Goal: Transaction & Acquisition: Book appointment/travel/reservation

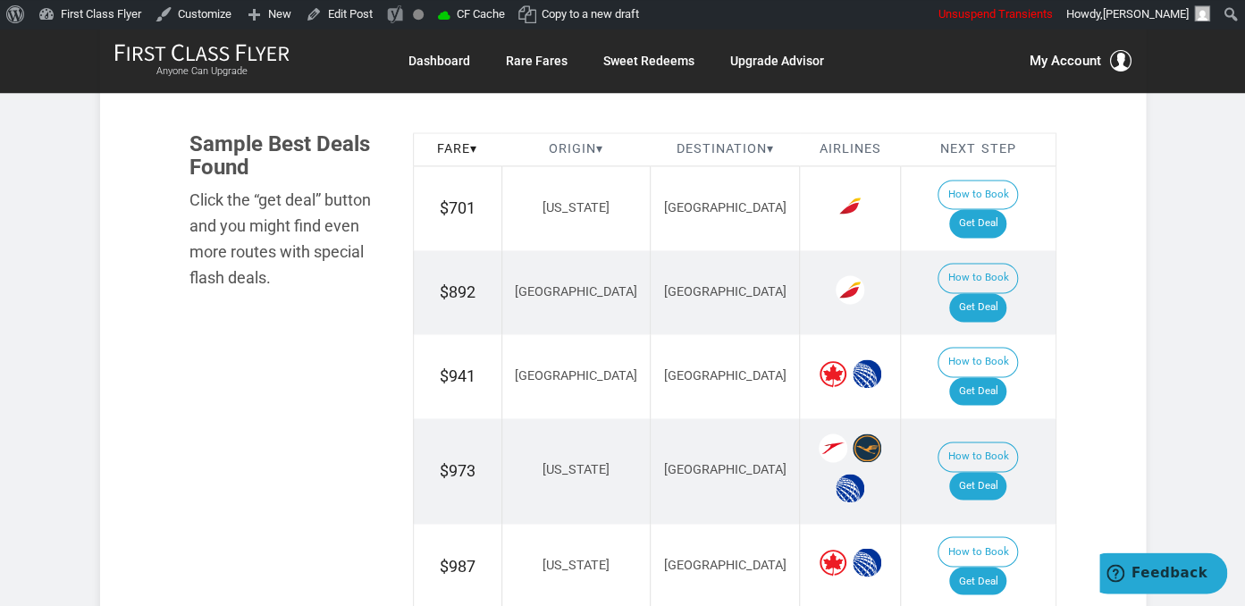
scroll to position [1068, 0]
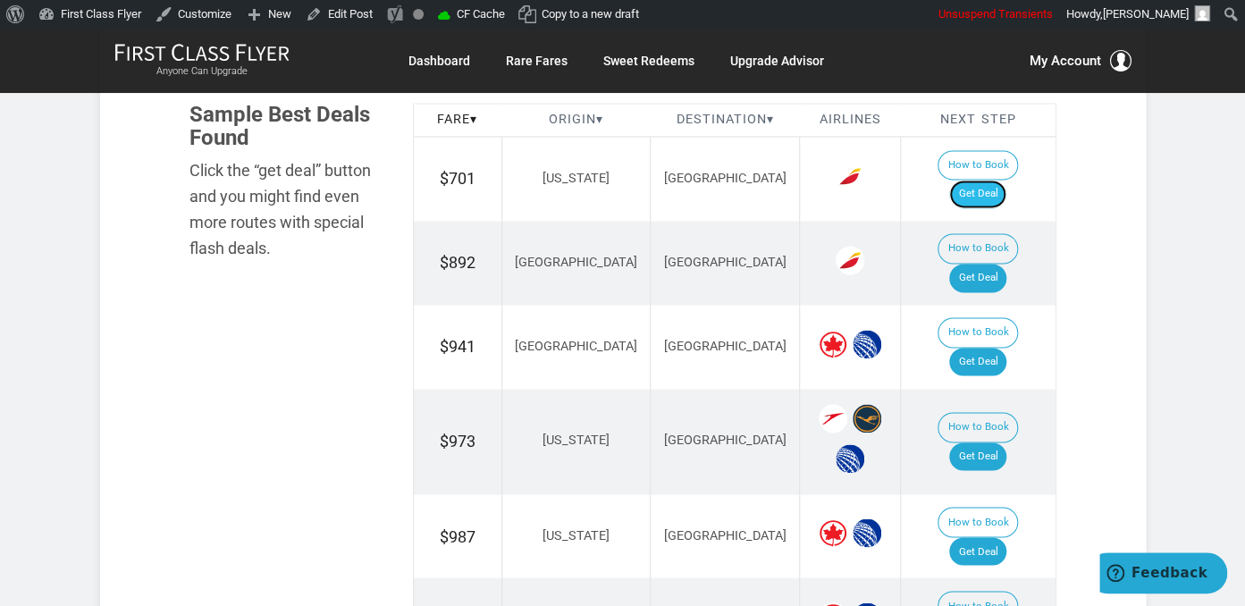
click at [998, 180] on link "Get Deal" at bounding box center [978, 194] width 57 height 29
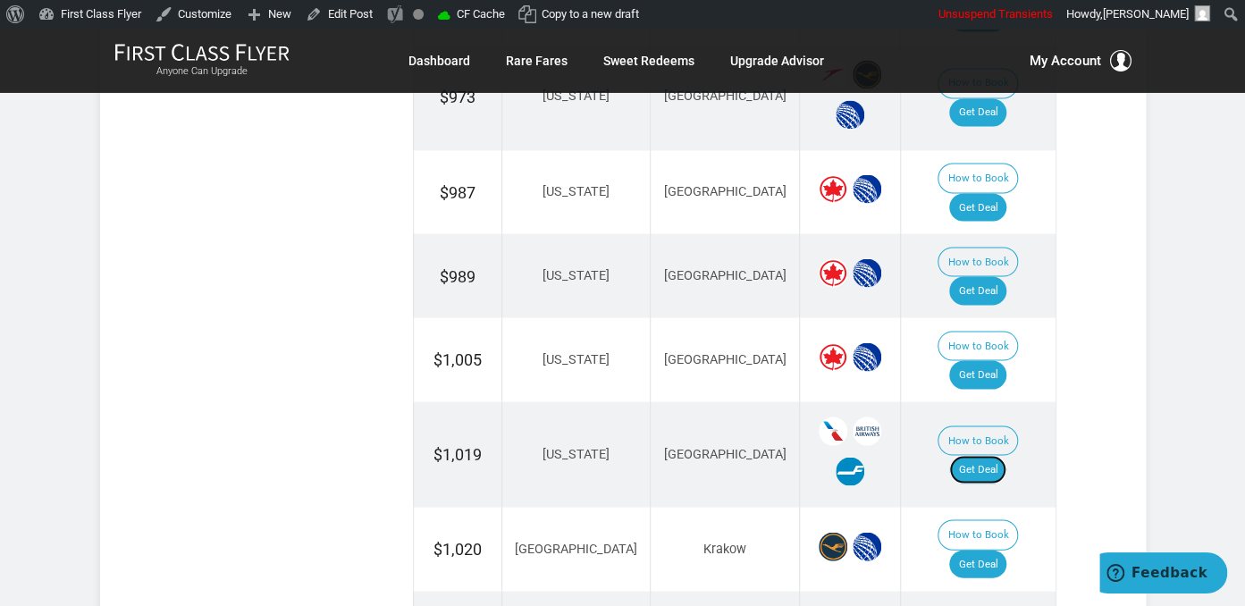
scroll to position [1446, 0]
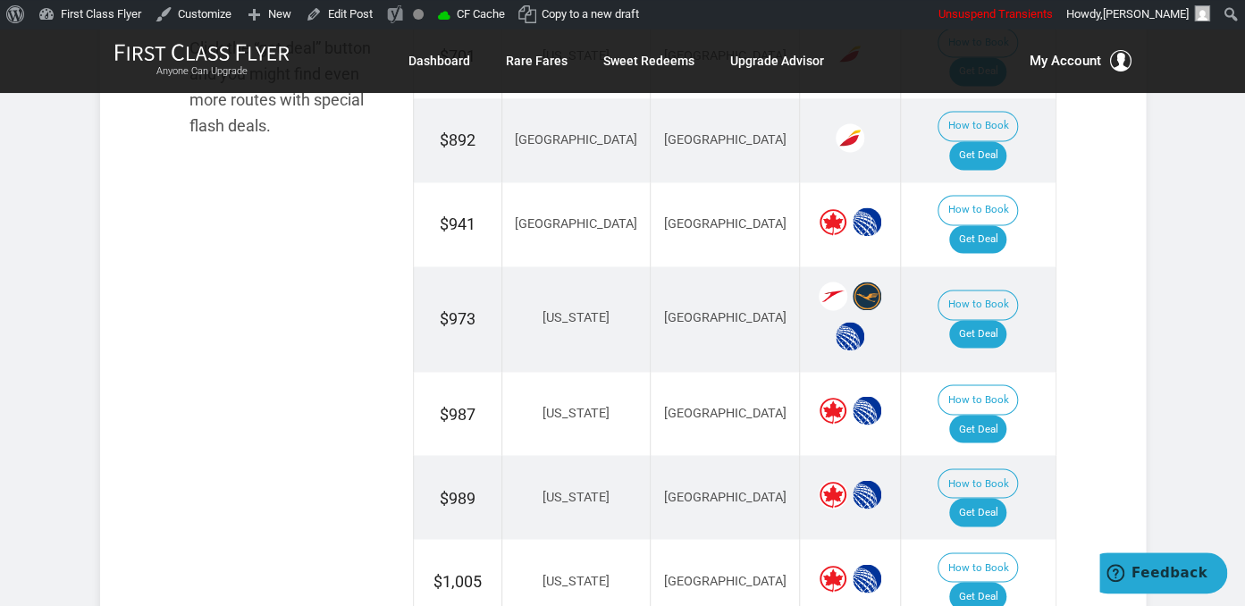
scroll to position [1162, 0]
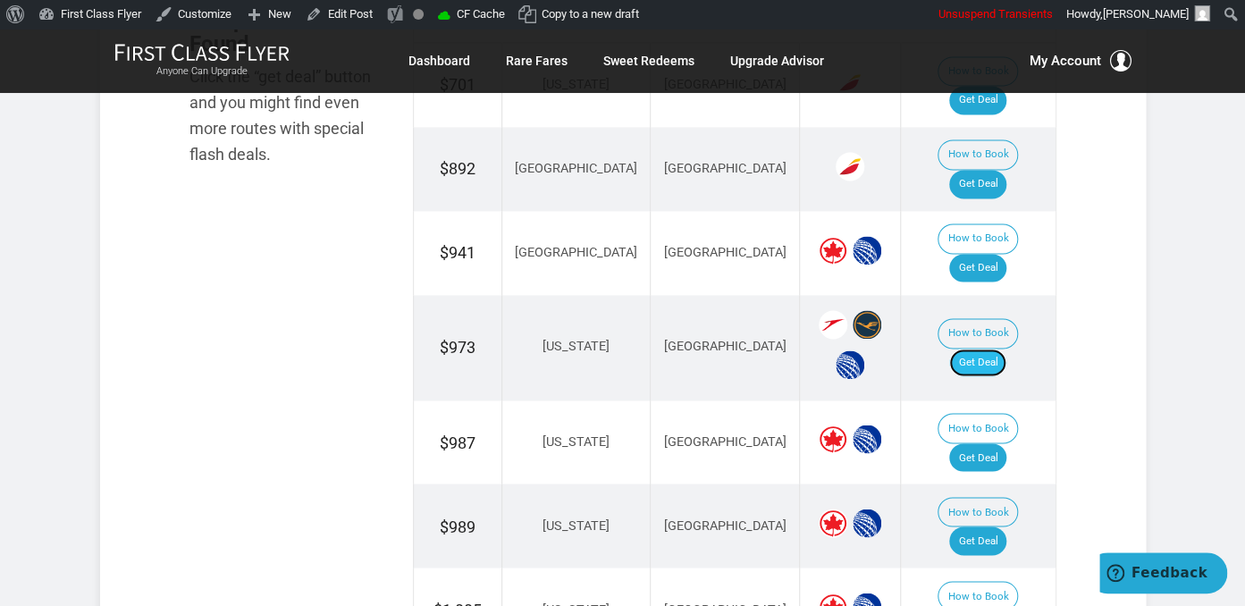
click at [1003, 349] on link "Get Deal" at bounding box center [978, 363] width 57 height 29
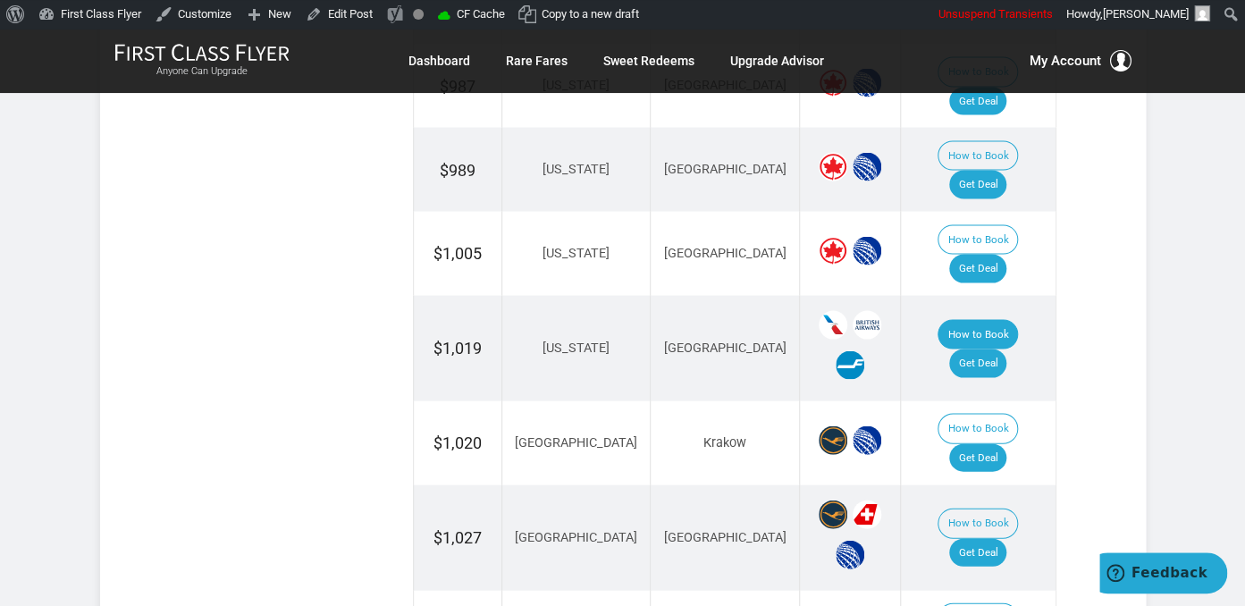
scroll to position [1541, 0]
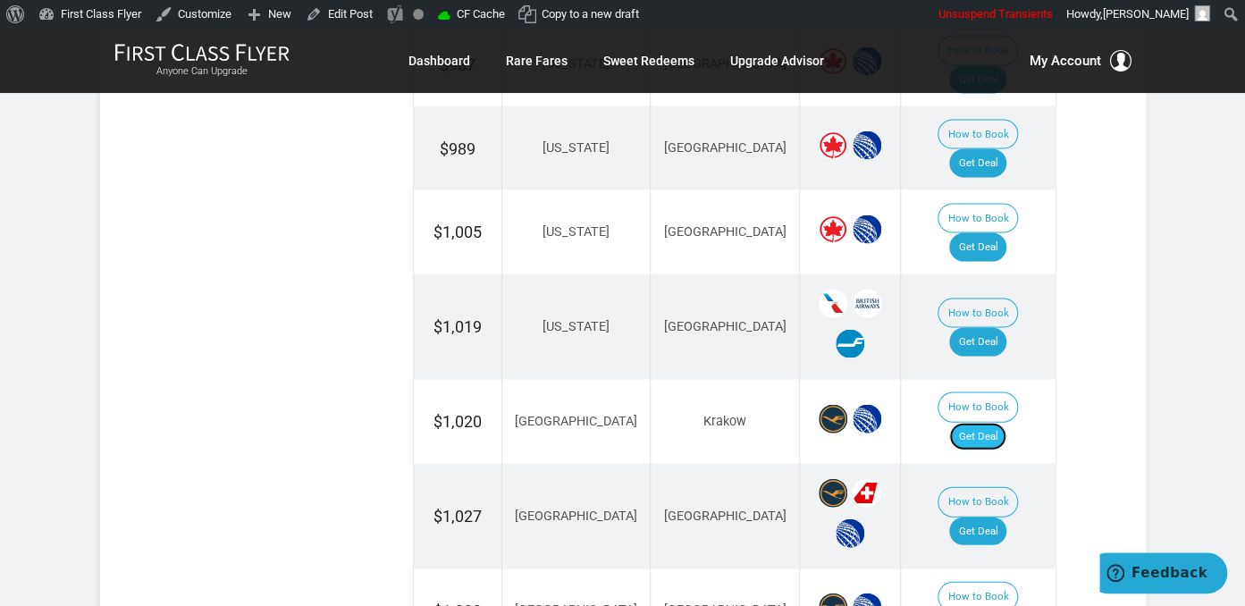
click at [1007, 422] on link "Get Deal" at bounding box center [978, 436] width 57 height 29
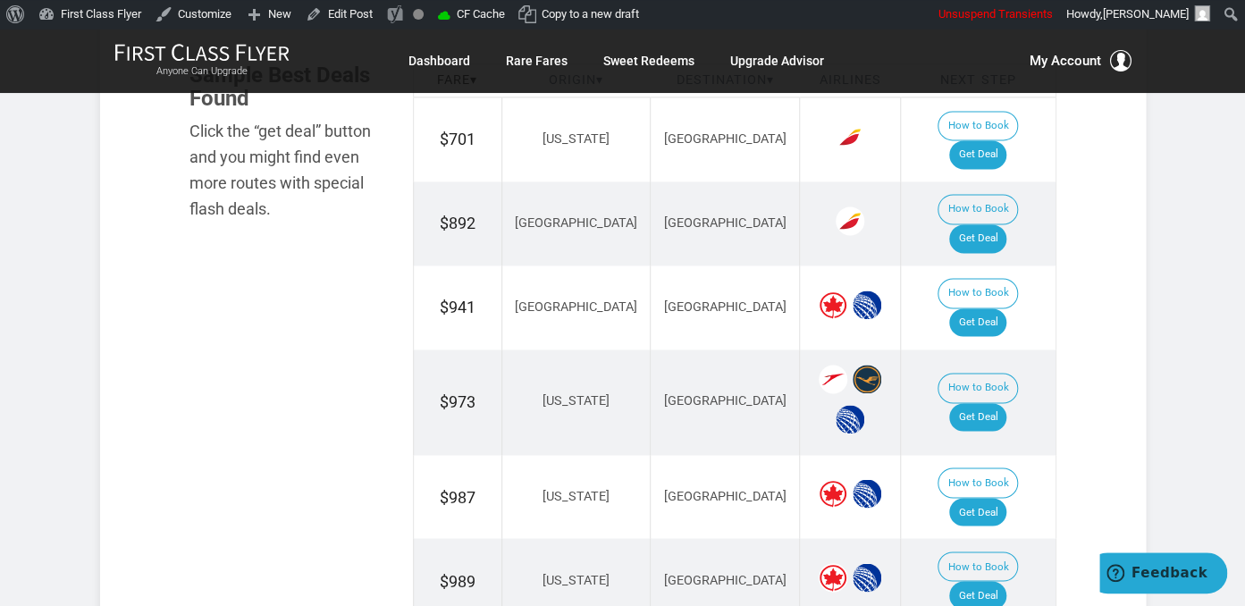
scroll to position [1068, 0]
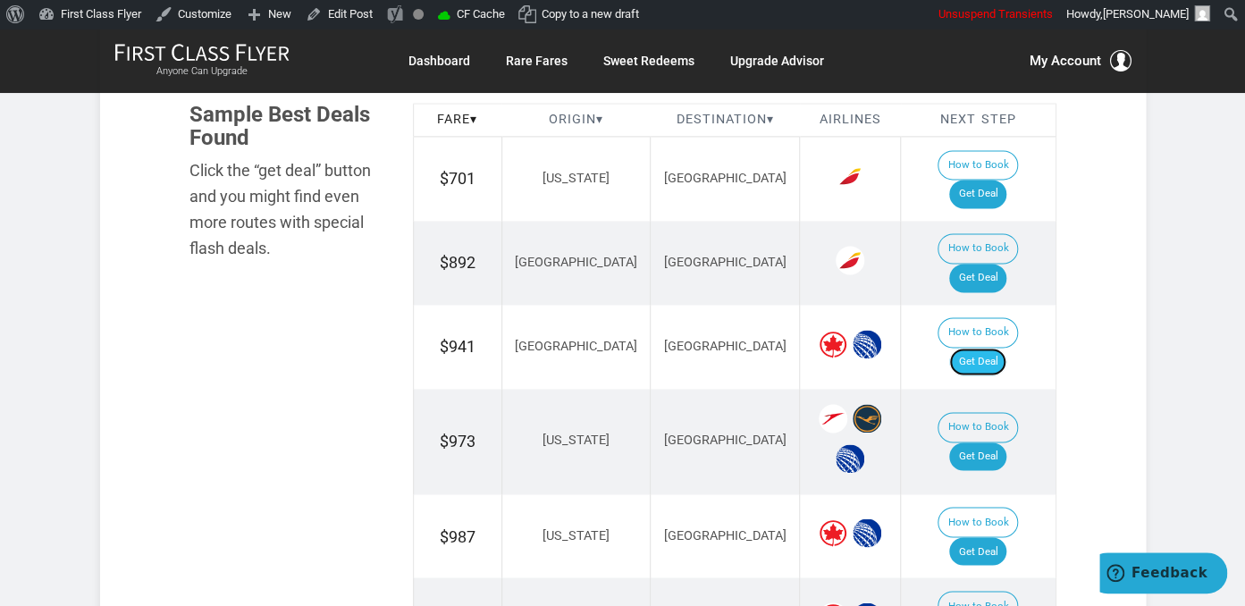
click at [992, 348] on link "Get Deal" at bounding box center [978, 362] width 57 height 29
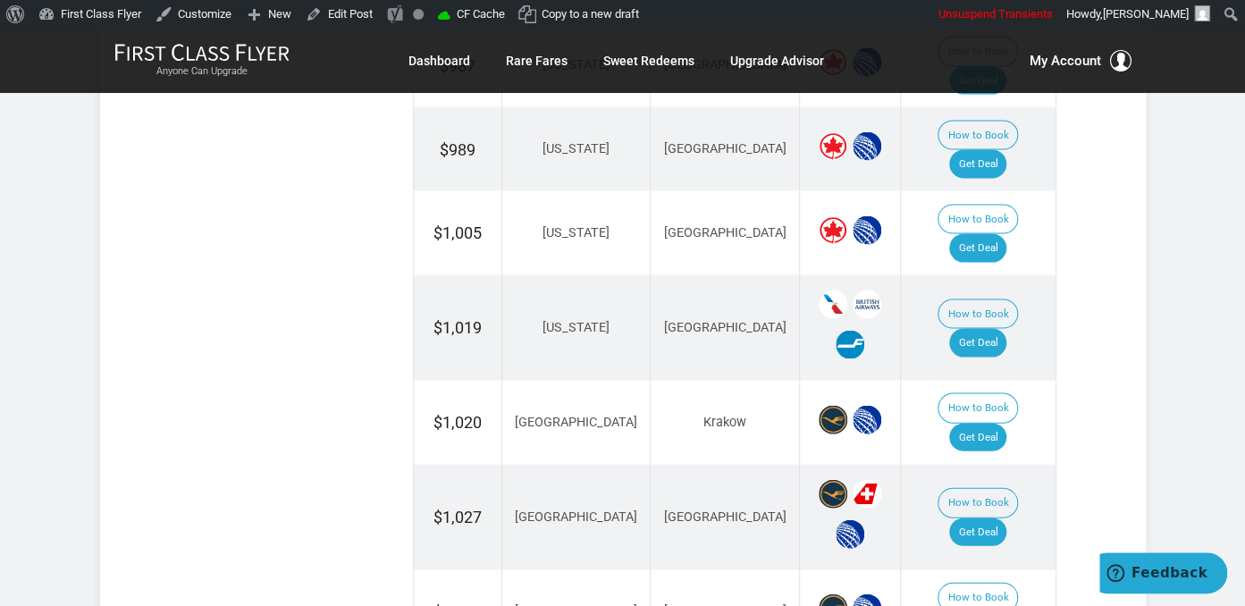
scroll to position [1634, 0]
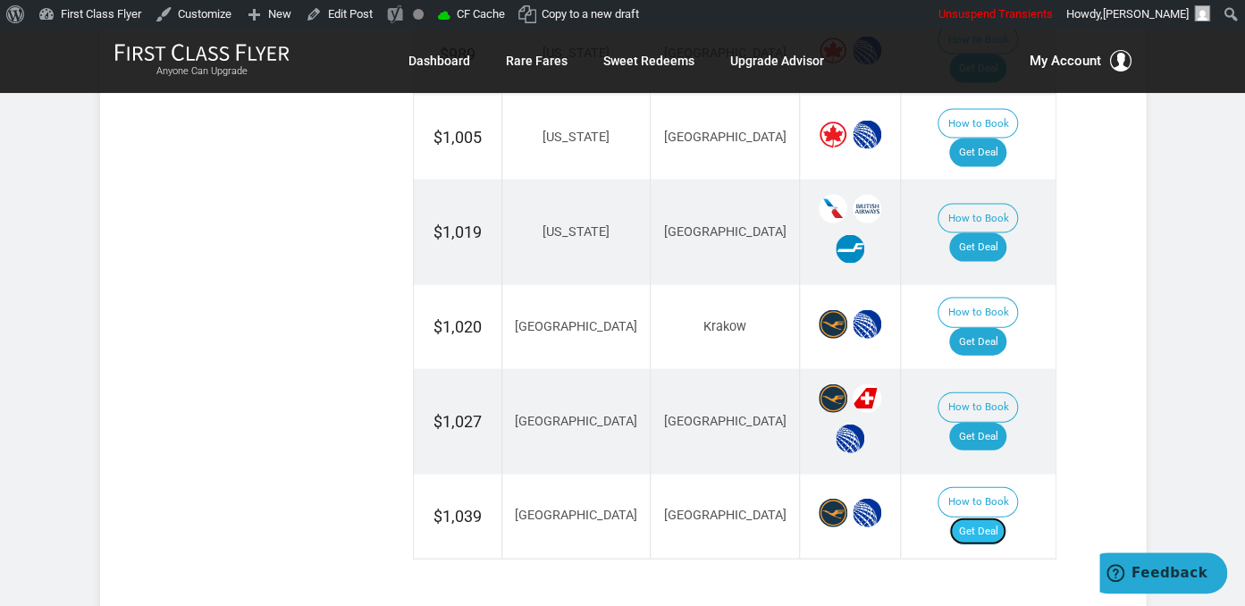
click at [1000, 518] on link "Get Deal" at bounding box center [978, 532] width 57 height 29
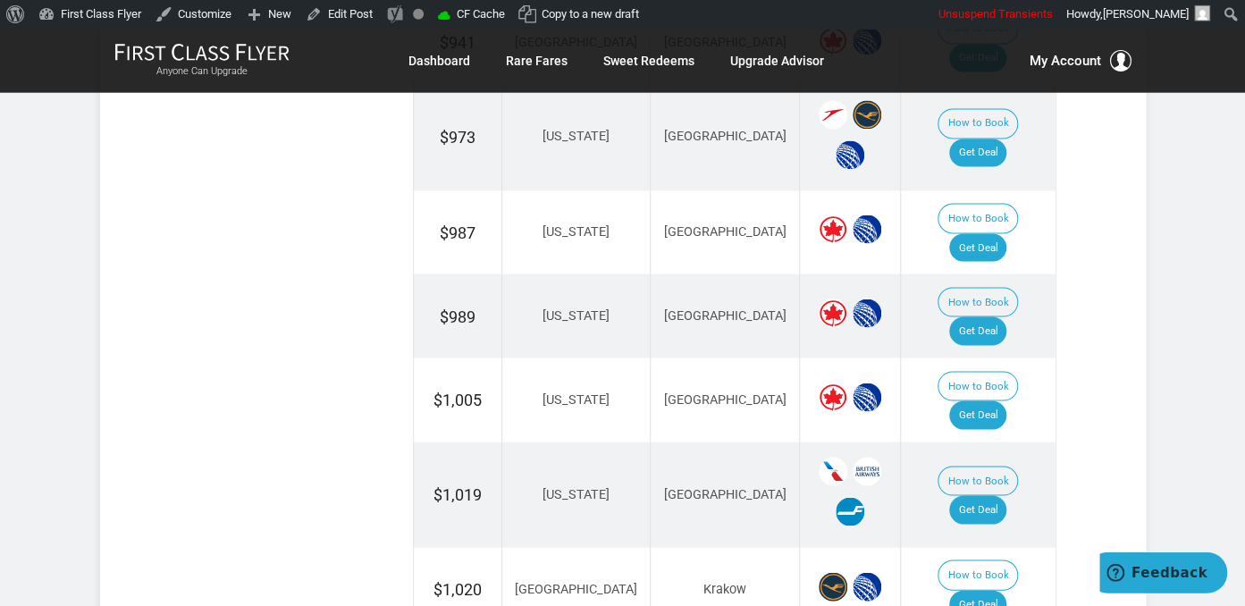
scroll to position [1352, 0]
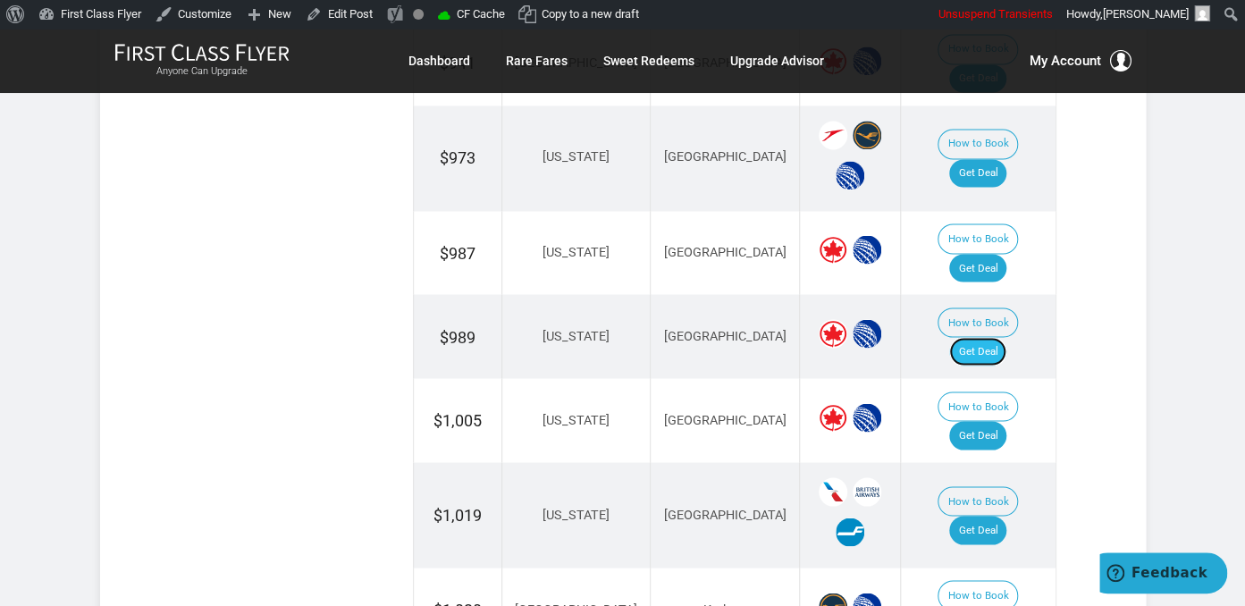
click at [993, 337] on link "Get Deal" at bounding box center [978, 351] width 57 height 29
click at [977, 254] on link "Get Deal" at bounding box center [978, 268] width 57 height 29
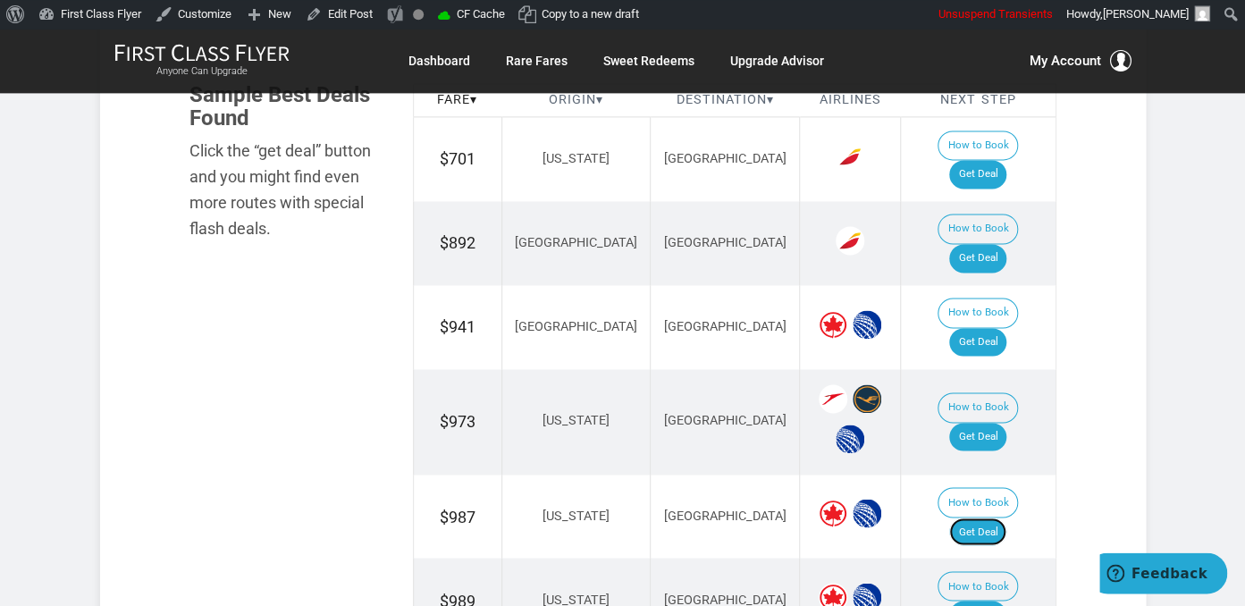
scroll to position [1068, 0]
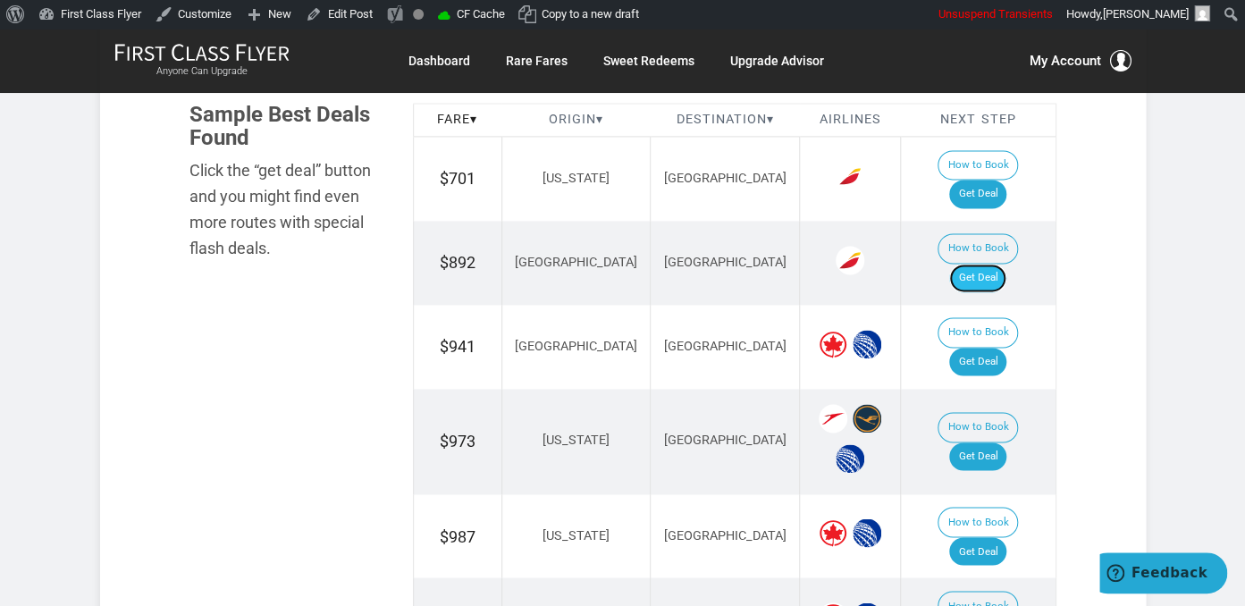
click at [989, 264] on link "Get Deal" at bounding box center [978, 278] width 57 height 29
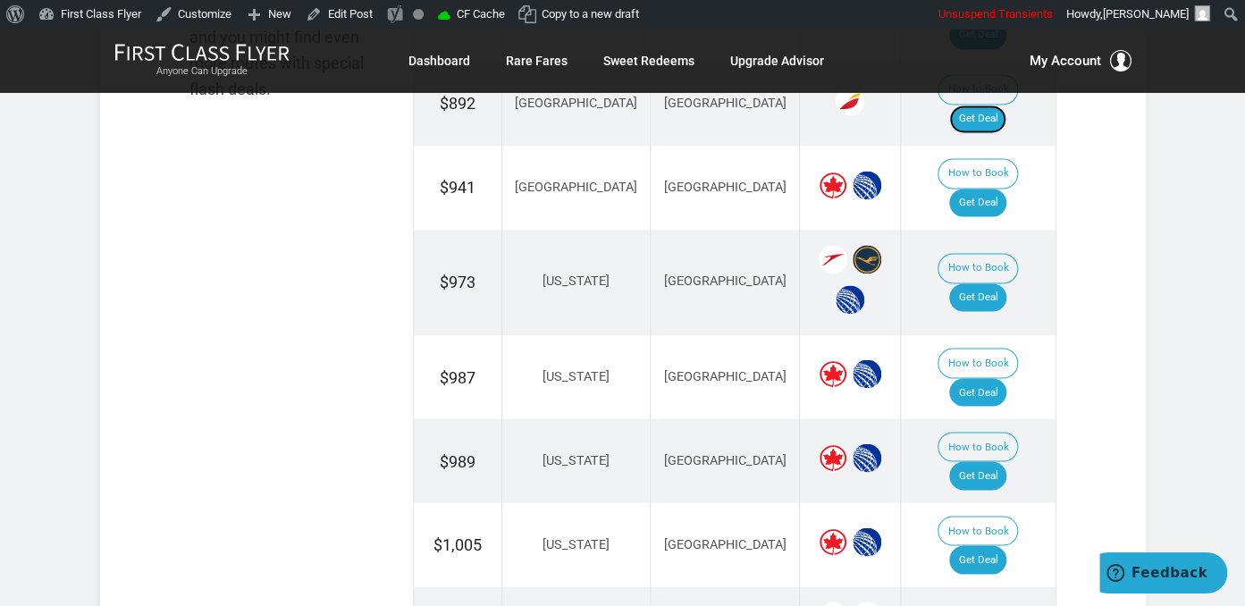
scroll to position [1257, 0]
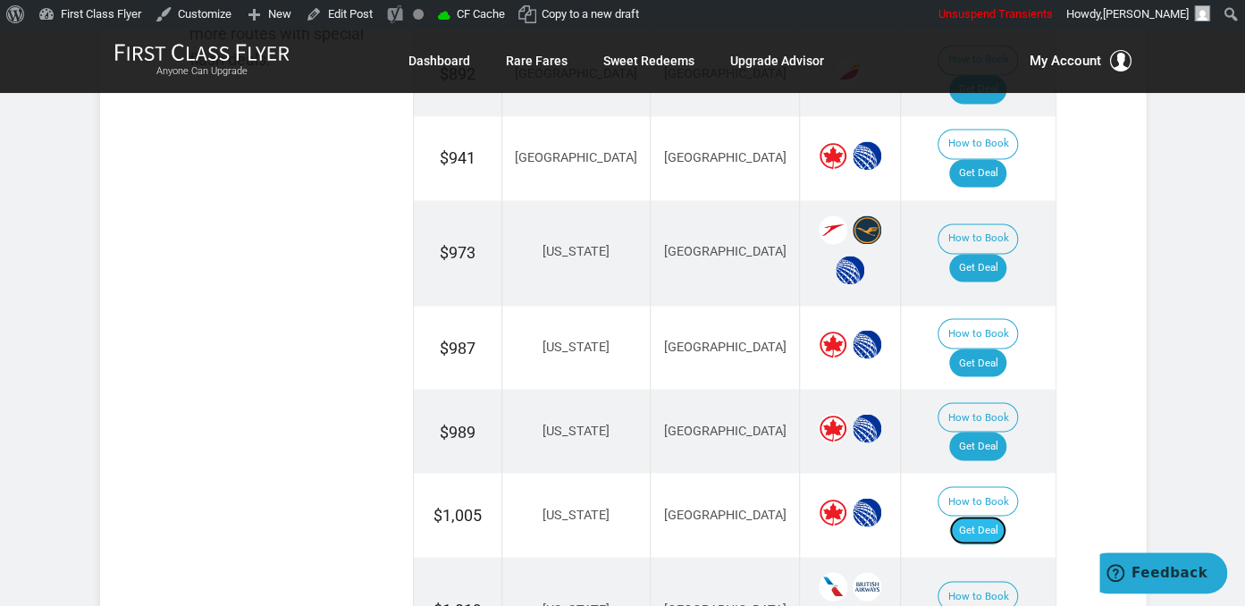
click at [988, 516] on link "Get Deal" at bounding box center [978, 530] width 57 height 29
click at [1003, 516] on link "Get Deal" at bounding box center [978, 530] width 57 height 29
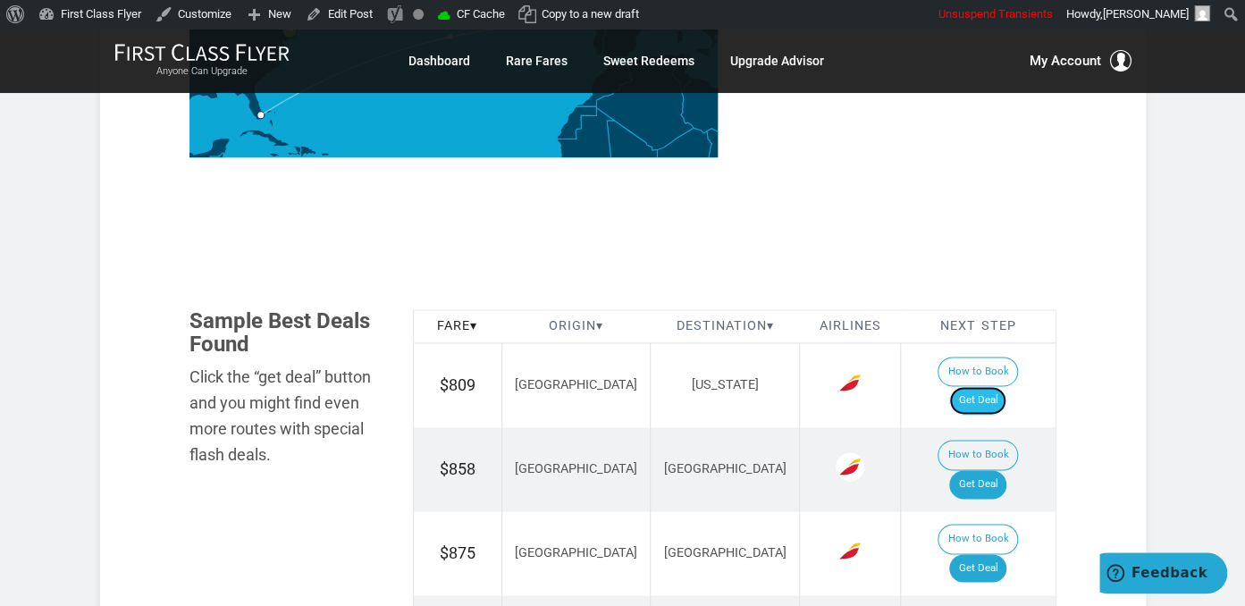
click at [998, 386] on link "Get Deal" at bounding box center [978, 400] width 57 height 29
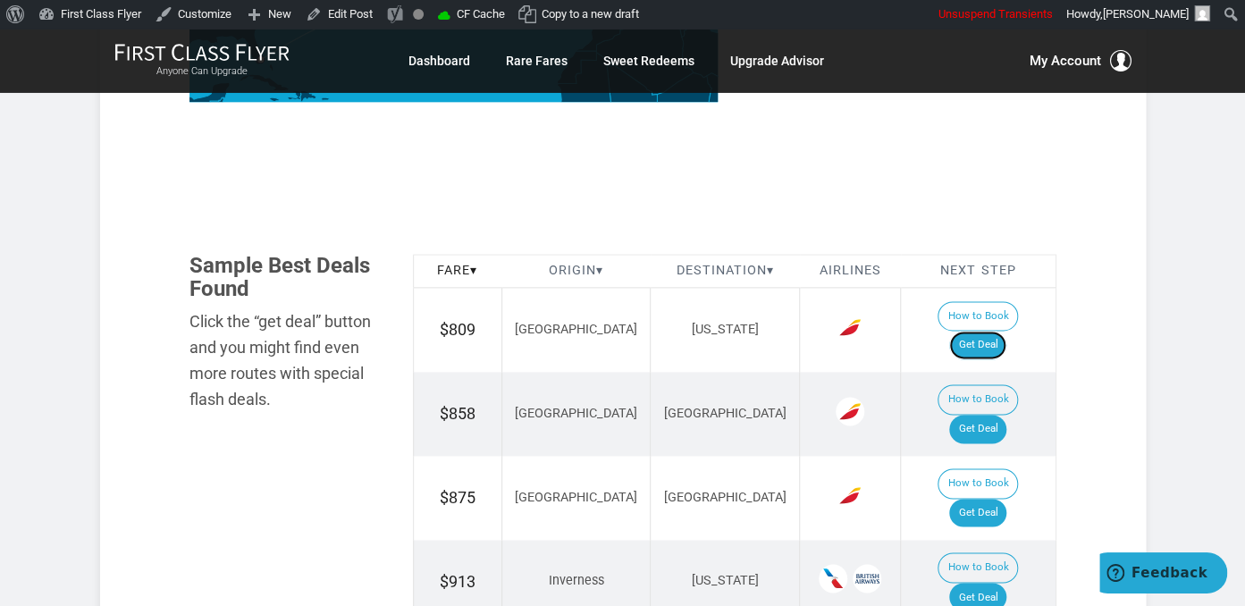
scroll to position [1005, 0]
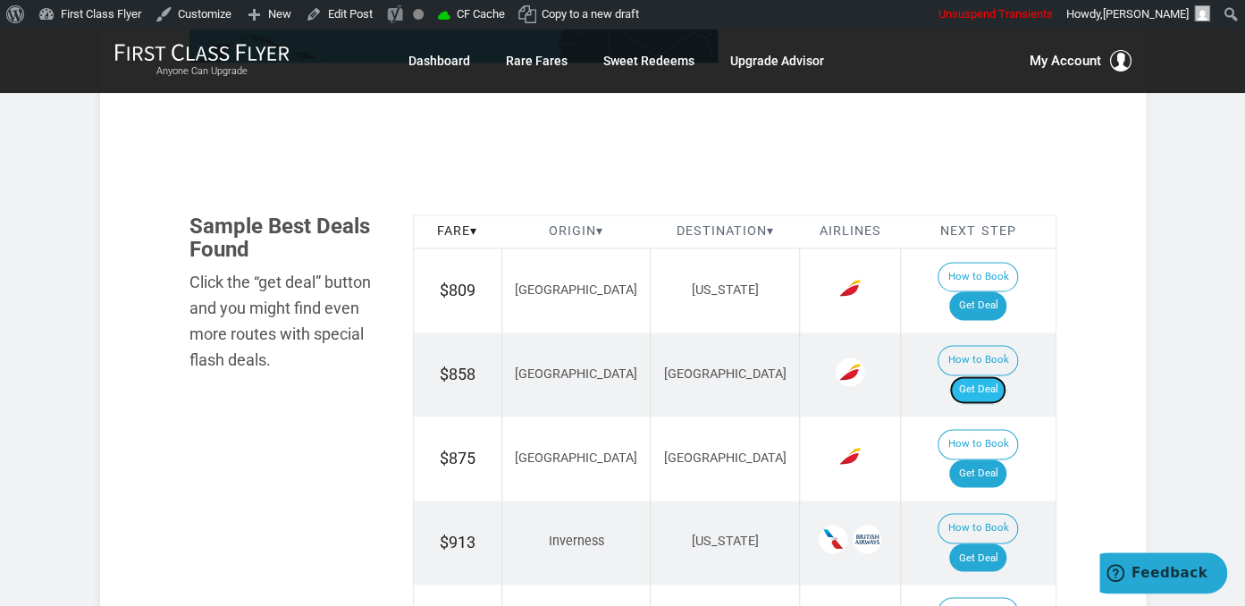
click at [1002, 376] on link "Get Deal" at bounding box center [978, 390] width 57 height 29
click at [998, 460] on link "Get Deal" at bounding box center [978, 474] width 57 height 29
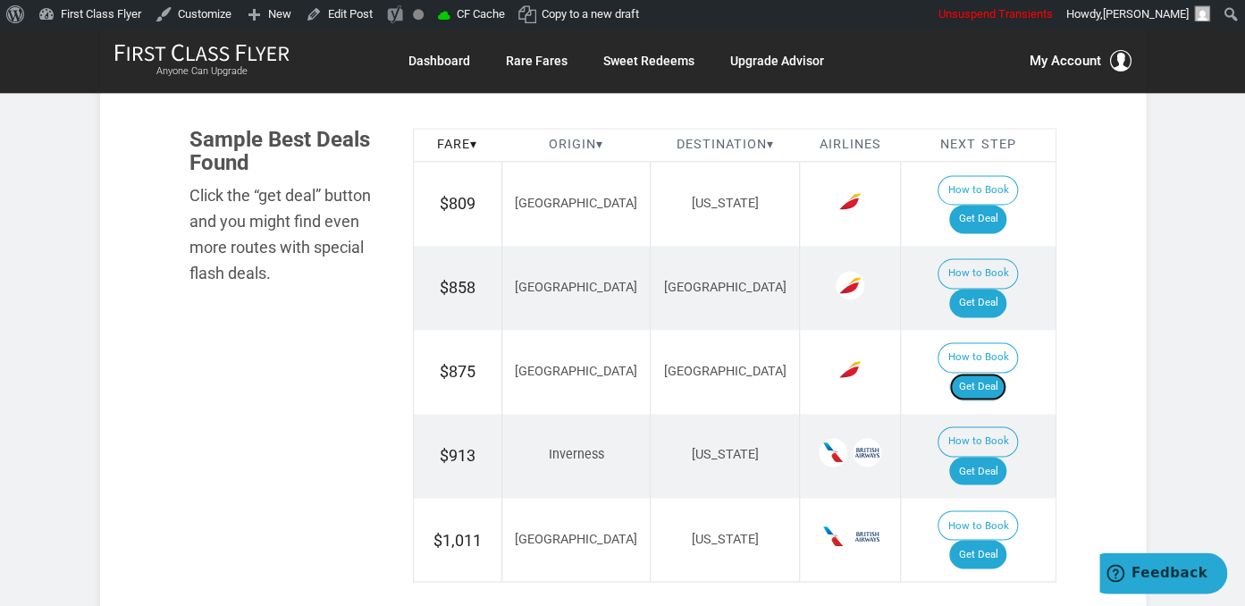
scroll to position [1194, 0]
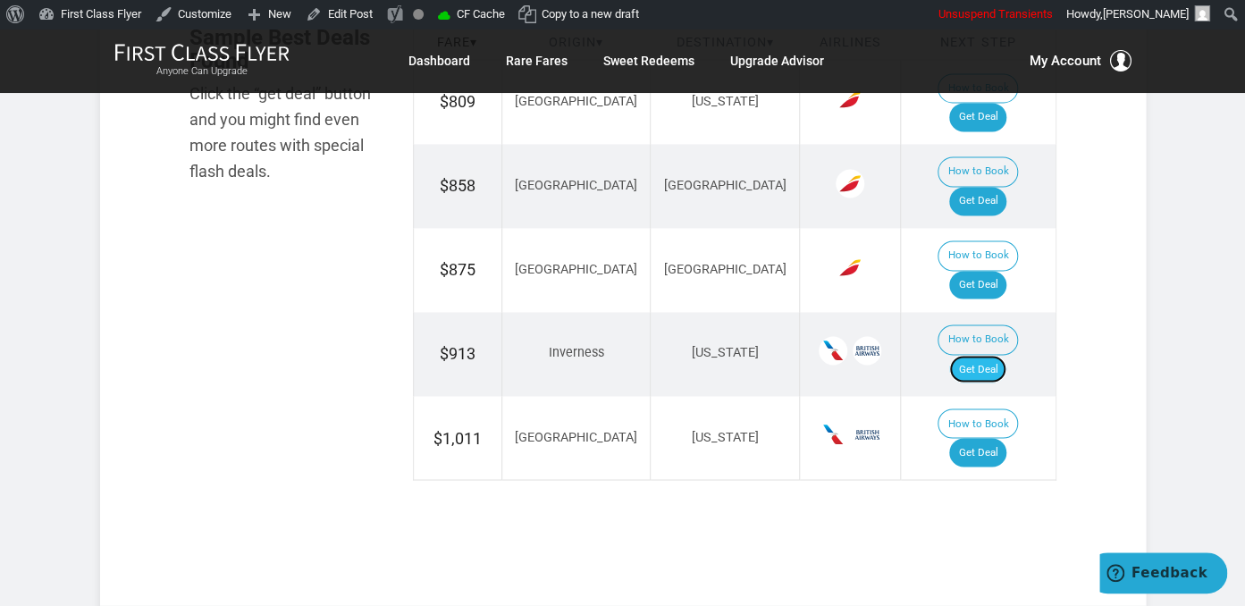
click at [994, 355] on link "Get Deal" at bounding box center [978, 369] width 57 height 29
click at [987, 438] on link "Get Deal" at bounding box center [978, 452] width 57 height 29
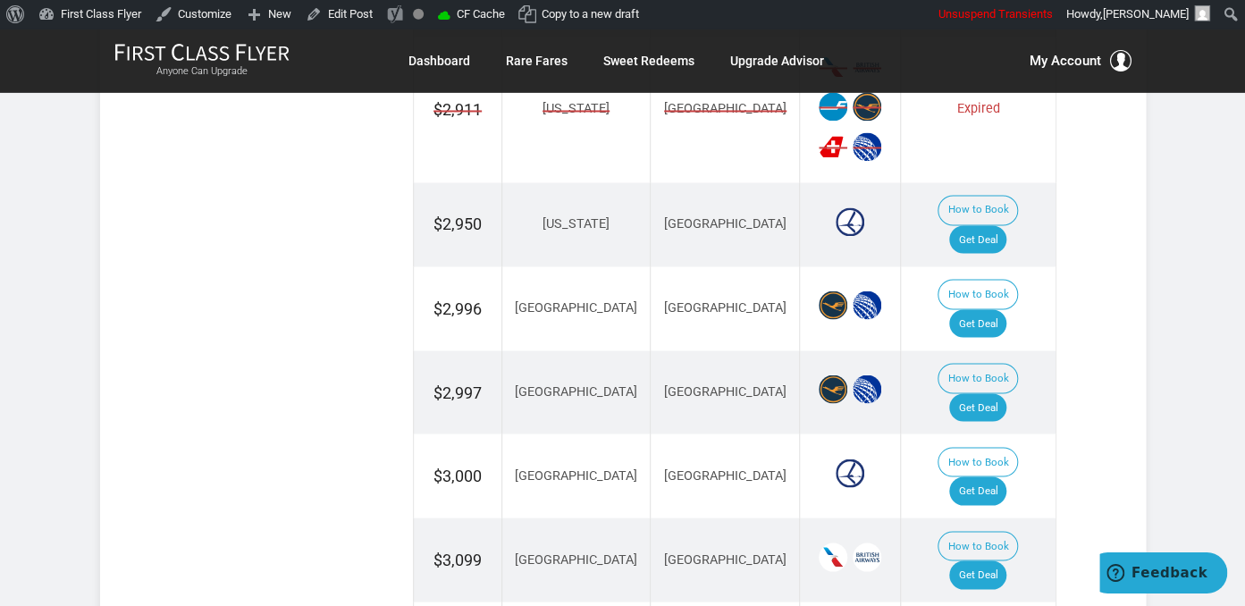
scroll to position [1321, 0]
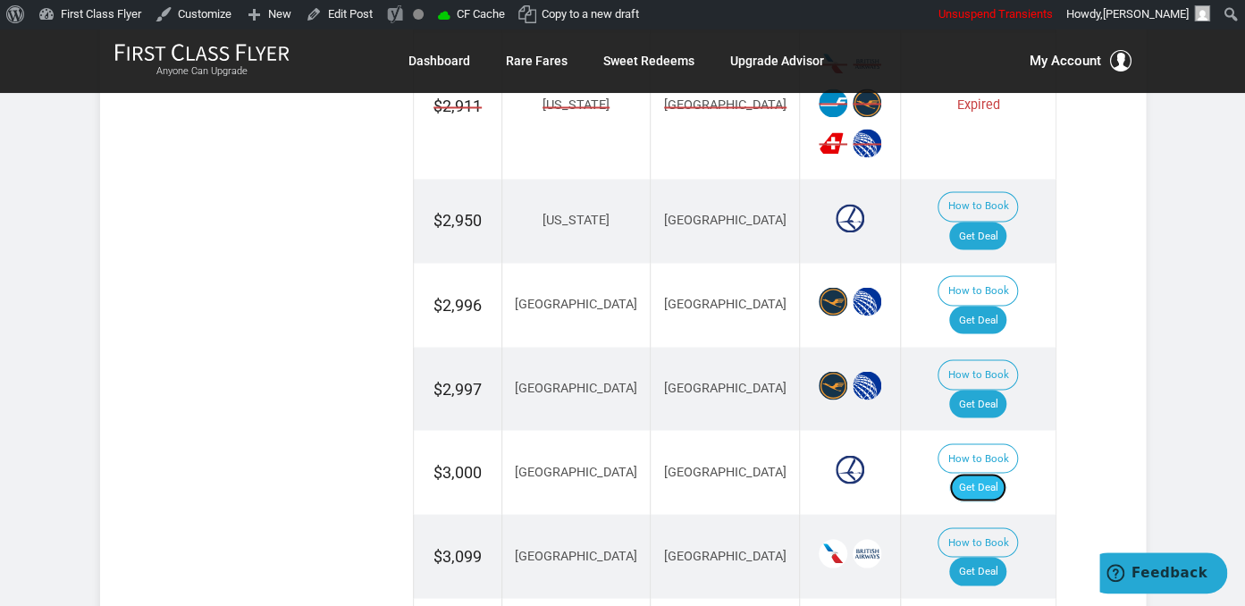
click at [992, 473] on link "Get Deal" at bounding box center [978, 487] width 57 height 29
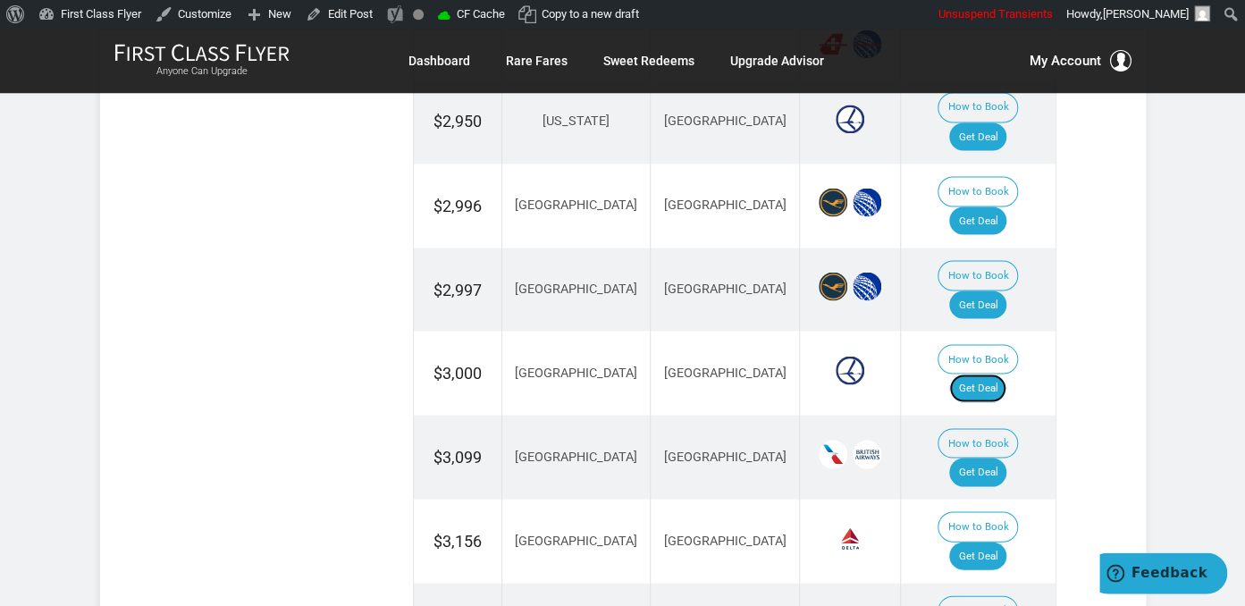
scroll to position [1416, 0]
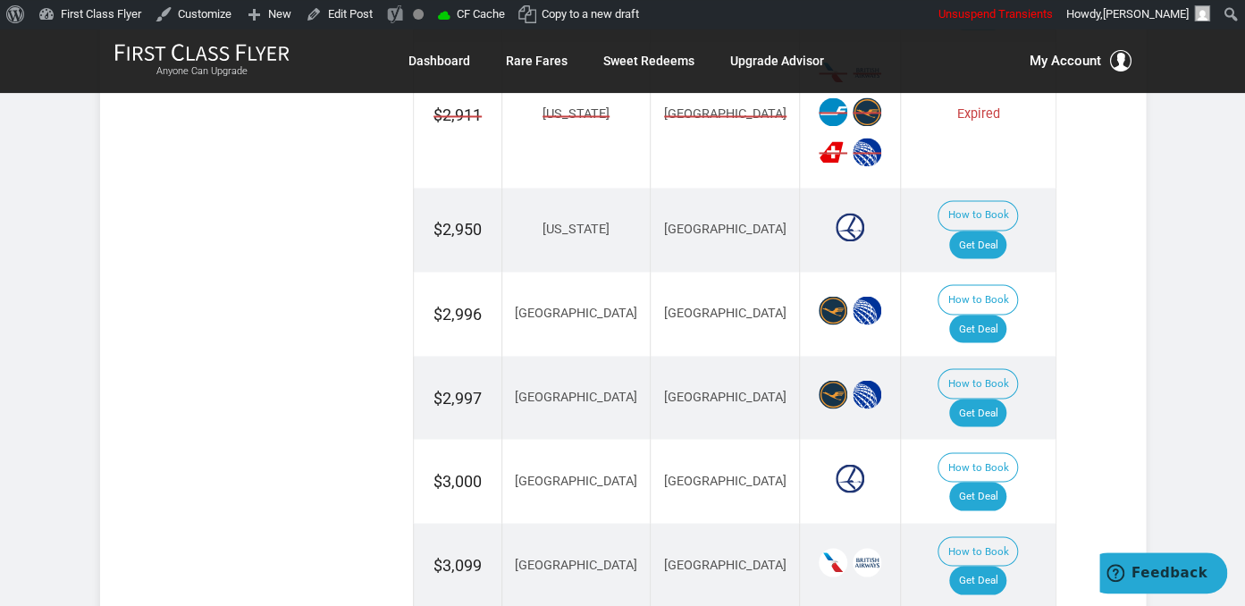
scroll to position [1321, 0]
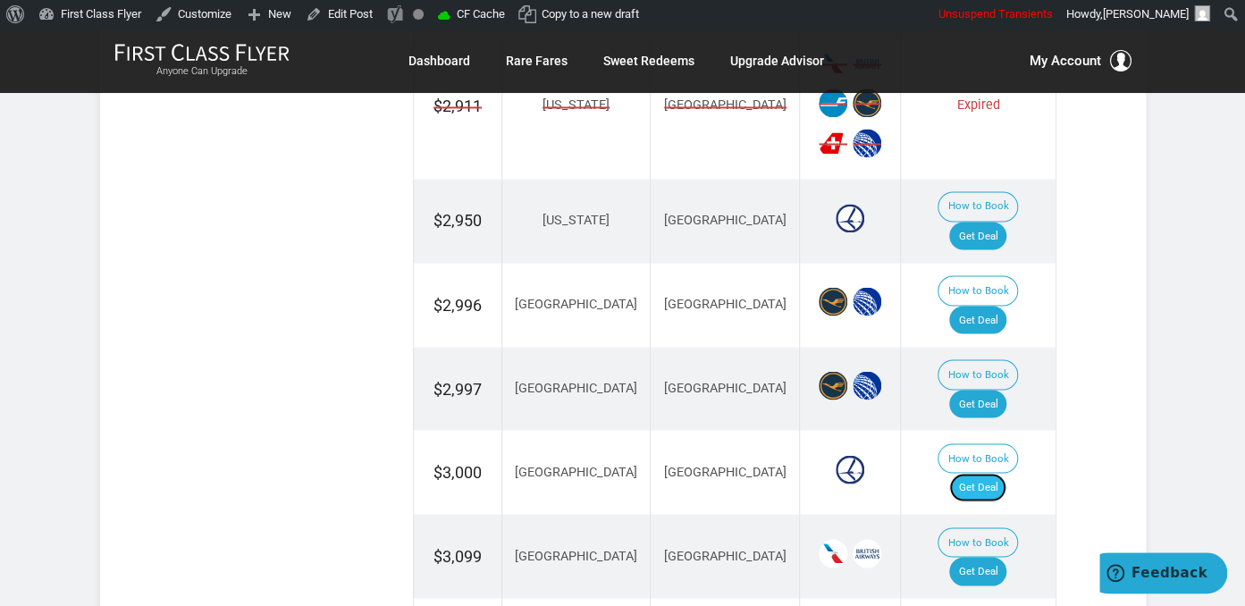
click at [993, 473] on link "Get Deal" at bounding box center [978, 487] width 57 height 29
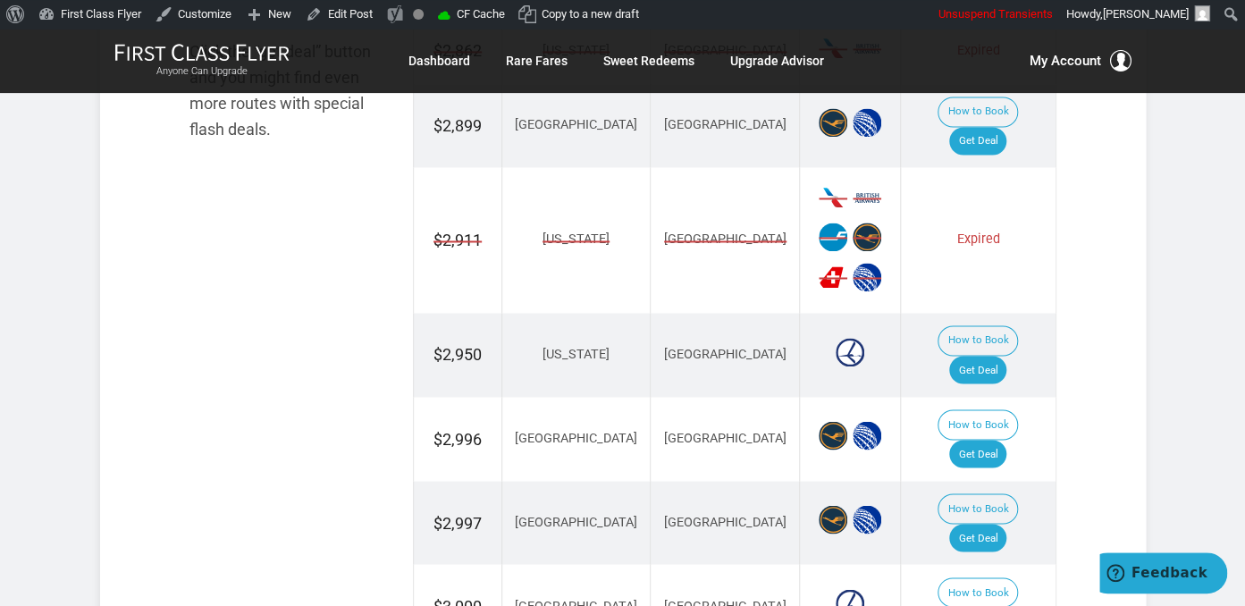
scroll to position [1133, 0]
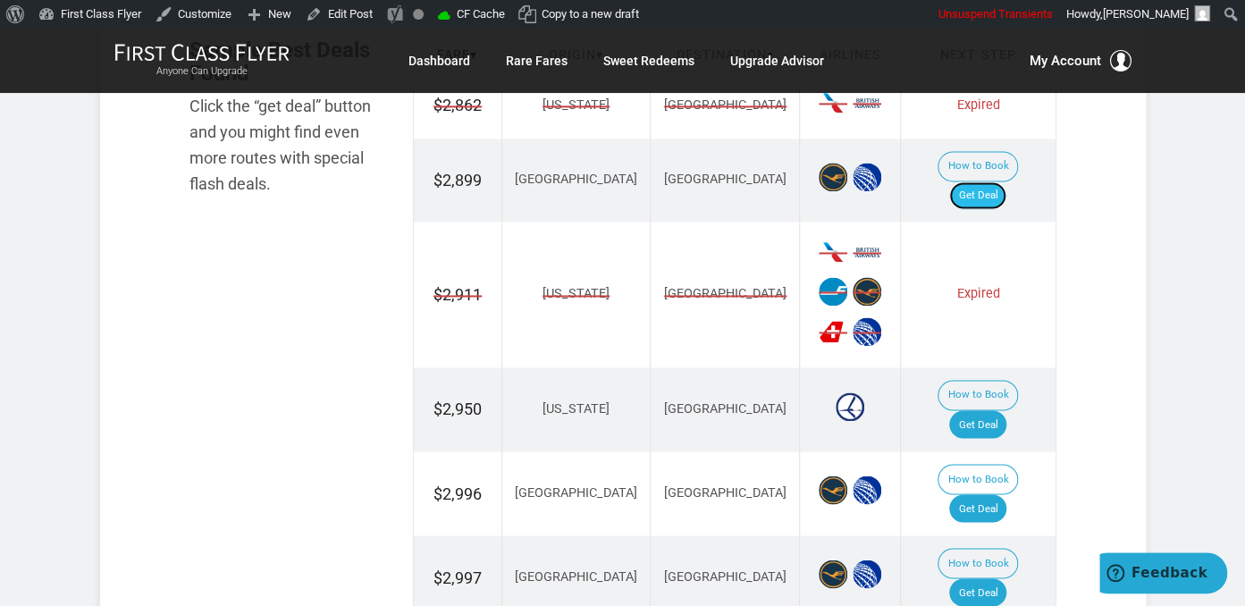
click at [994, 182] on link "Get Deal" at bounding box center [978, 196] width 57 height 29
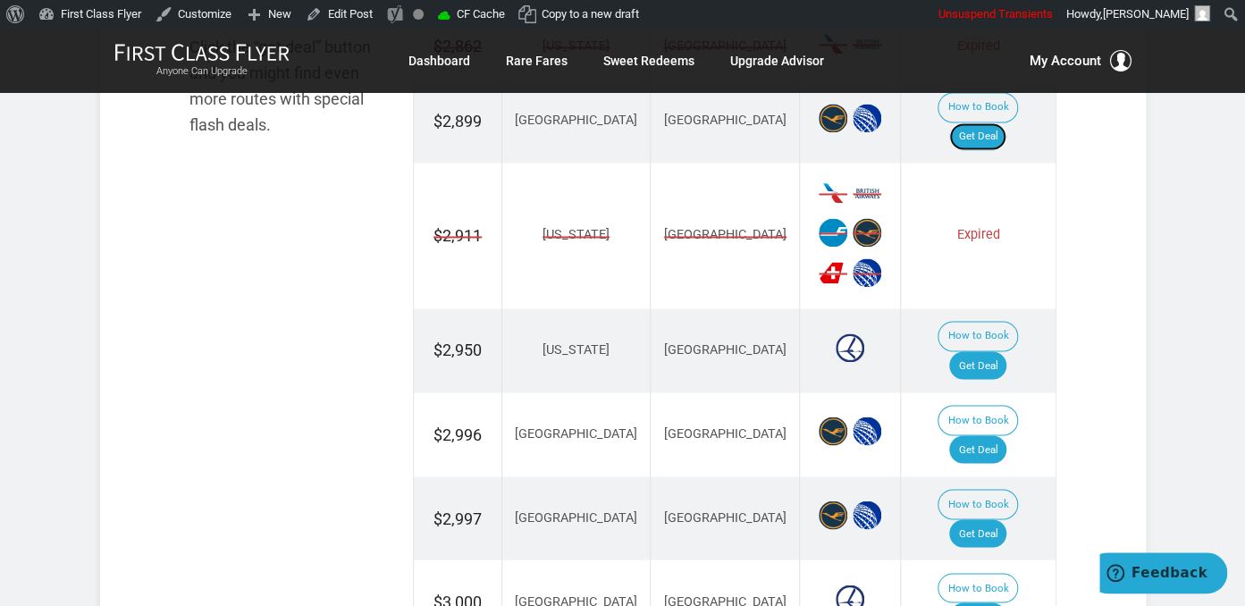
scroll to position [1227, 0]
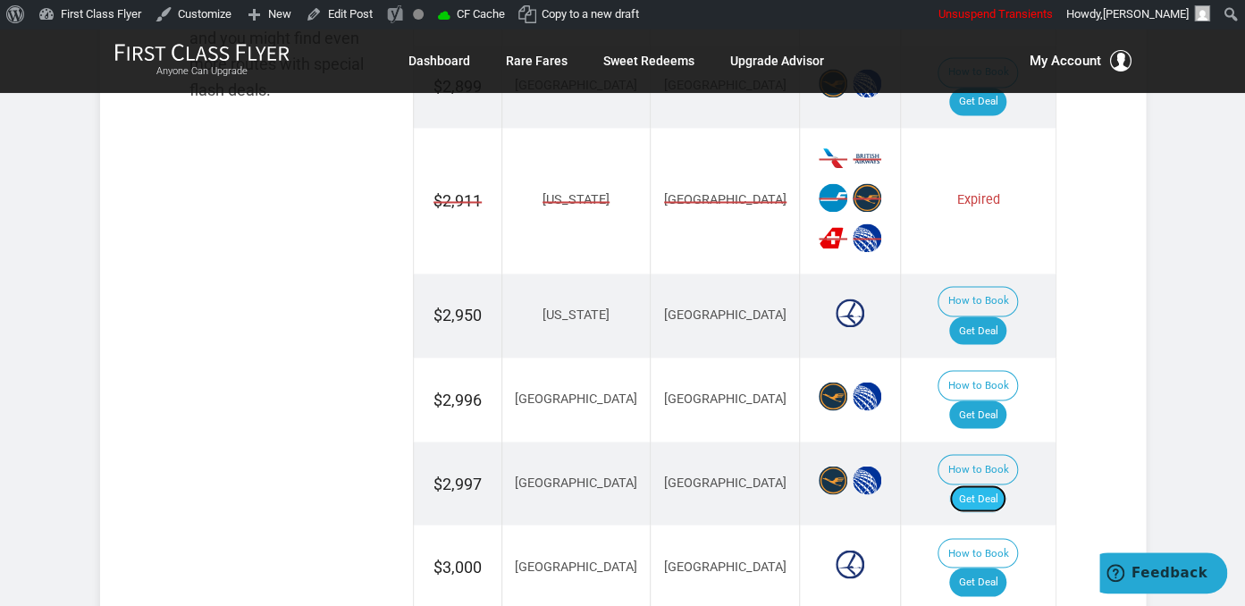
click at [1003, 485] on link "Get Deal" at bounding box center [978, 499] width 57 height 29
click at [1007, 317] on link "Get Deal" at bounding box center [978, 331] width 57 height 29
click at [1002, 401] on link "Get Deal" at bounding box center [978, 415] width 57 height 29
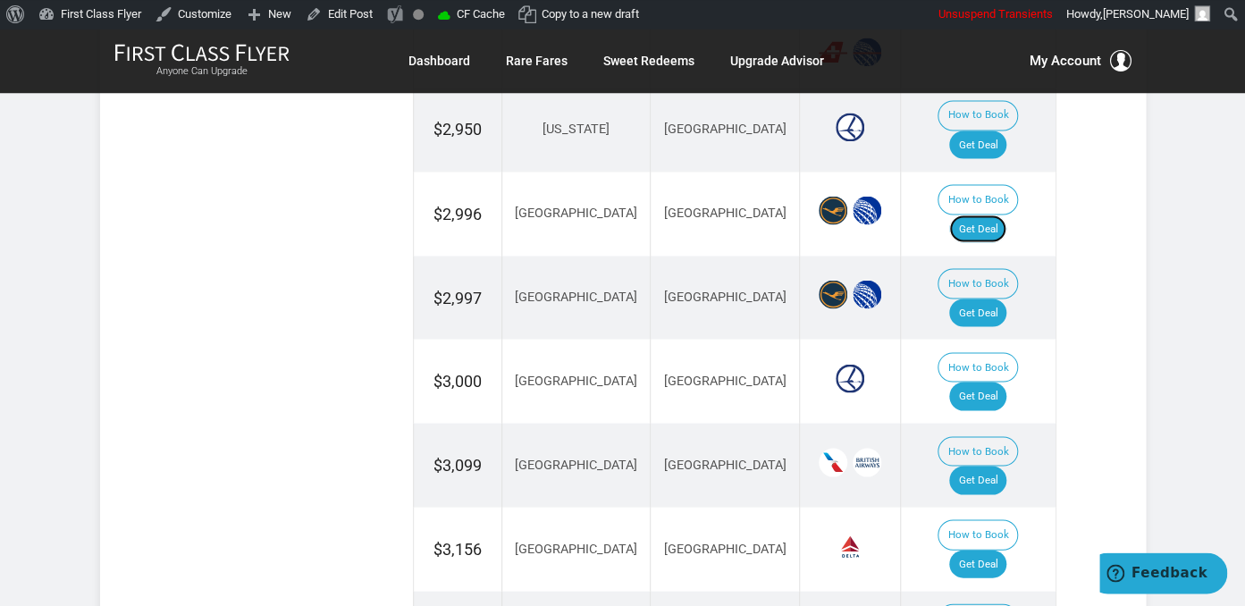
scroll to position [1510, 0]
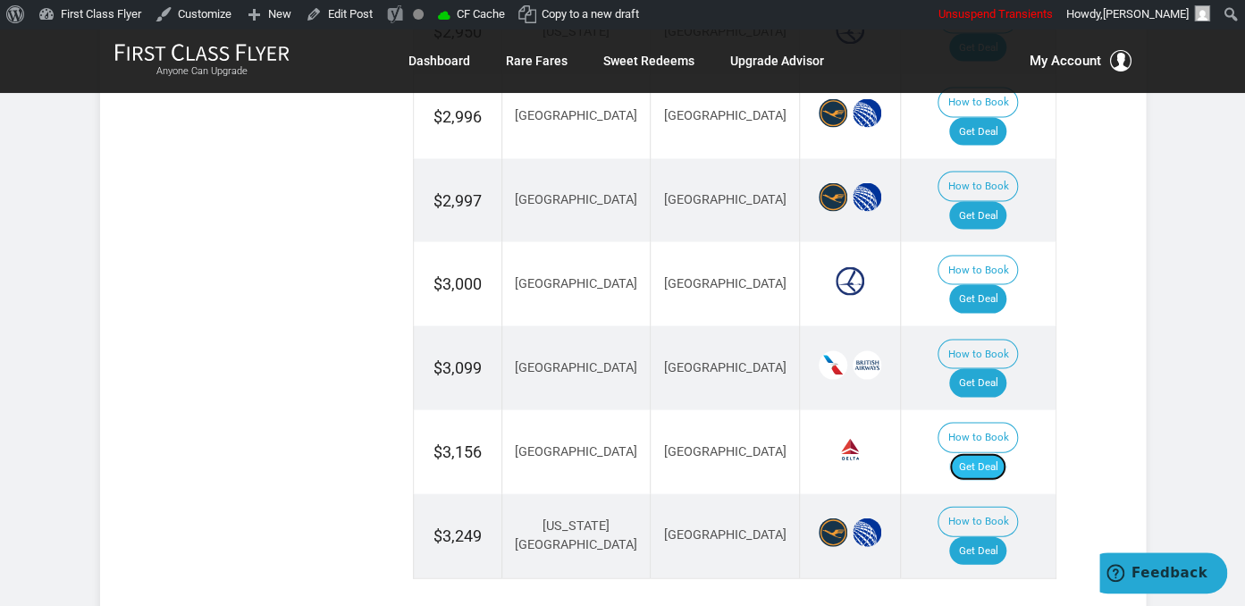
click at [984, 452] on link "Get Deal" at bounding box center [978, 466] width 57 height 29
click at [980, 368] on link "Get Deal" at bounding box center [978, 382] width 57 height 29
click at [990, 536] on link "Get Deal" at bounding box center [978, 550] width 57 height 29
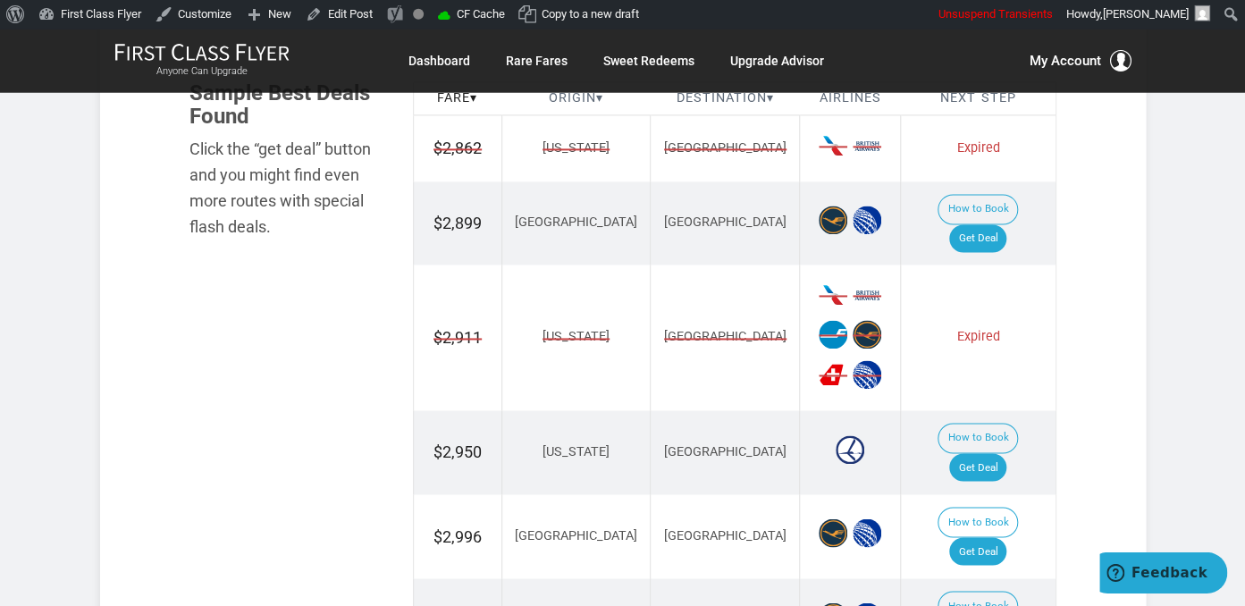
scroll to position [944, 0]
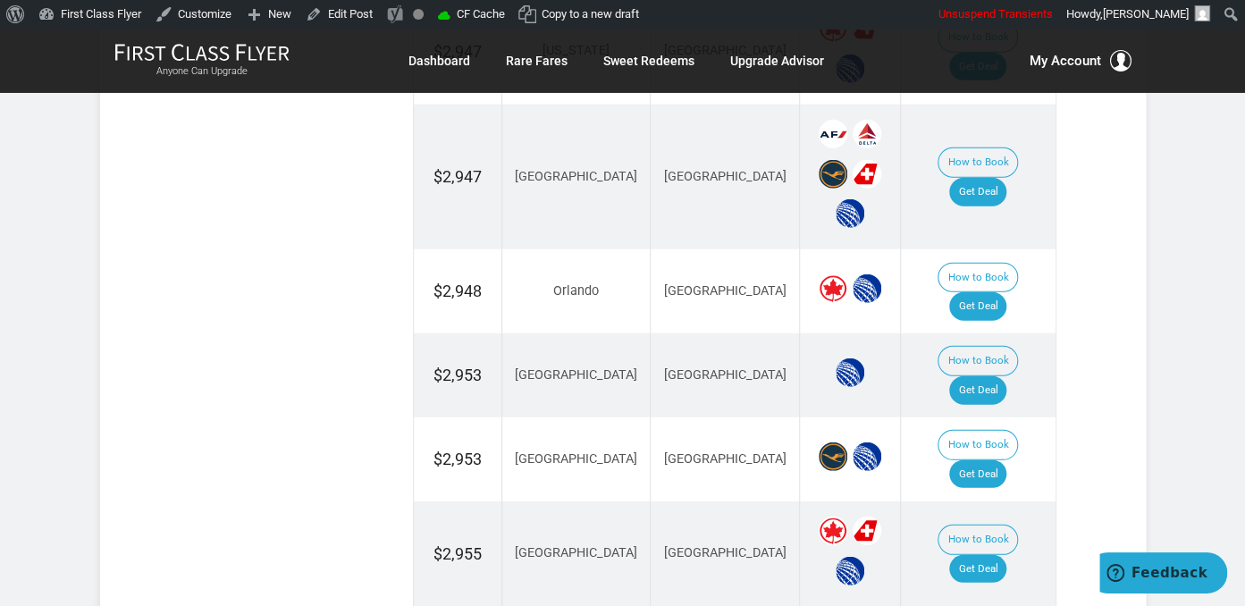
scroll to position [2131, 0]
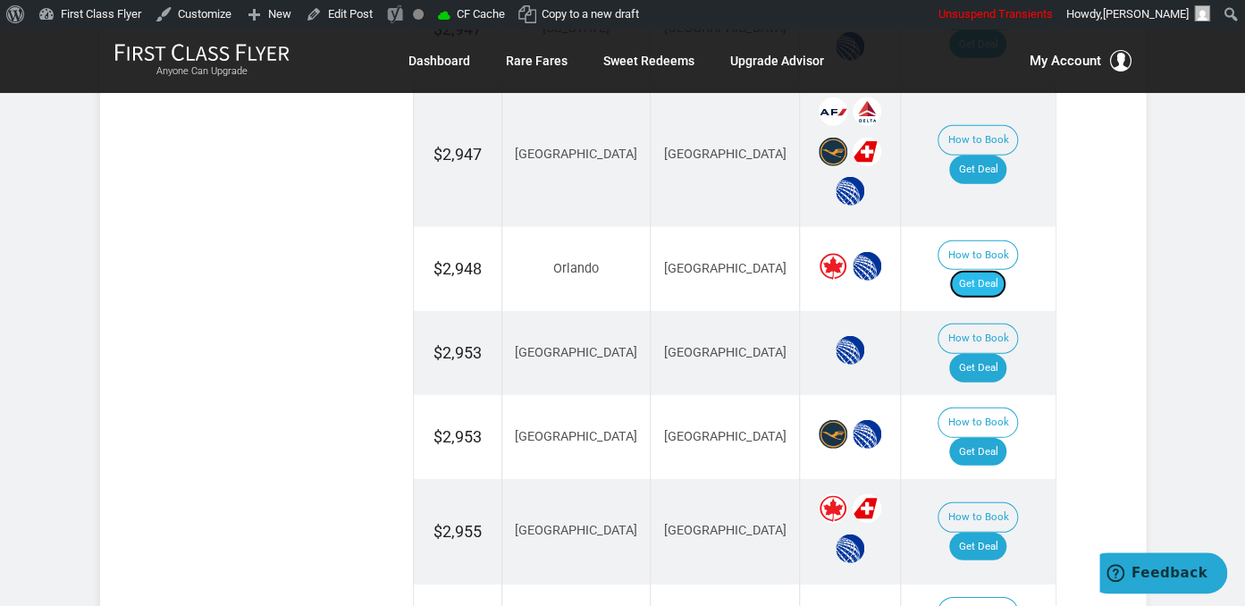
click at [1000, 270] on link "Get Deal" at bounding box center [978, 284] width 57 height 29
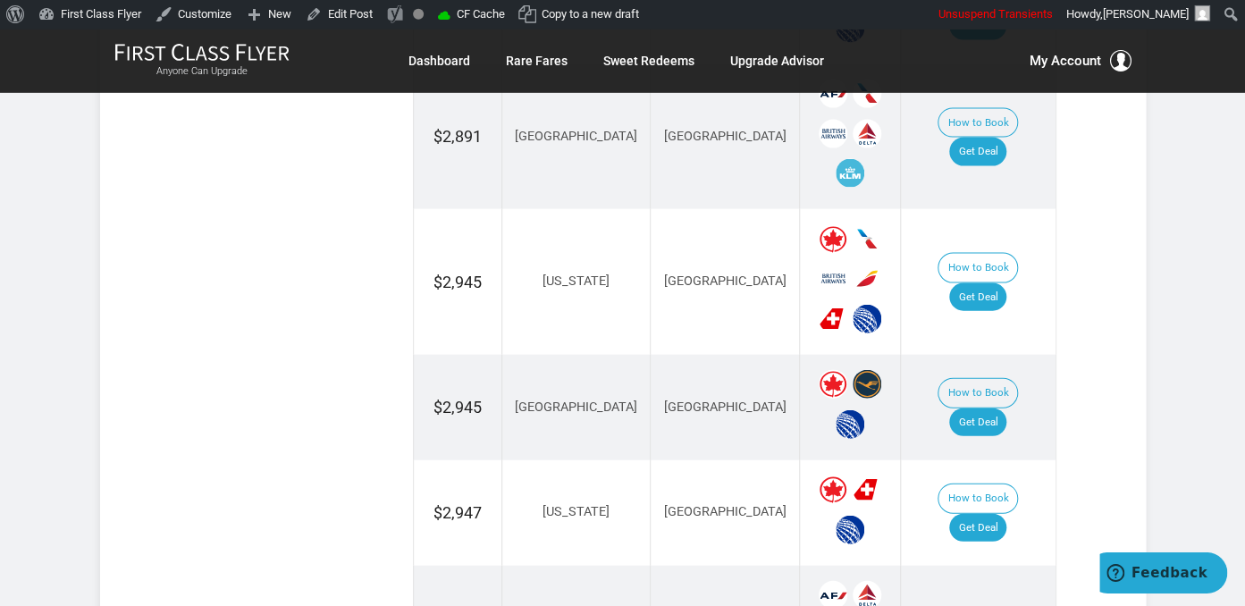
scroll to position [1565, 0]
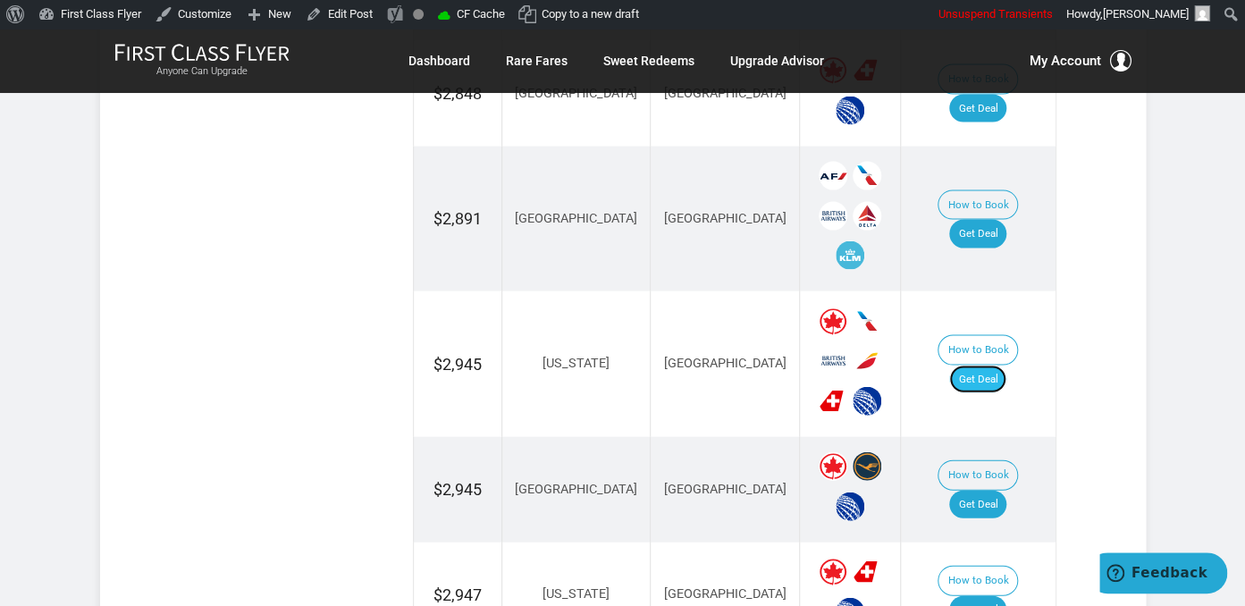
click at [1001, 366] on link "Get Deal" at bounding box center [978, 380] width 57 height 29
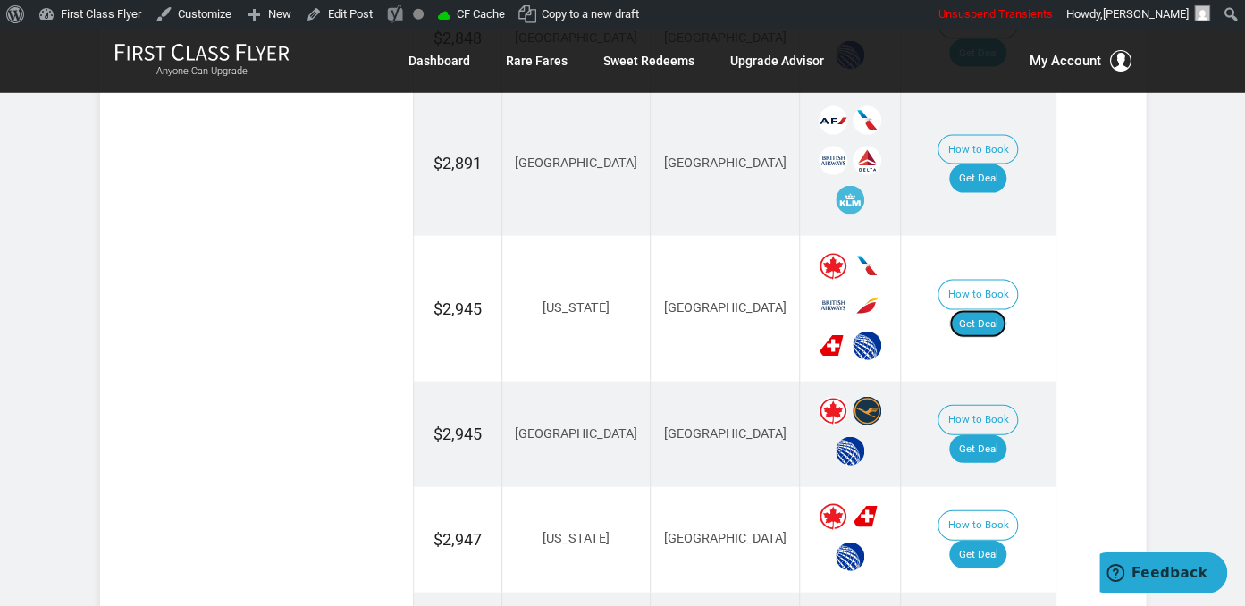
scroll to position [1753, 0]
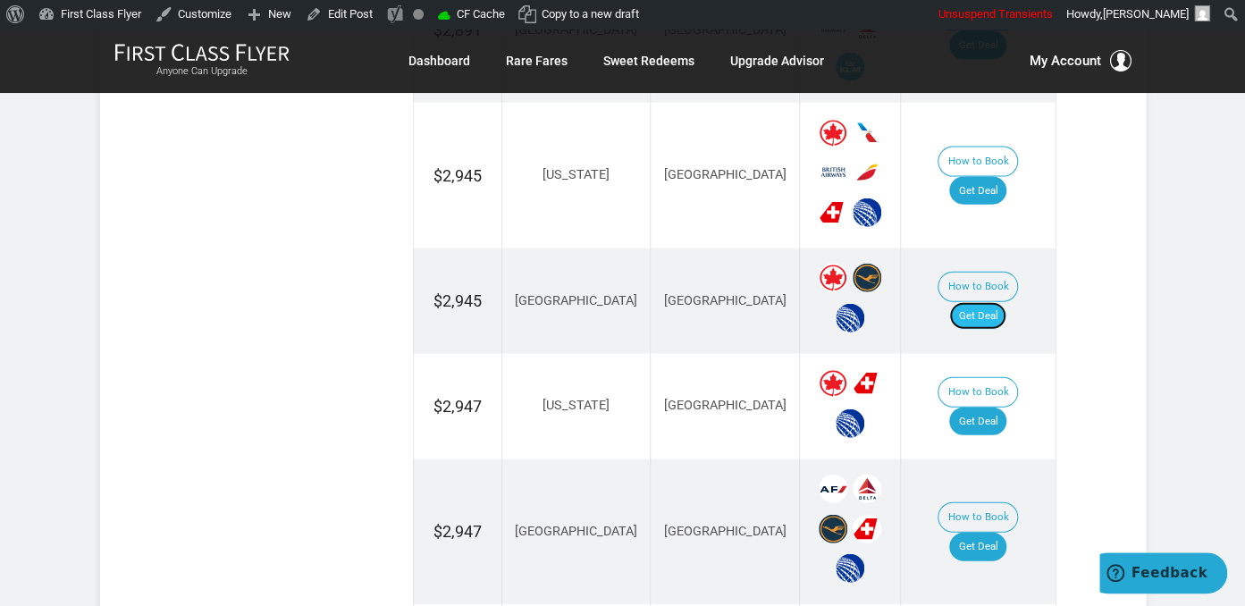
click at [988, 302] on link "Get Deal" at bounding box center [978, 316] width 57 height 29
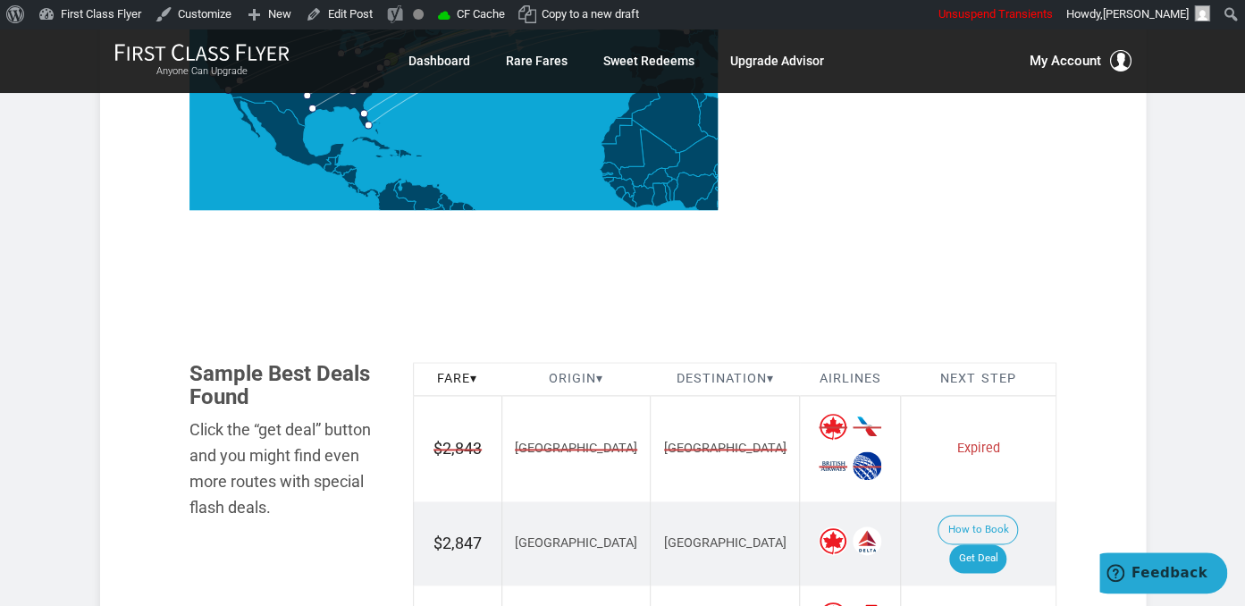
scroll to position [1186, 0]
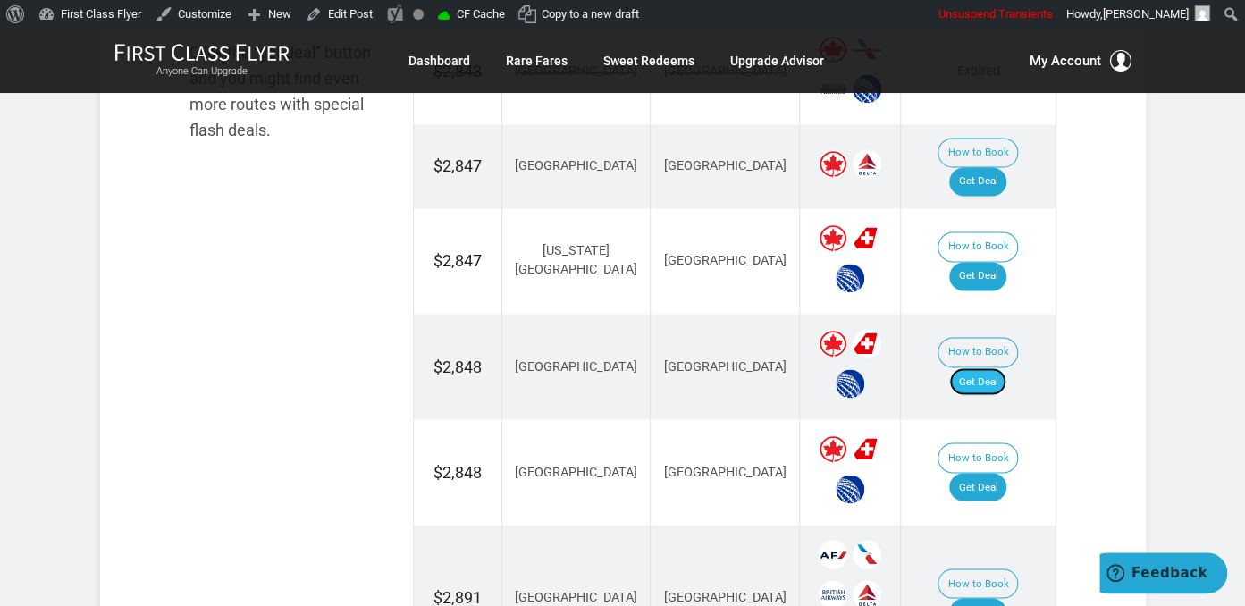
click at [1004, 367] on link "Get Deal" at bounding box center [978, 381] width 57 height 29
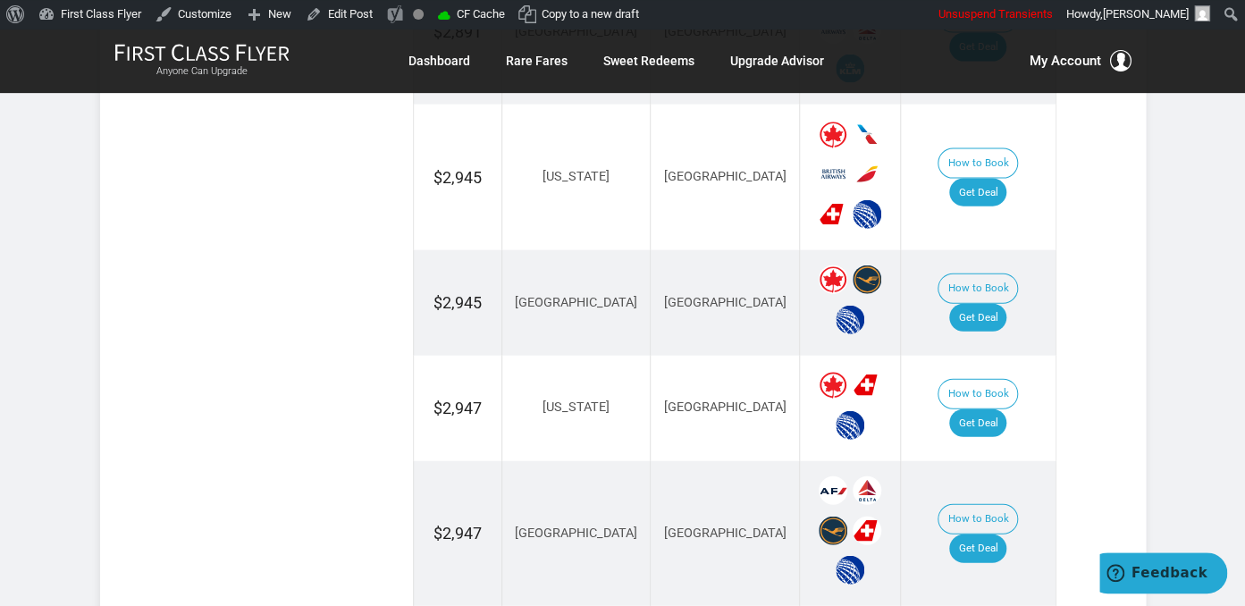
scroll to position [1753, 0]
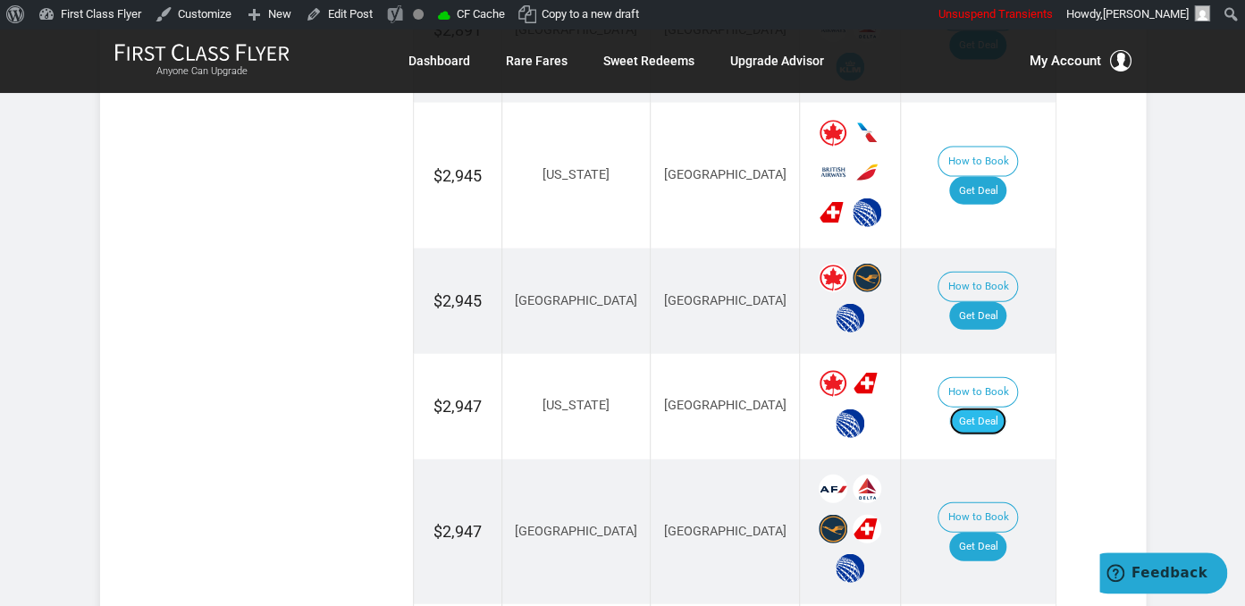
click at [995, 408] on link "Get Deal" at bounding box center [978, 422] width 57 height 29
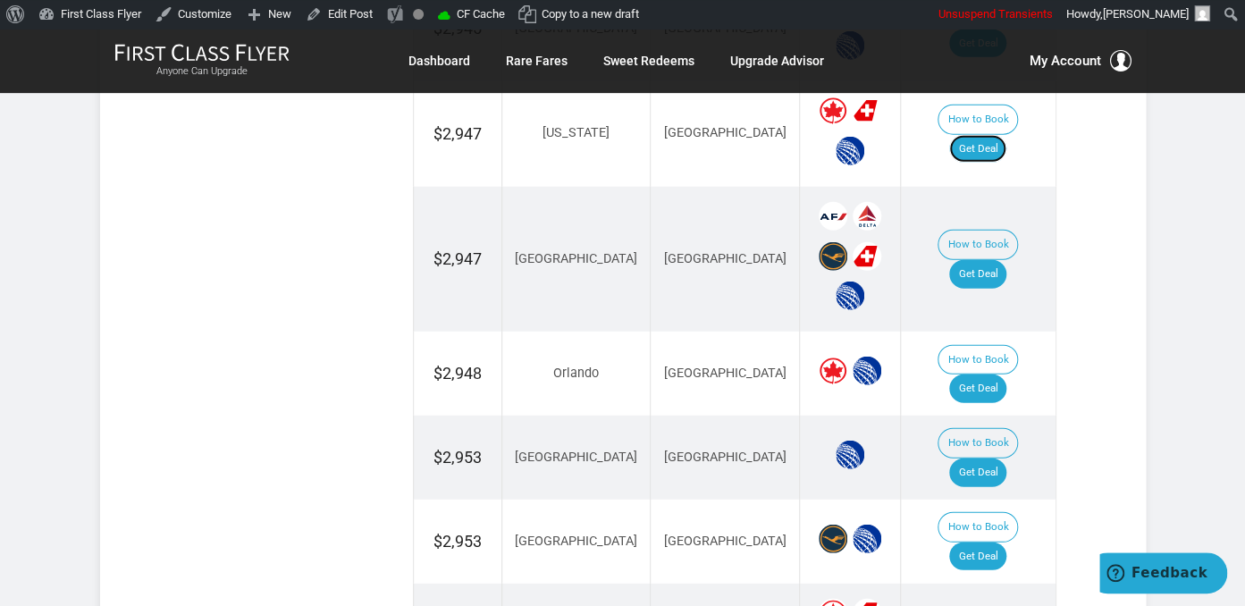
scroll to position [2037, 0]
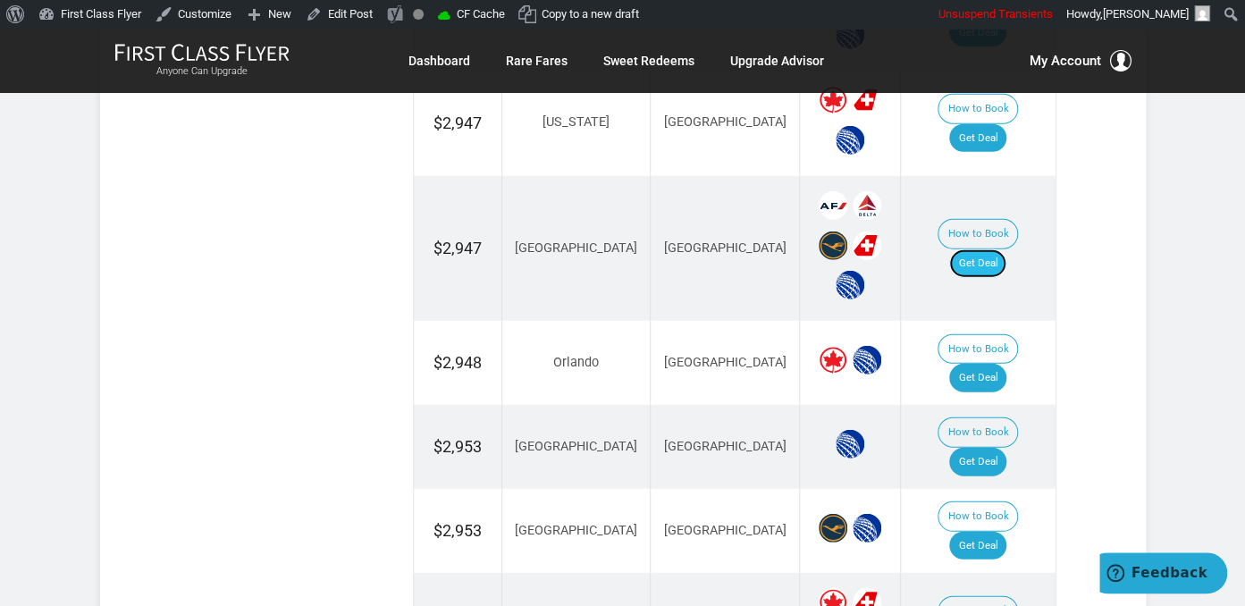
click at [992, 249] on link "Get Deal" at bounding box center [978, 263] width 57 height 29
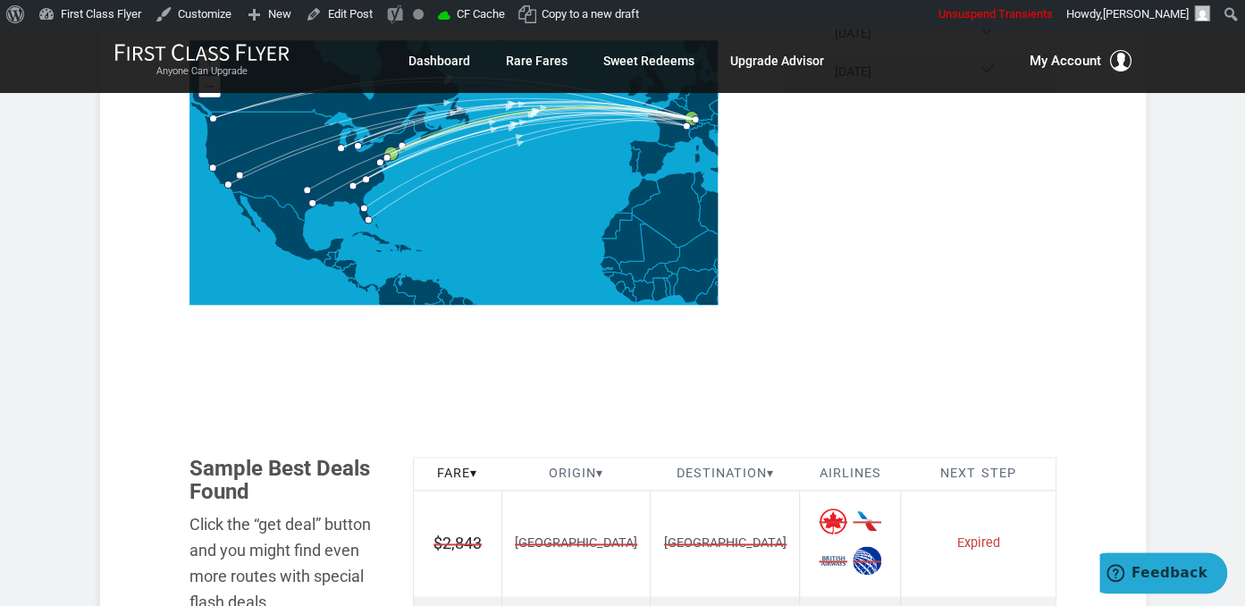
scroll to position [1093, 0]
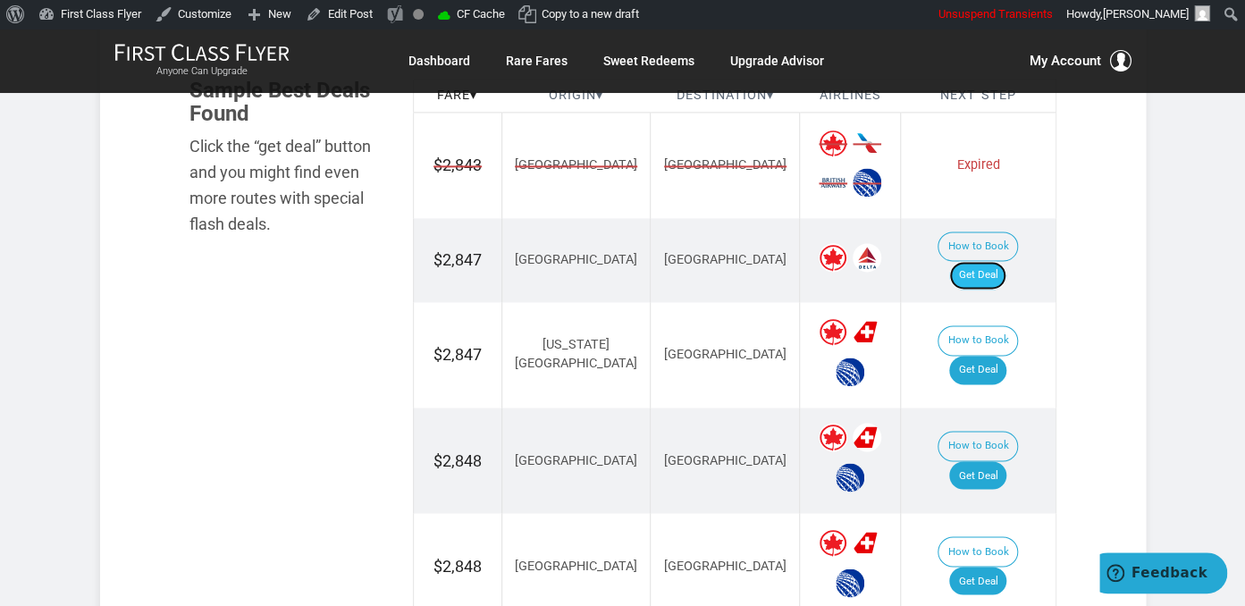
click at [969, 261] on link "Get Deal" at bounding box center [978, 275] width 57 height 29
click at [1007, 356] on link "Get Deal" at bounding box center [978, 370] width 57 height 29
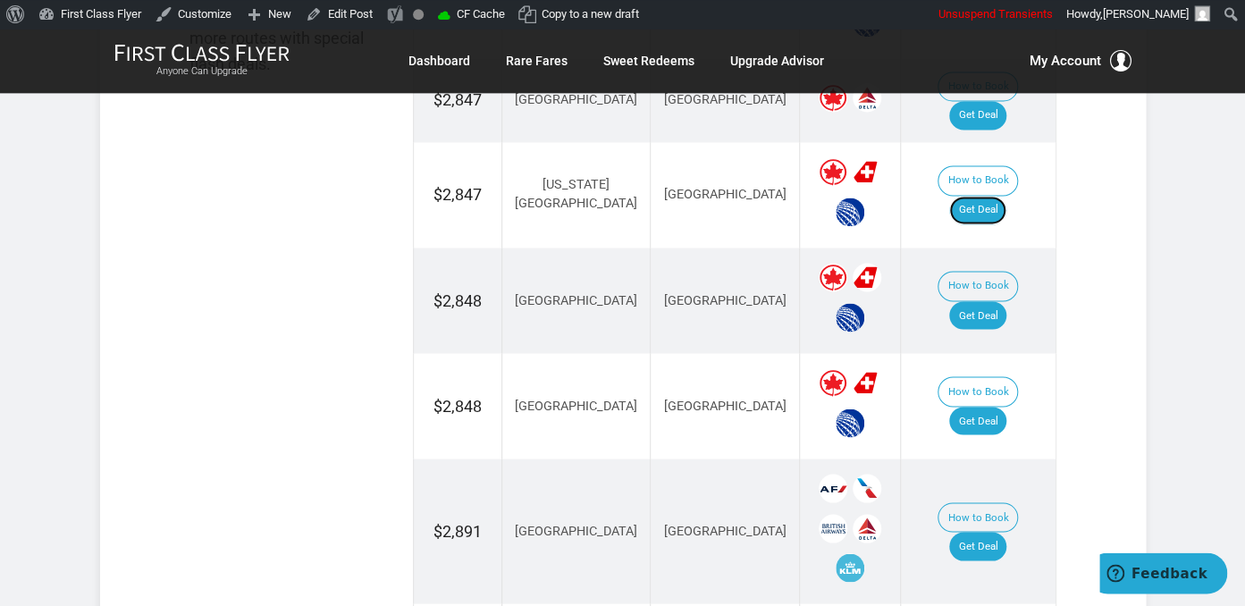
scroll to position [1376, 0]
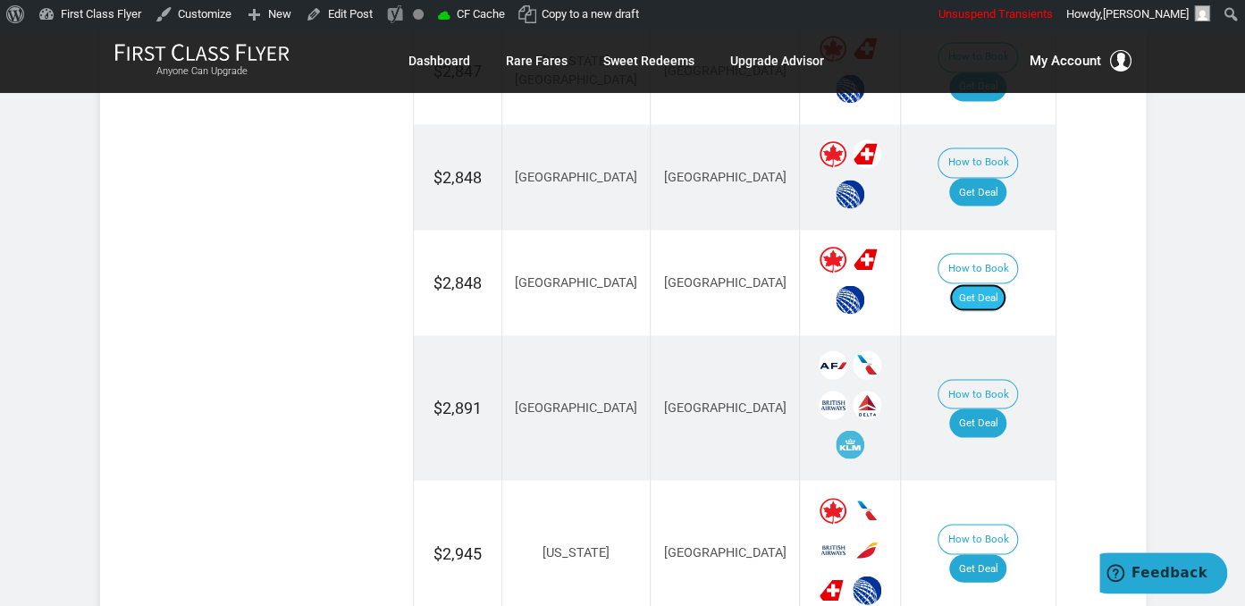
click at [992, 283] on link "Get Deal" at bounding box center [978, 297] width 57 height 29
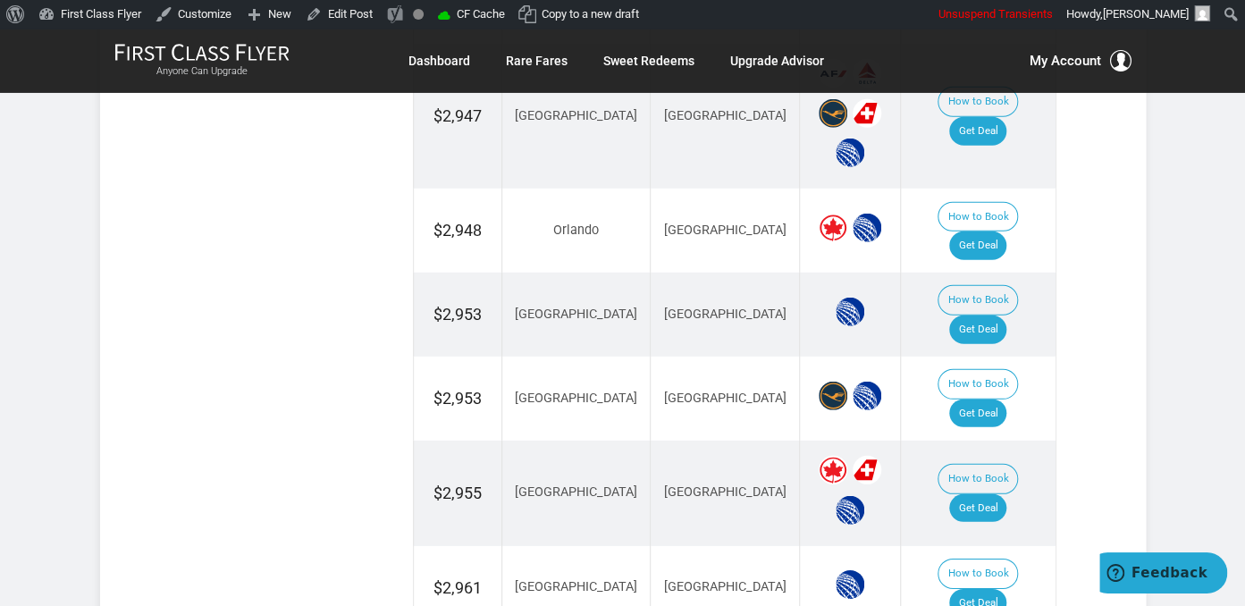
scroll to position [2037, 0]
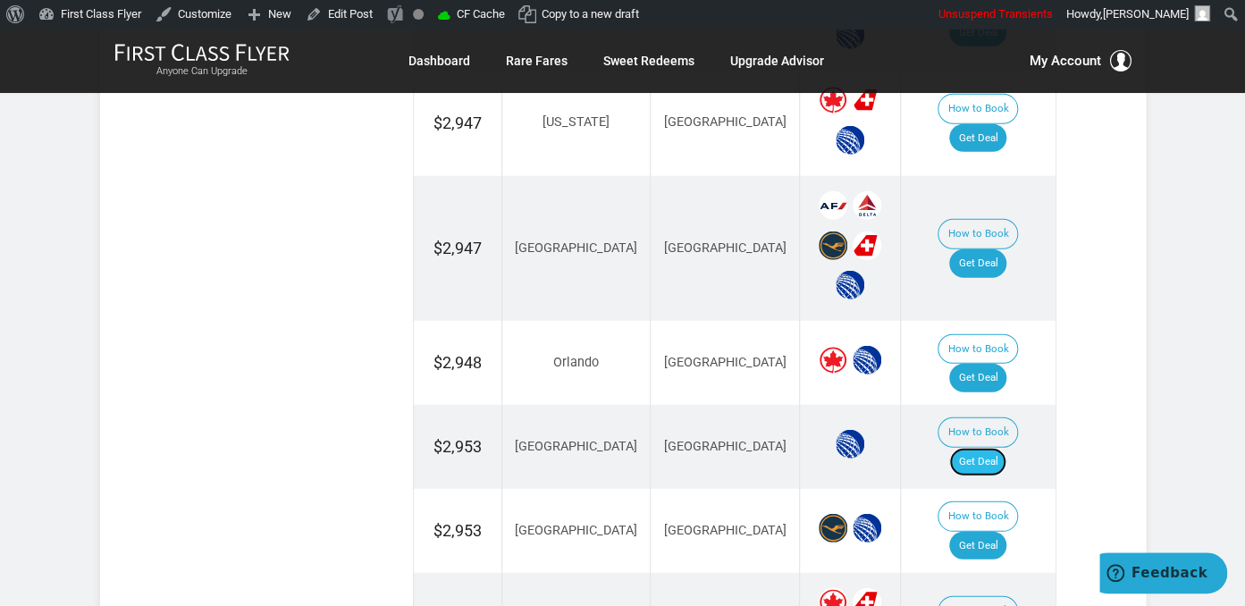
click at [1002, 448] on link "Get Deal" at bounding box center [978, 462] width 57 height 29
click at [997, 532] on link "Get Deal" at bounding box center [978, 546] width 57 height 29
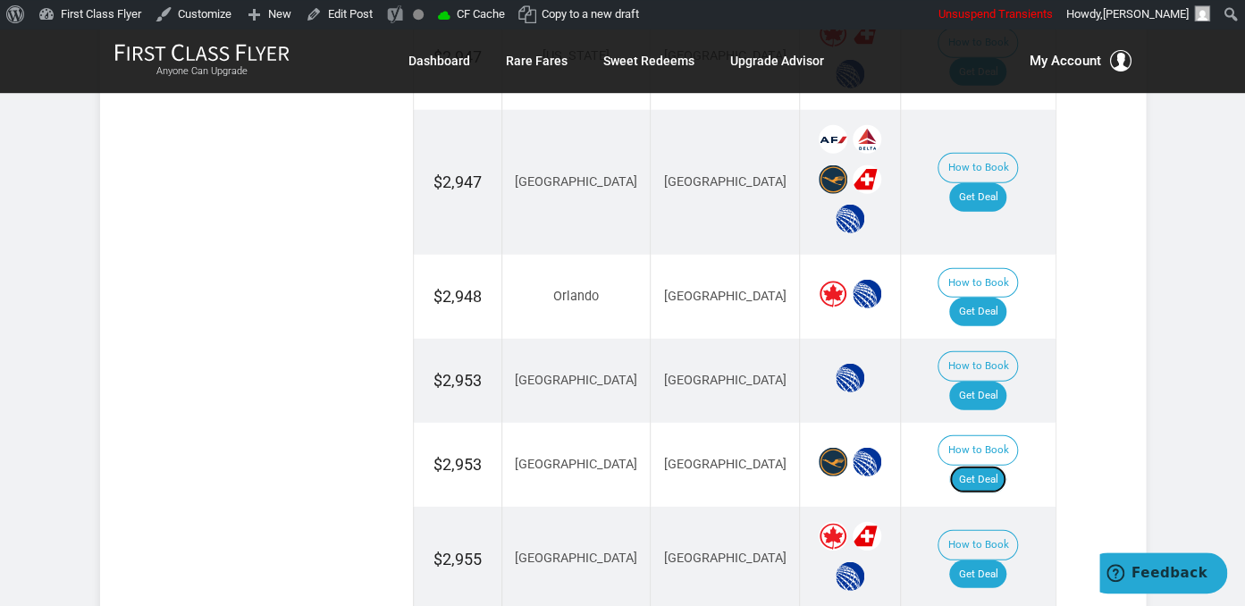
scroll to position [2225, 0]
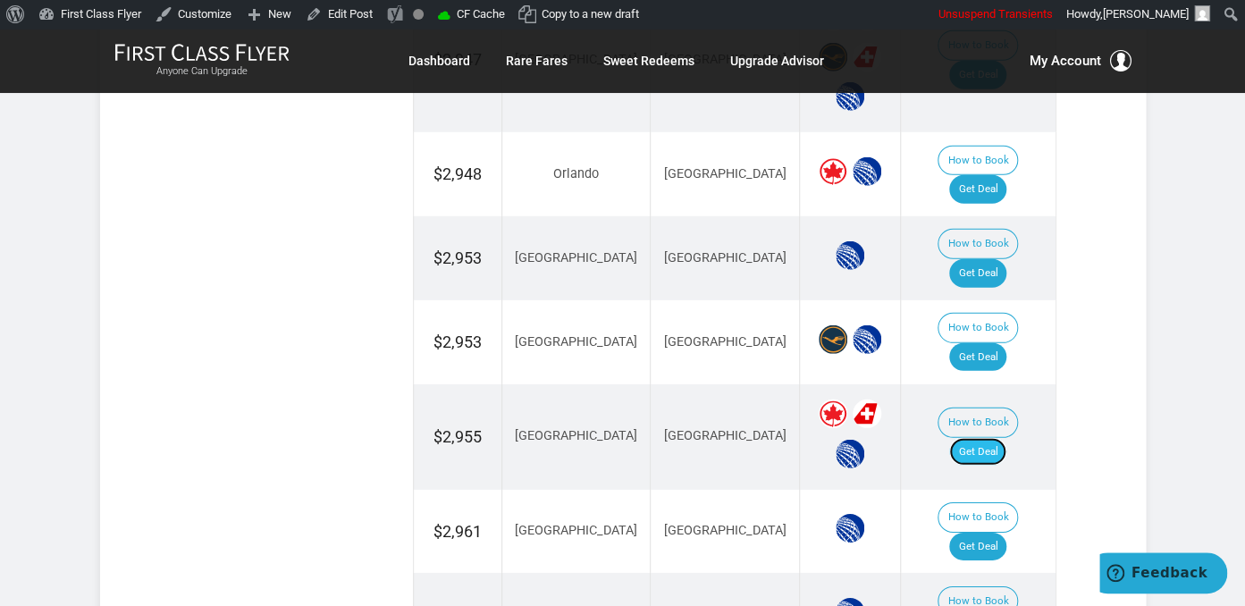
click at [998, 438] on link "Get Deal" at bounding box center [978, 452] width 57 height 29
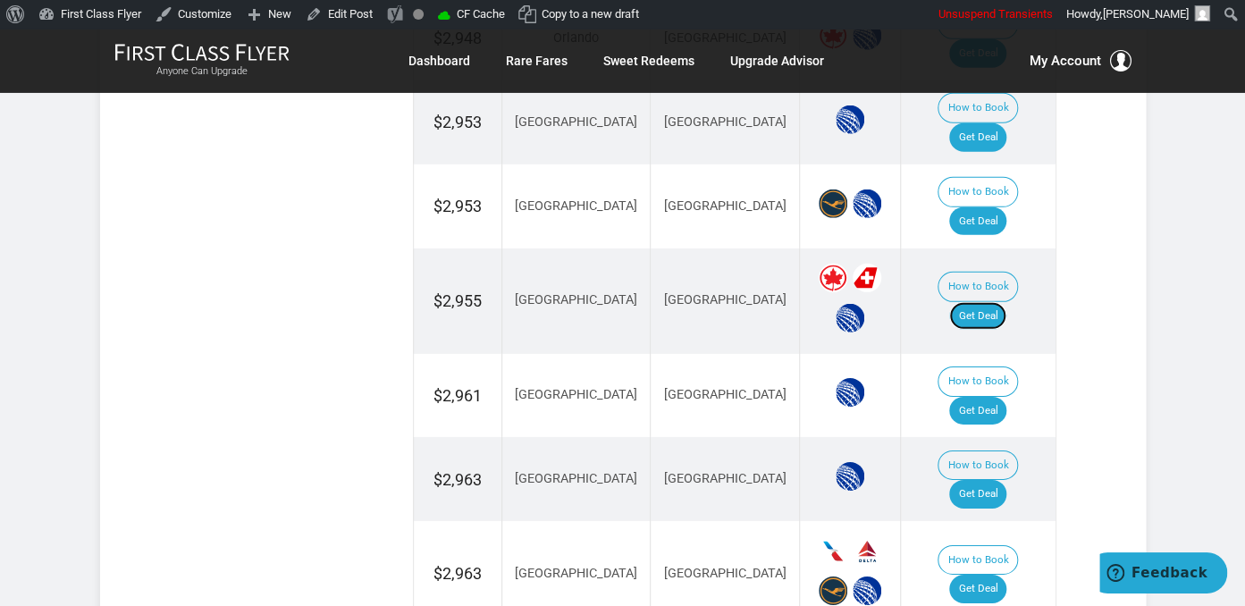
scroll to position [2414, 0]
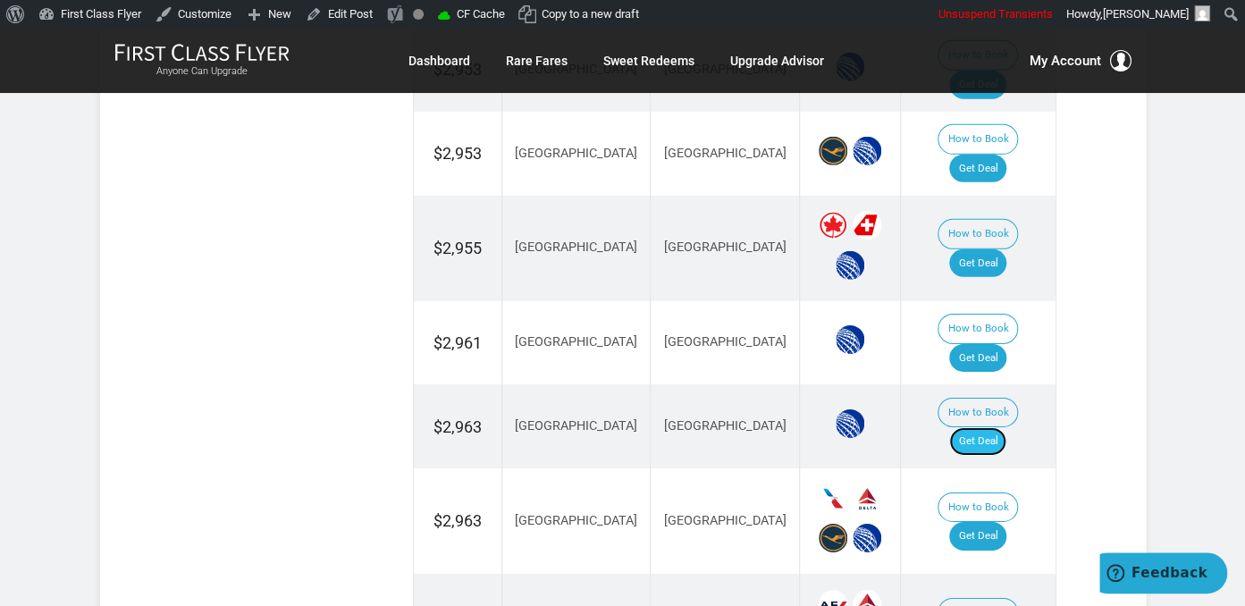
click at [983, 427] on link "Get Deal" at bounding box center [978, 441] width 57 height 29
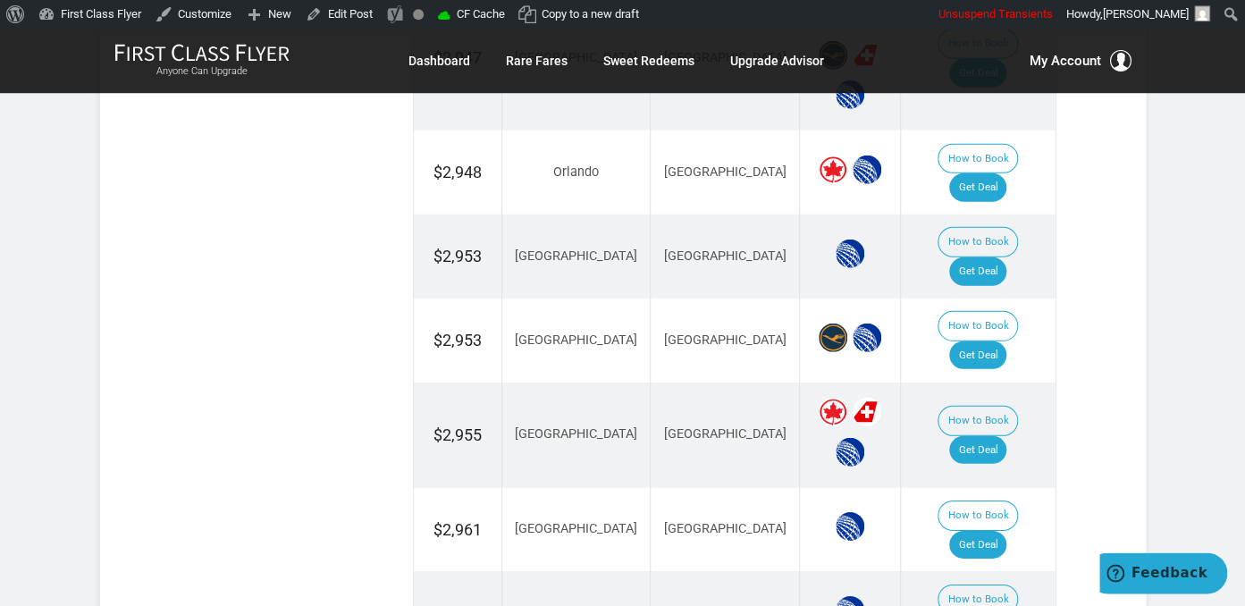
scroll to position [2225, 0]
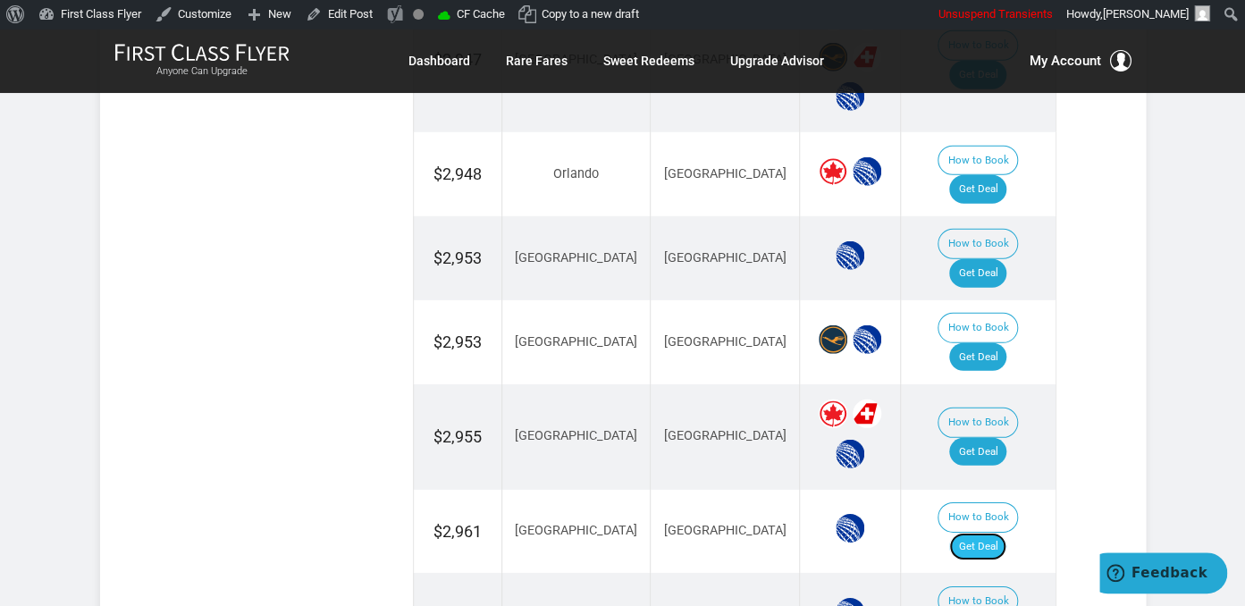
click at [1007, 533] on link "Get Deal" at bounding box center [978, 547] width 57 height 29
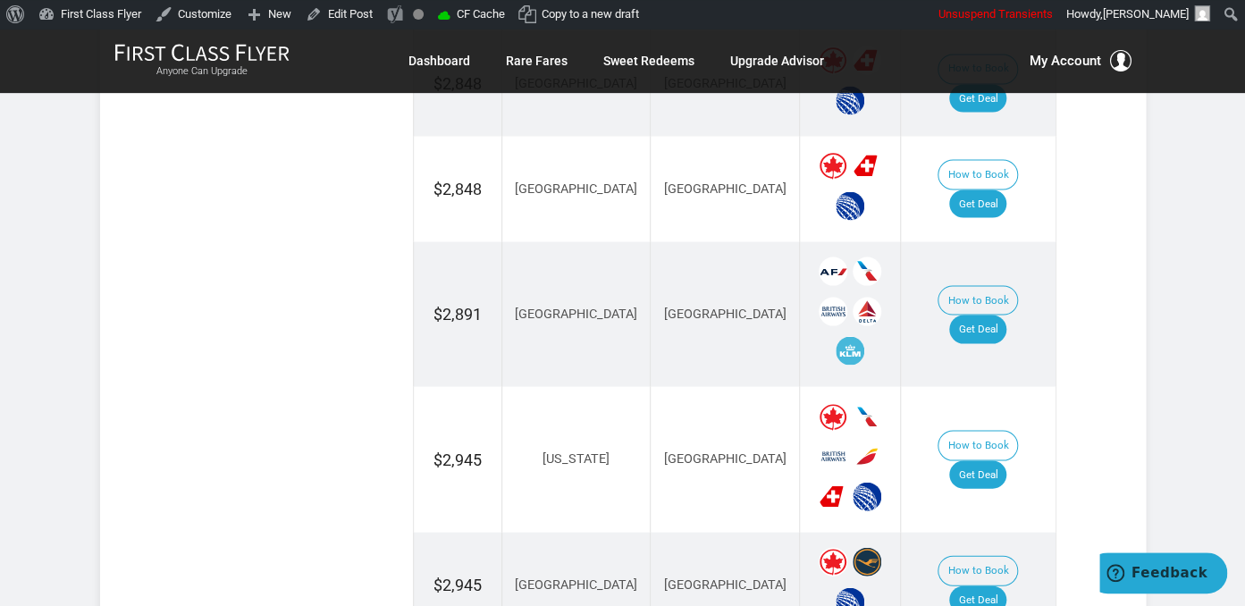
scroll to position [1376, 0]
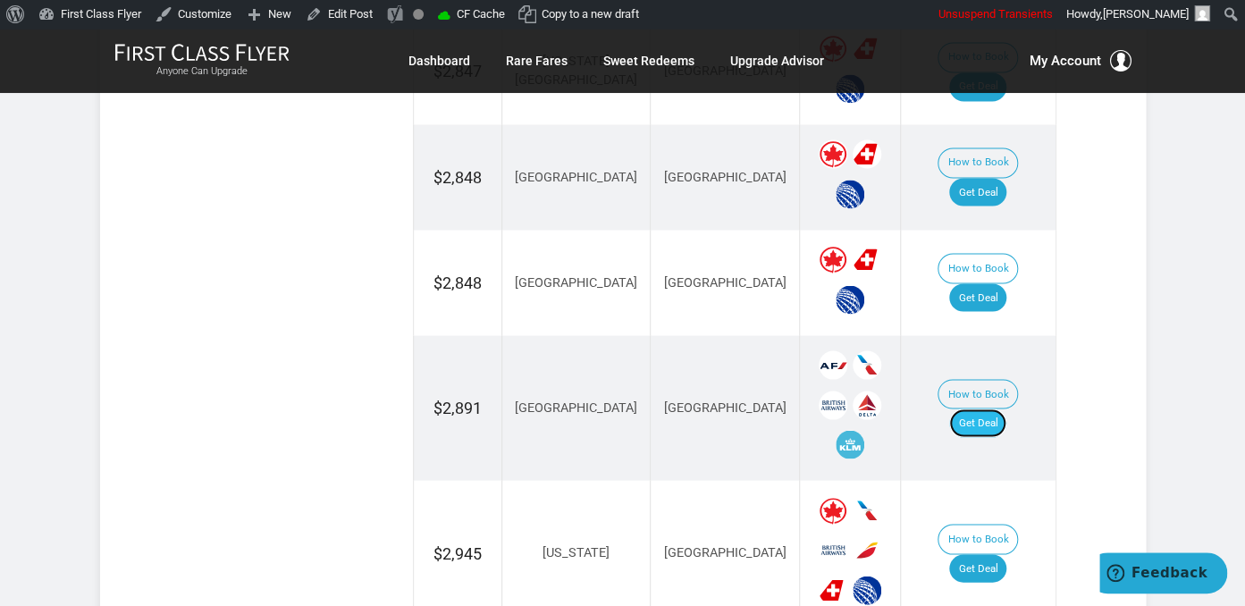
click at [979, 409] on link "Get Deal" at bounding box center [978, 423] width 57 height 29
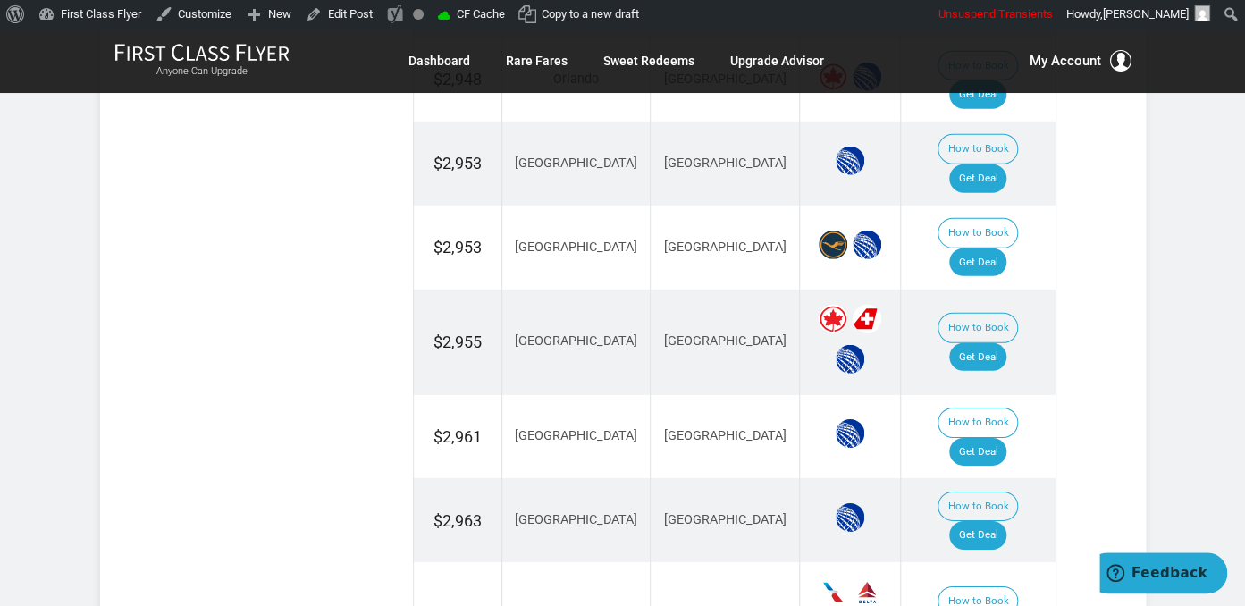
scroll to position [2509, 0]
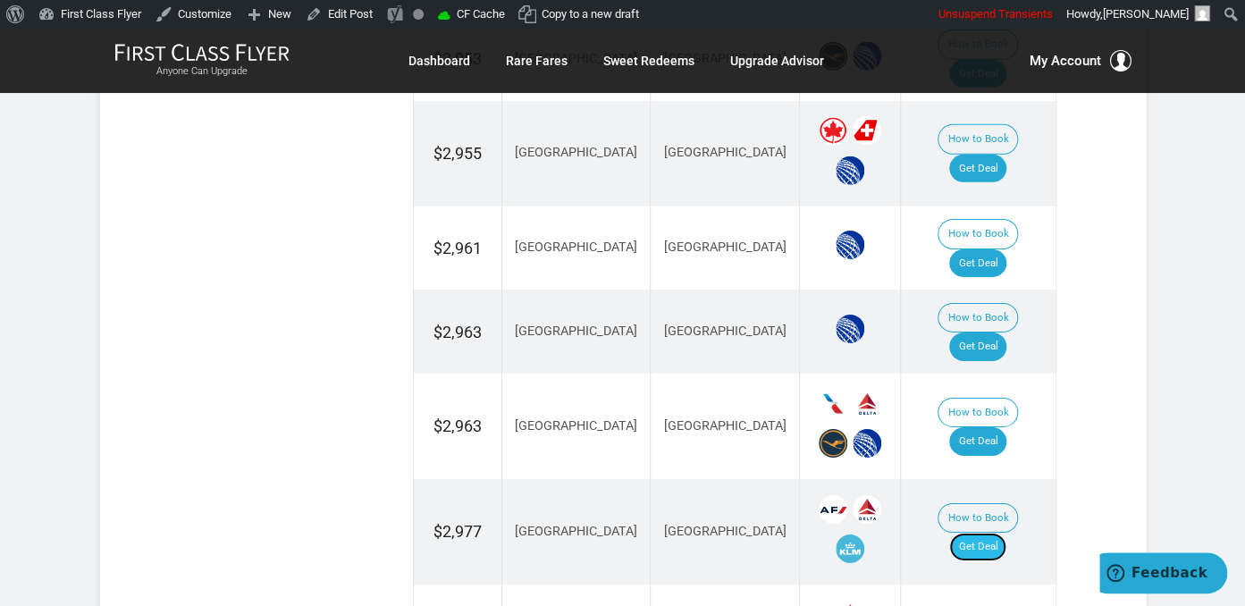
click at [983, 533] on link "Get Deal" at bounding box center [978, 547] width 57 height 29
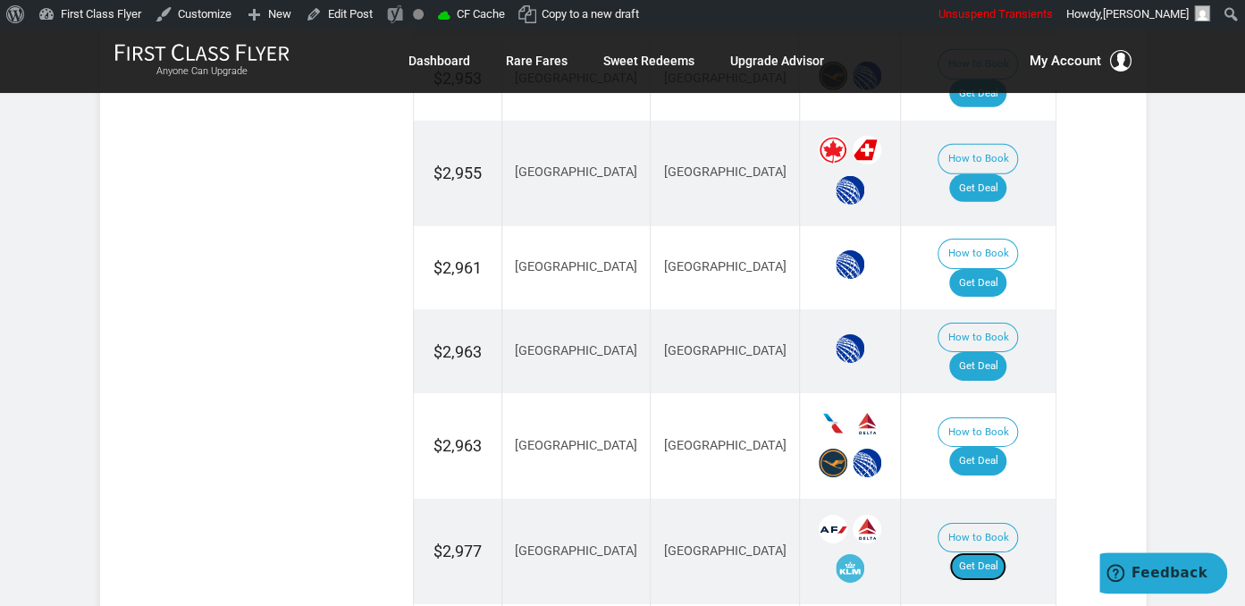
scroll to position [2320, 0]
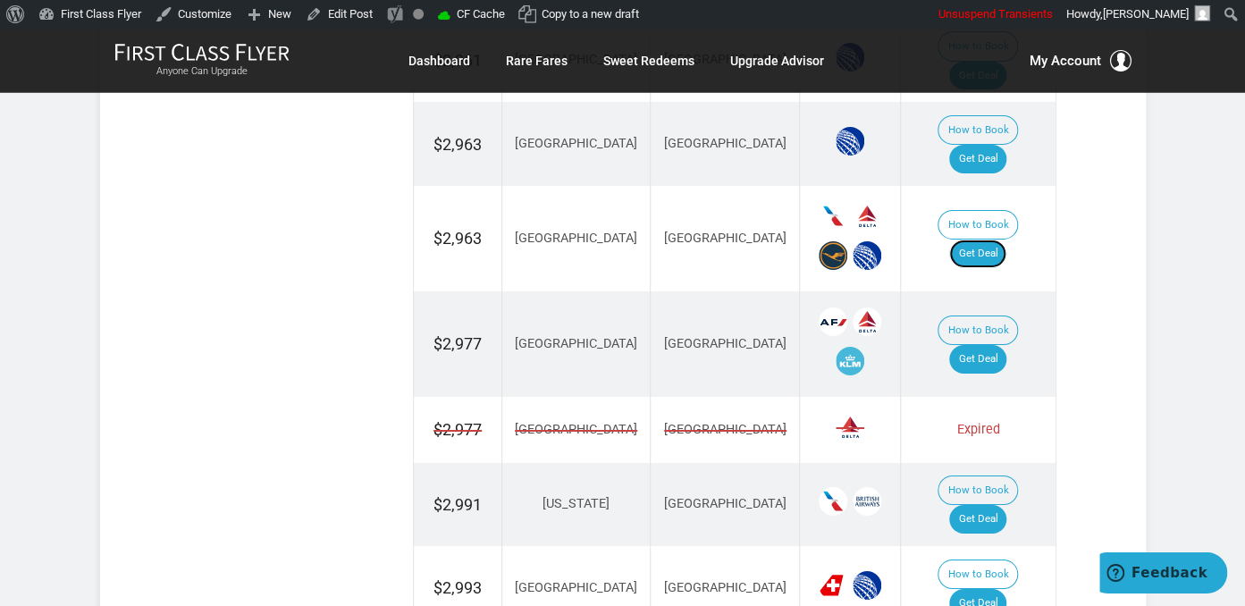
scroll to position [2698, 0]
click at [1000, 504] on link "Get Deal" at bounding box center [978, 518] width 57 height 29
click at [983, 588] on link "Get Deal" at bounding box center [978, 602] width 57 height 29
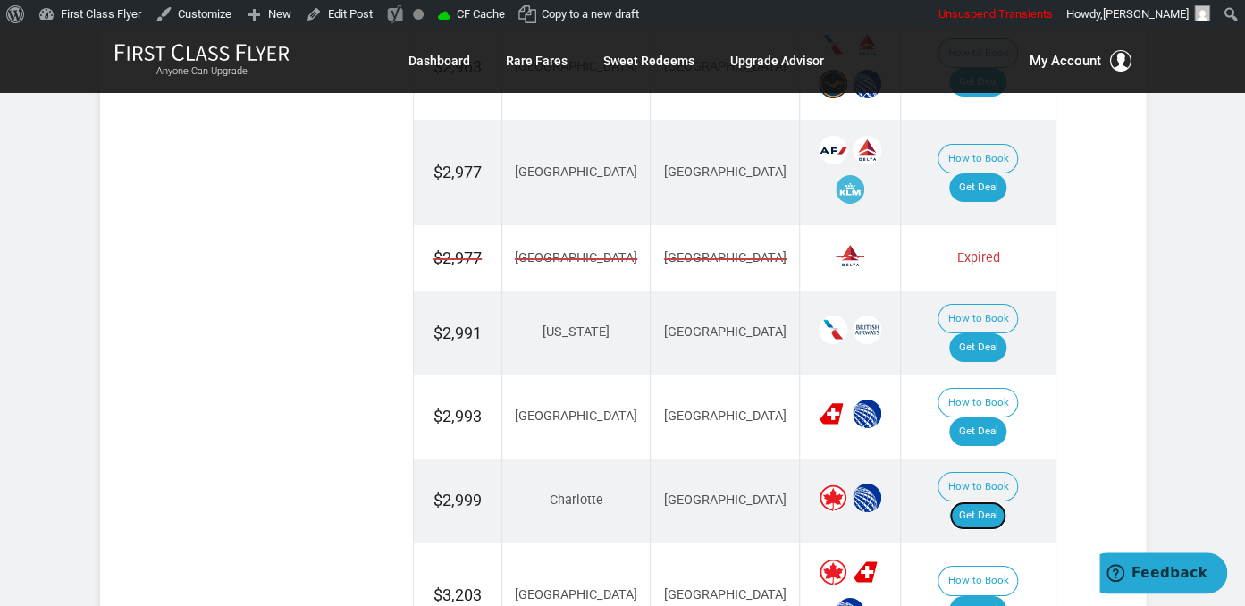
scroll to position [2886, 0]
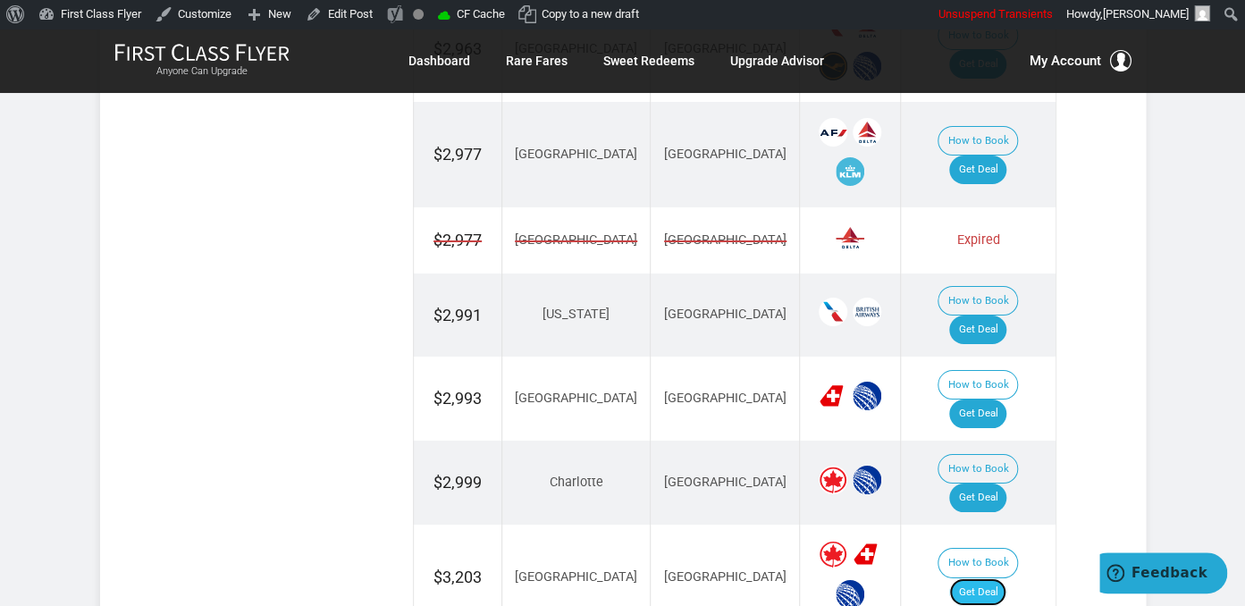
click at [1007, 578] on link "Get Deal" at bounding box center [978, 592] width 57 height 29
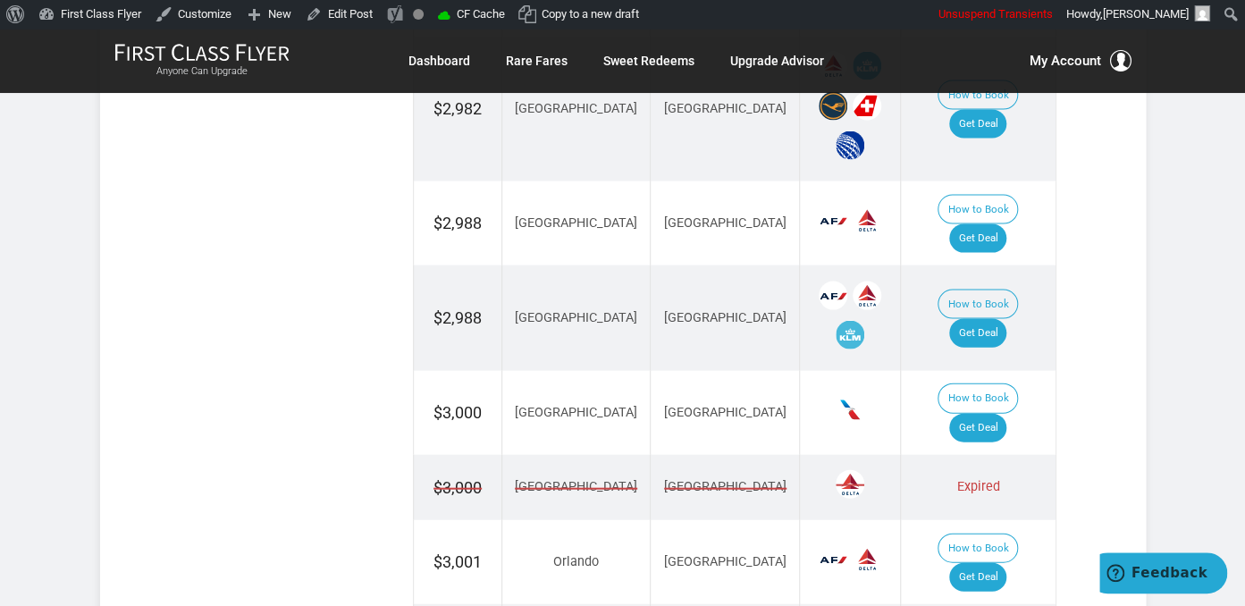
scroll to position [1794, 0]
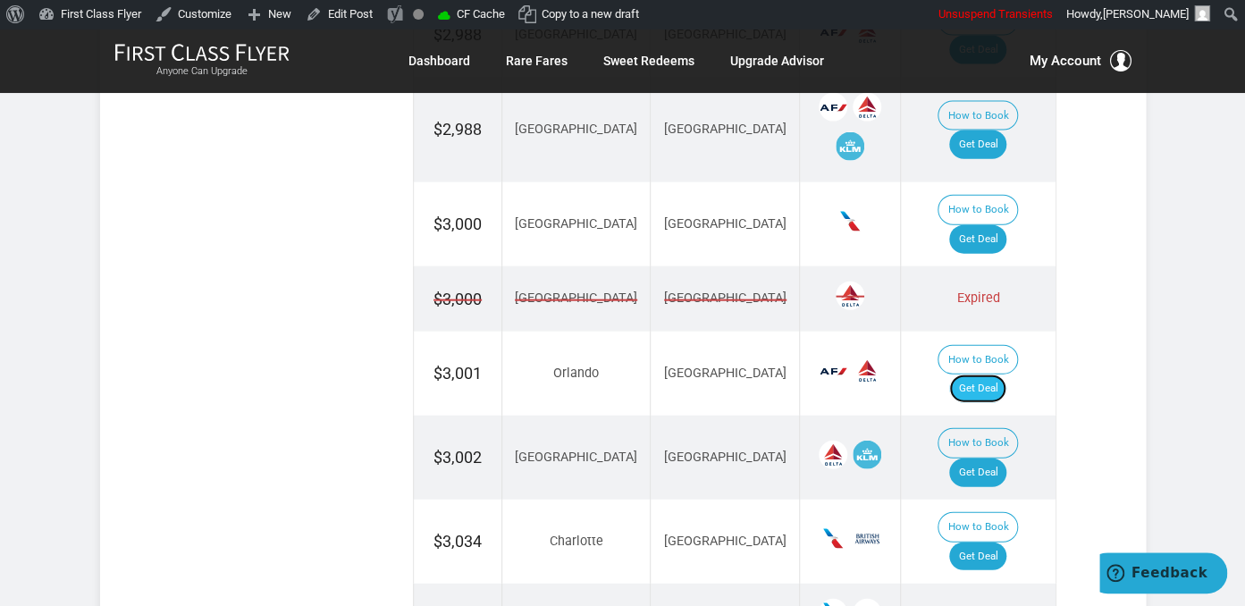
click at [1001, 375] on link "Get Deal" at bounding box center [978, 389] width 57 height 29
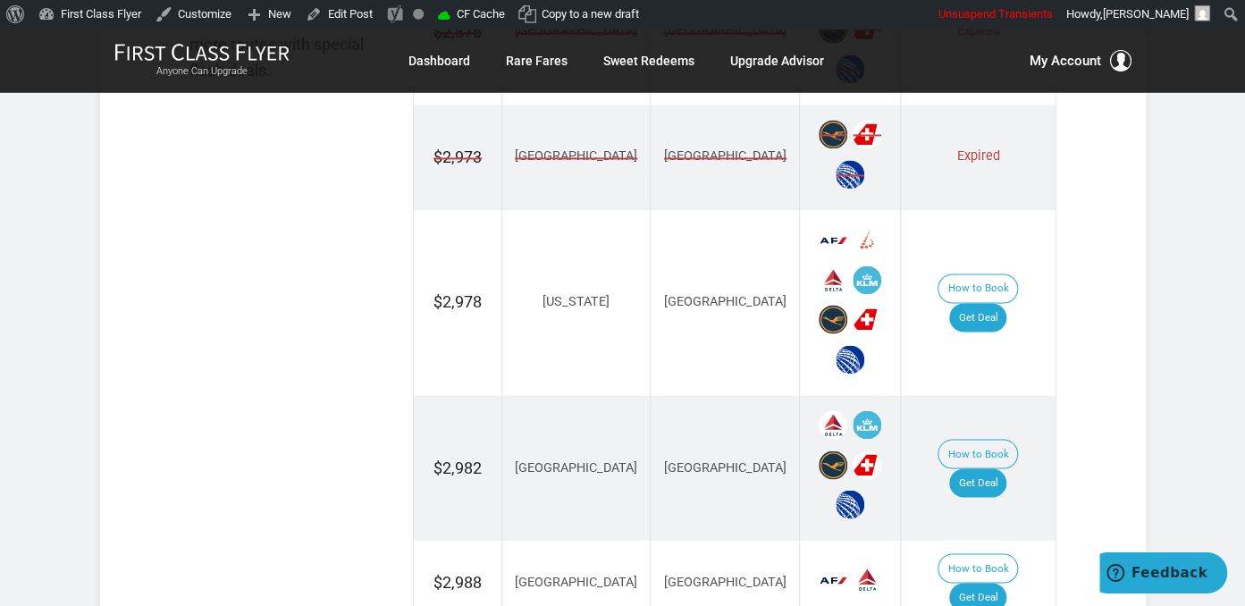
scroll to position [1227, 0]
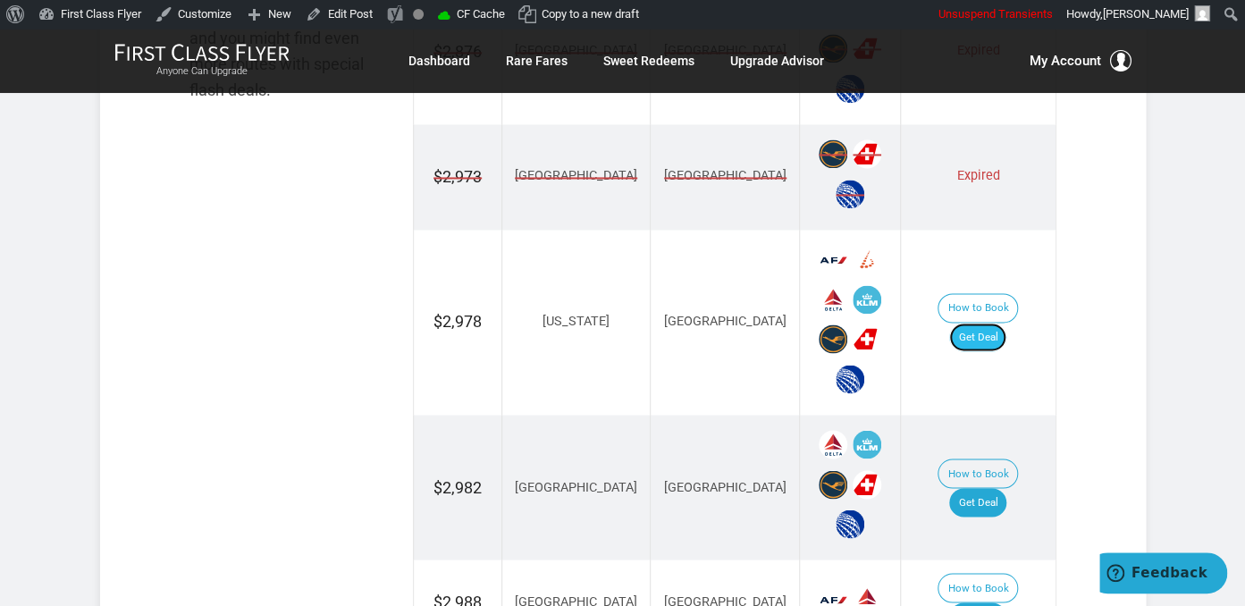
click at [984, 323] on link "Get Deal" at bounding box center [978, 337] width 57 height 29
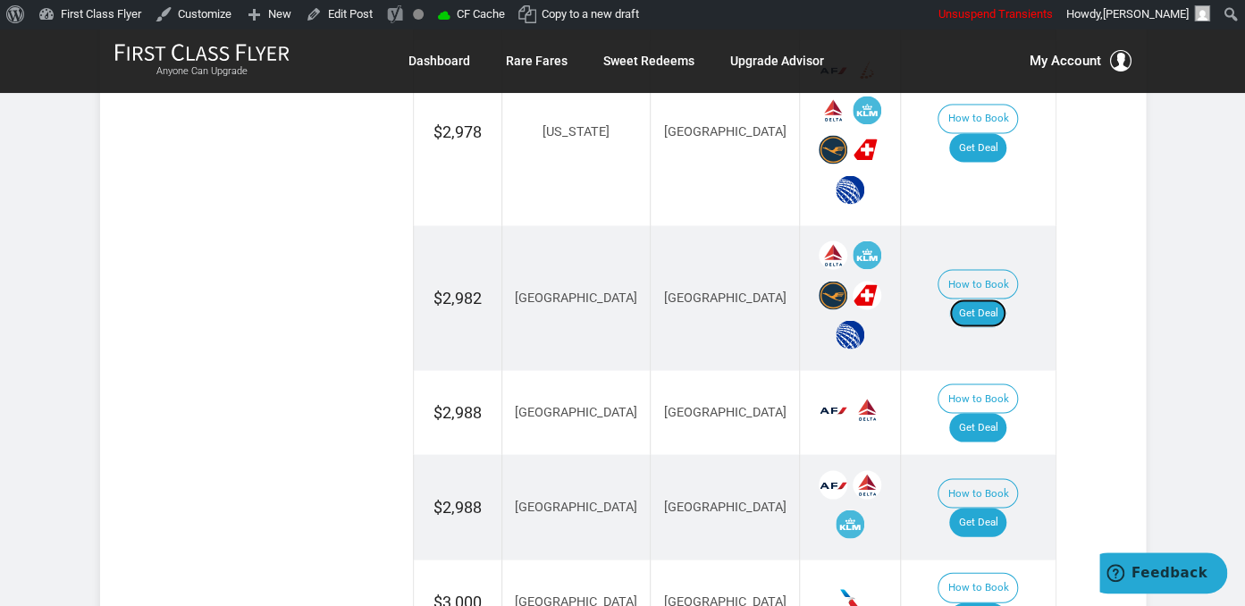
click at [988, 299] on link "Get Deal" at bounding box center [978, 313] width 57 height 29
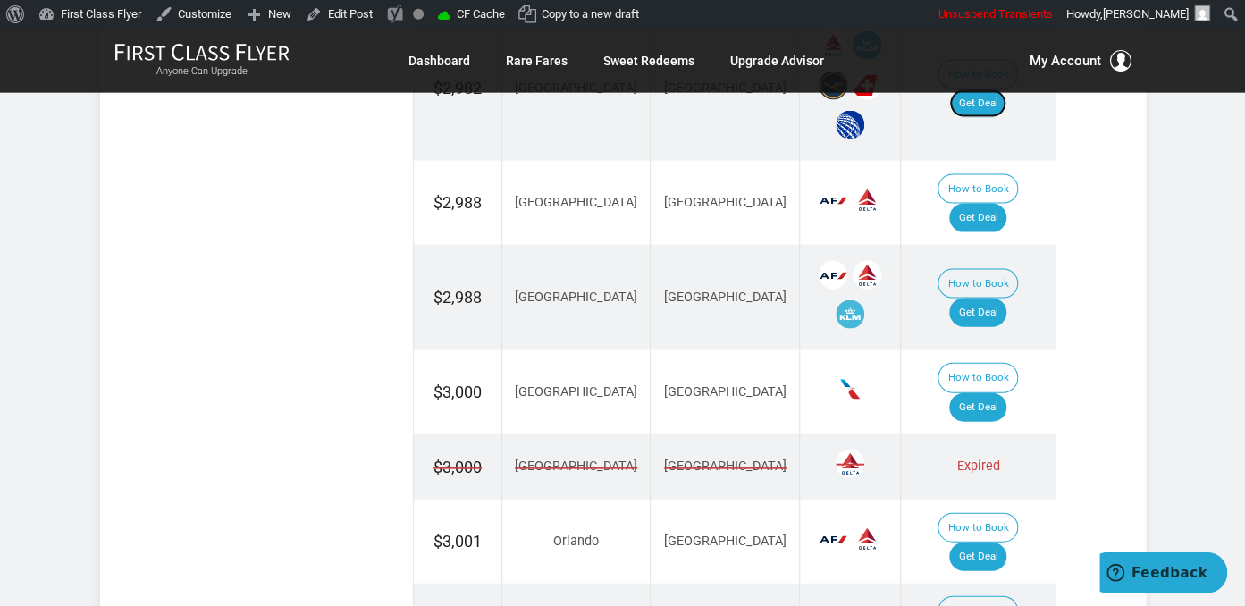
scroll to position [1605, 0]
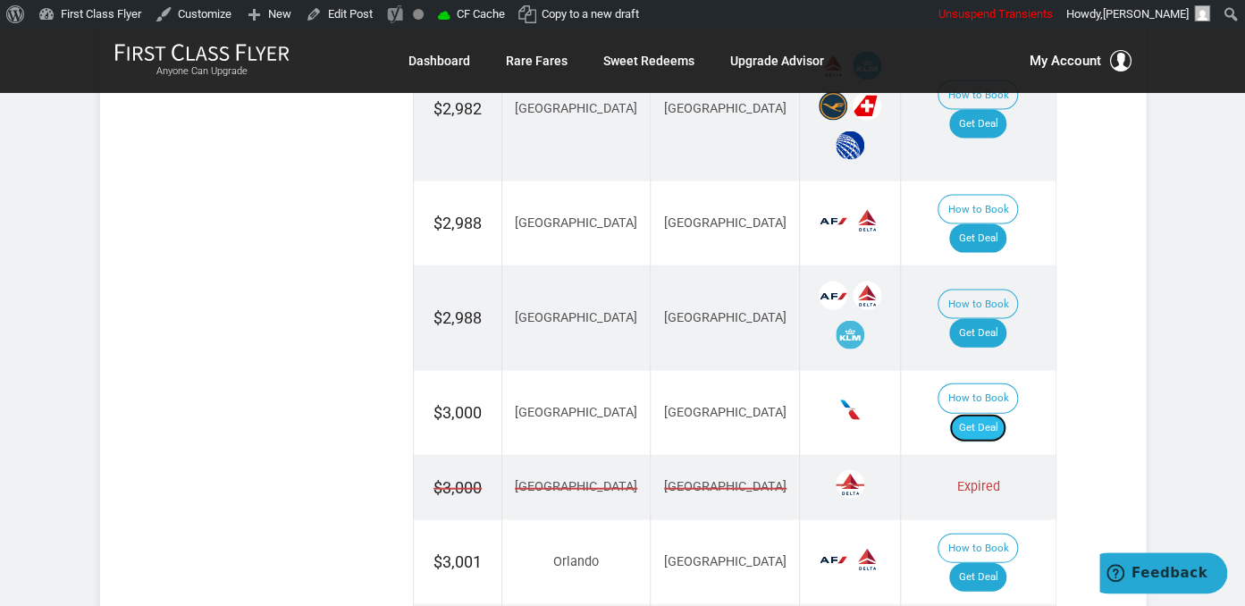
click at [1000, 414] on link "Get Deal" at bounding box center [978, 428] width 57 height 29
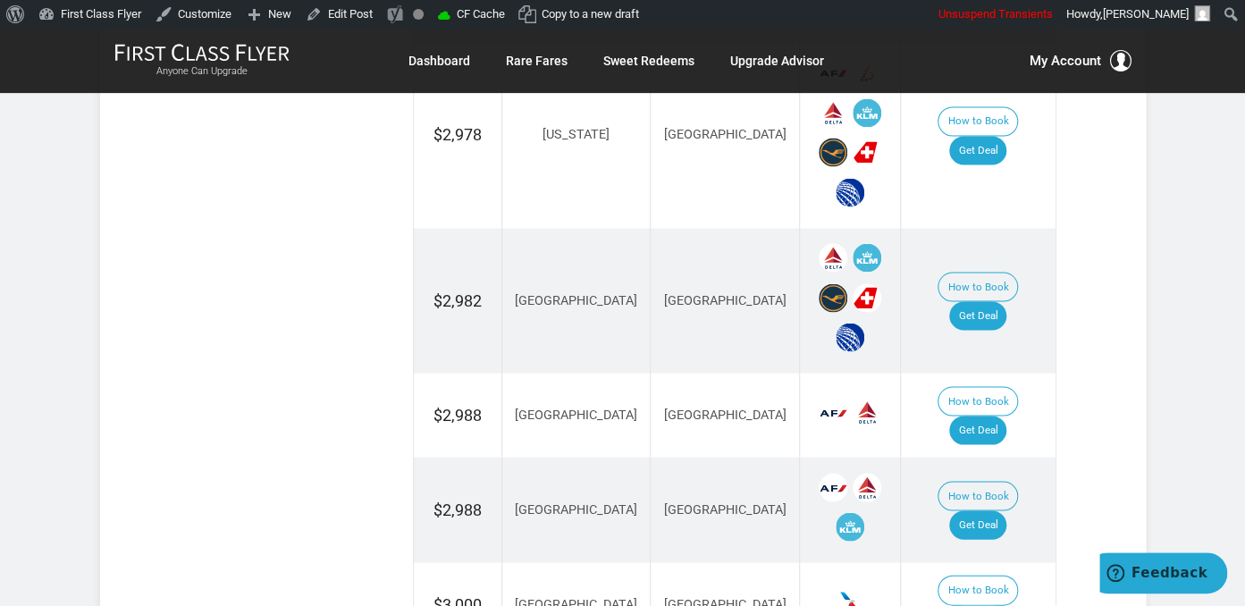
scroll to position [1416, 0]
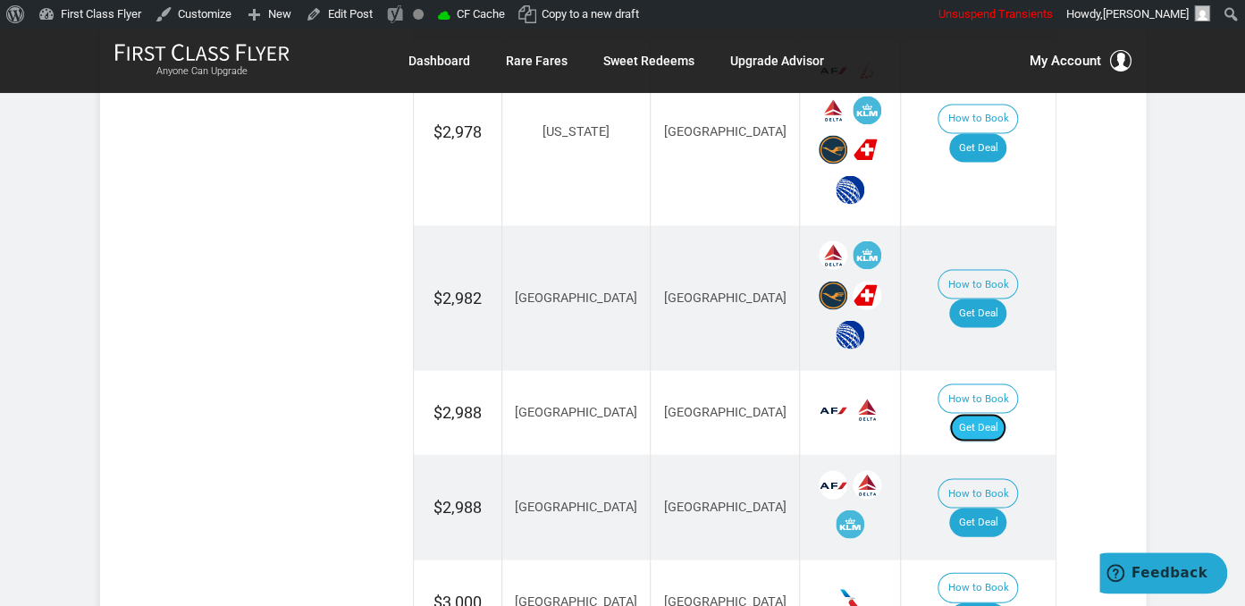
click at [999, 413] on link "Get Deal" at bounding box center [978, 427] width 57 height 29
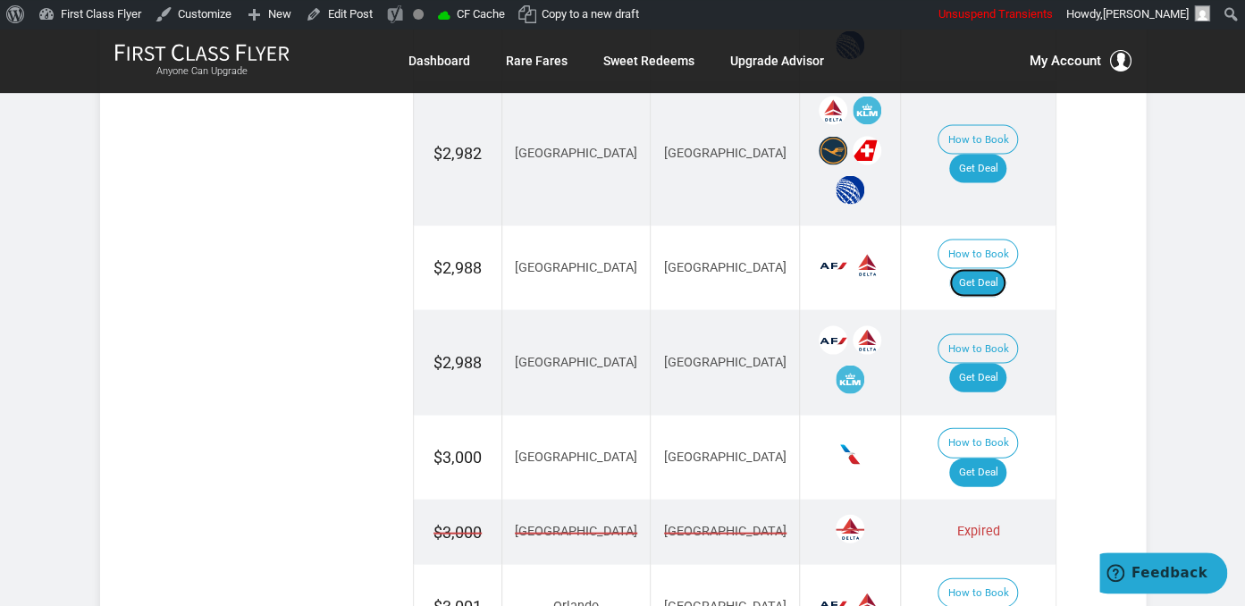
scroll to position [1605, 0]
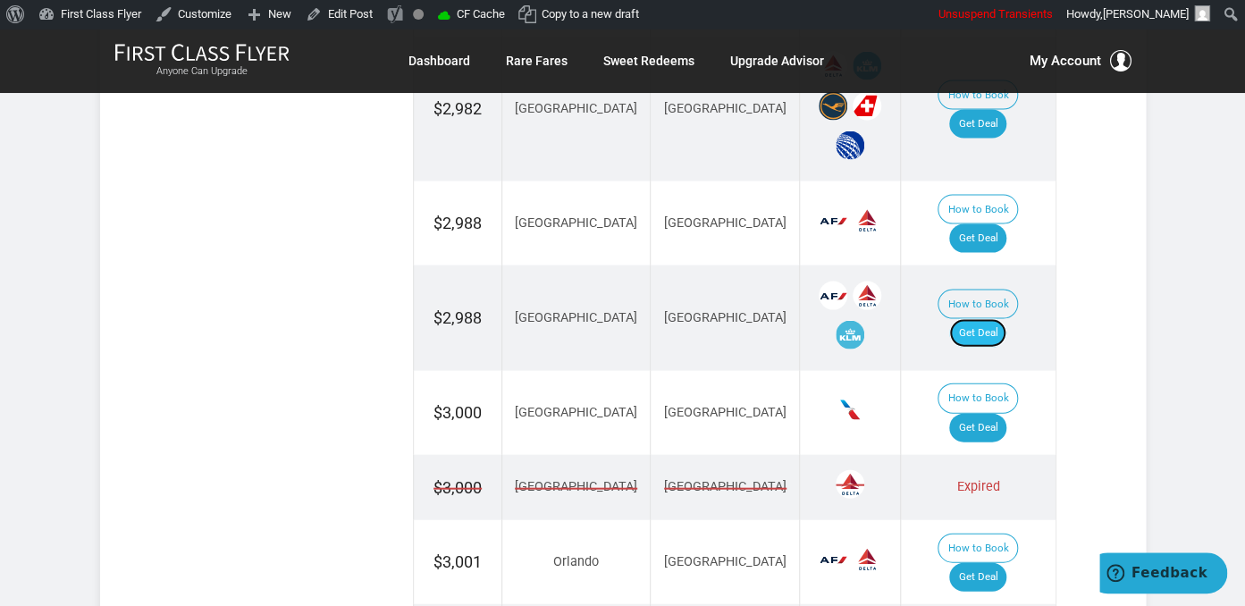
click at [1000, 319] on link "Get Deal" at bounding box center [978, 333] width 57 height 29
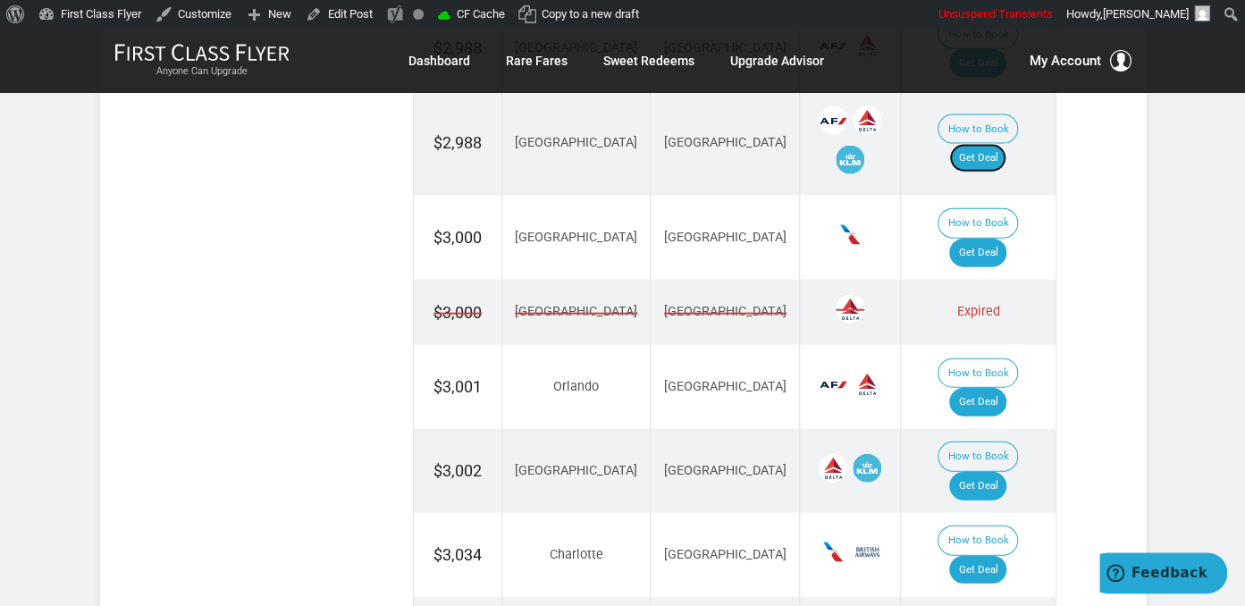
scroll to position [1794, 0]
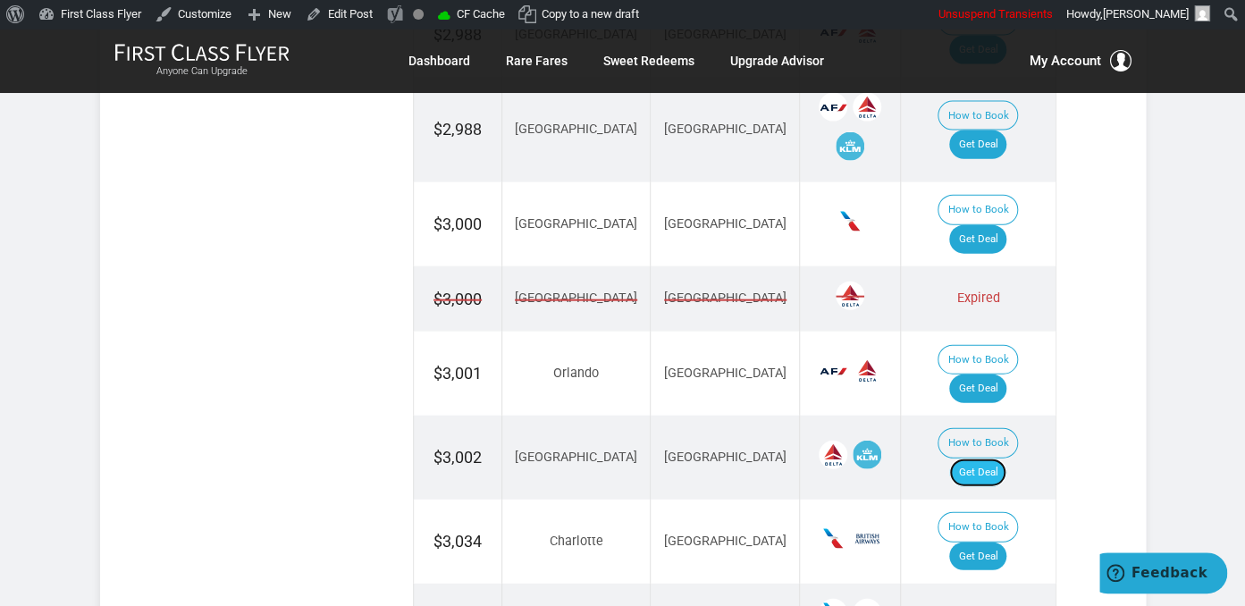
click at [1000, 459] on link "Get Deal" at bounding box center [978, 473] width 57 height 29
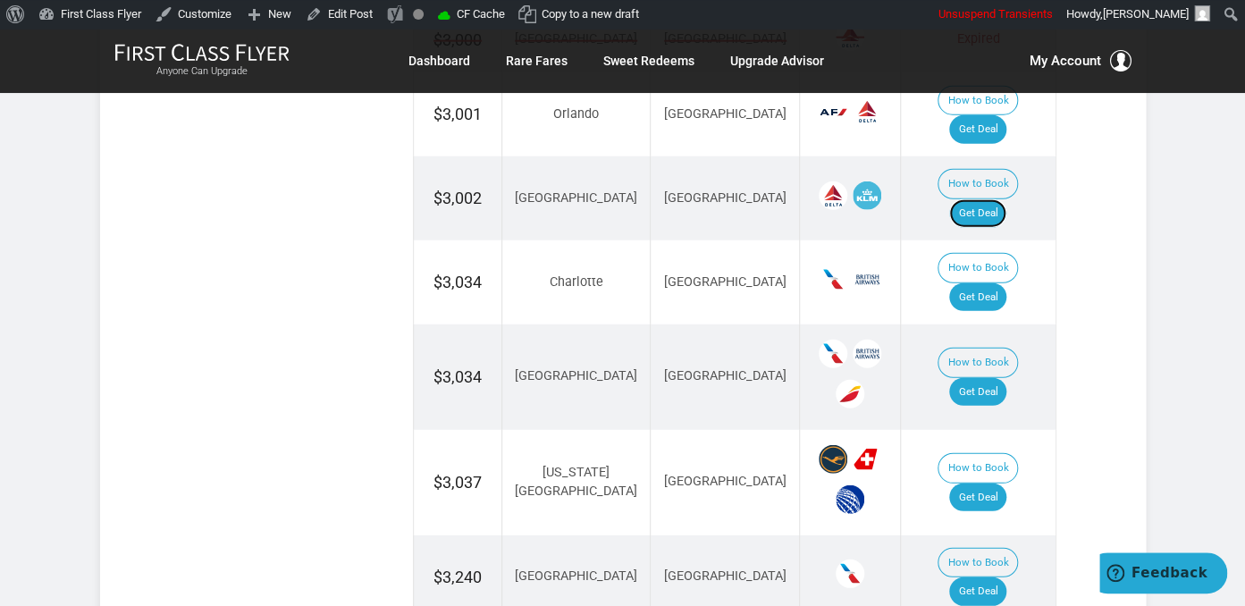
scroll to position [2171, 0]
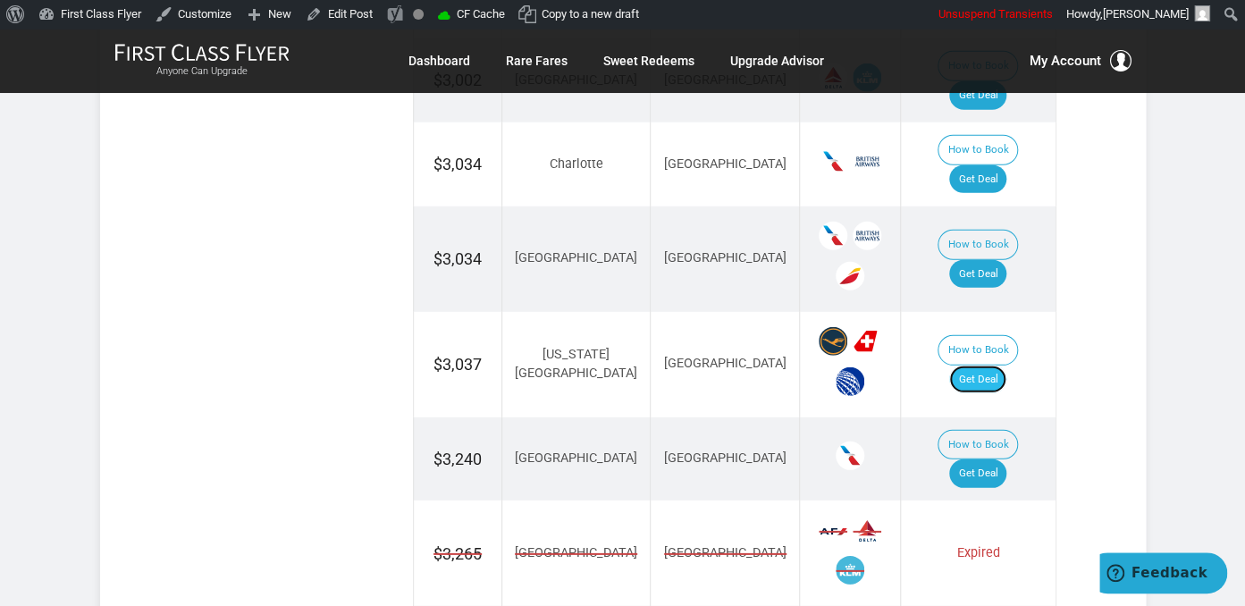
click at [987, 366] on link "Get Deal" at bounding box center [978, 380] width 57 height 29
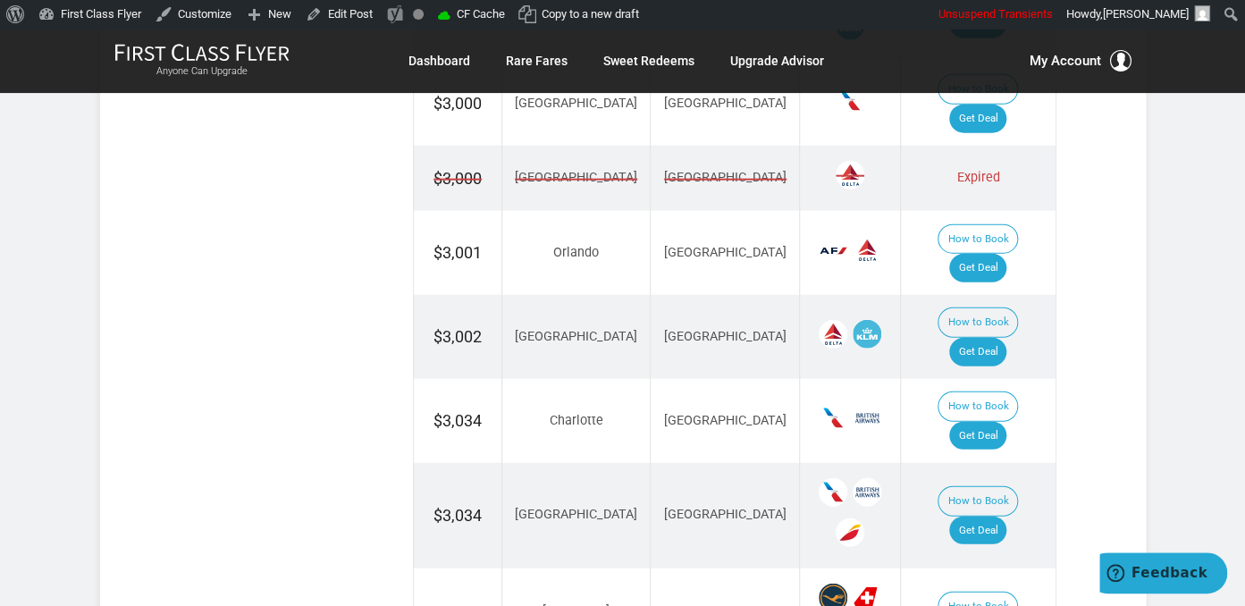
scroll to position [1888, 0]
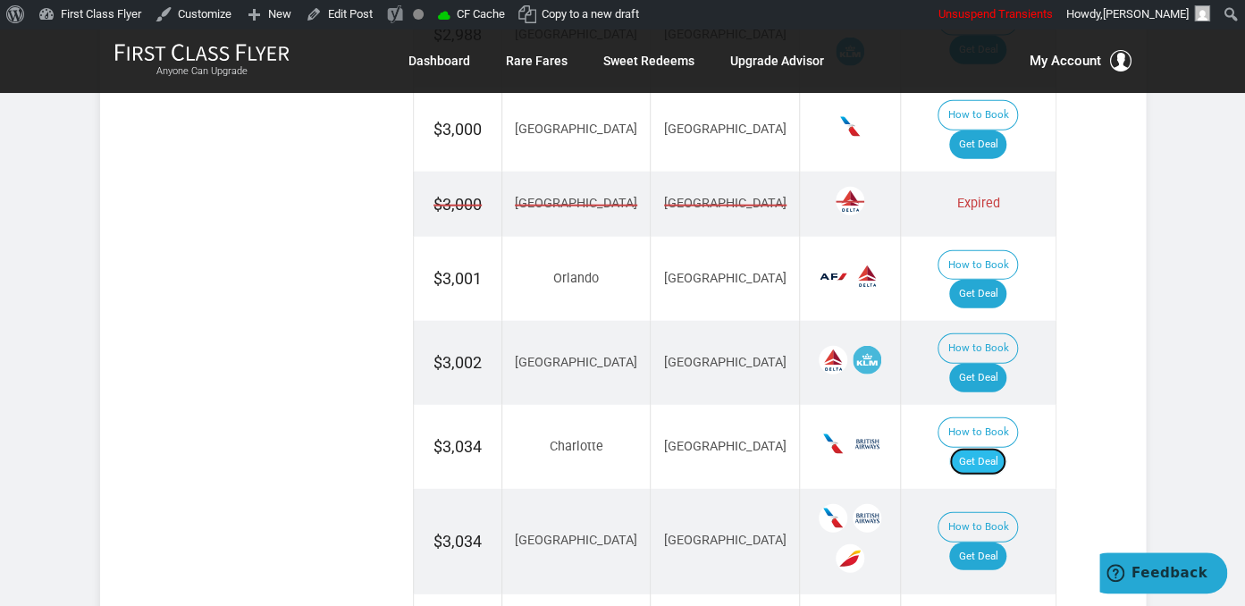
click at [991, 448] on link "Get Deal" at bounding box center [978, 462] width 57 height 29
click at [991, 543] on link "Get Deal" at bounding box center [978, 557] width 57 height 29
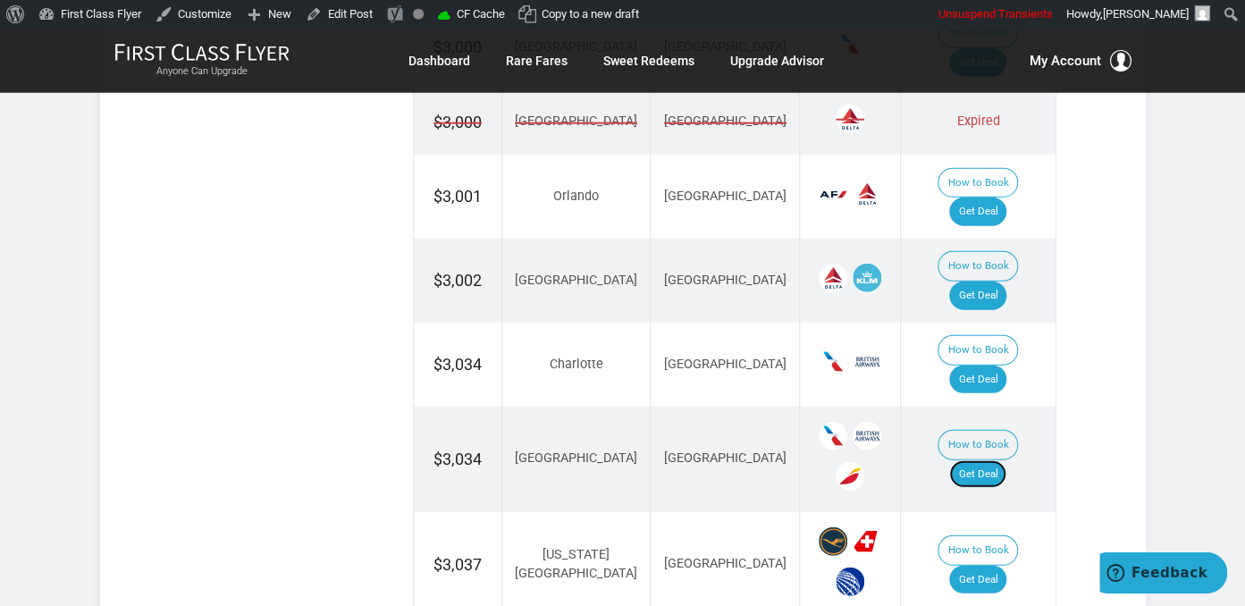
scroll to position [2077, 0]
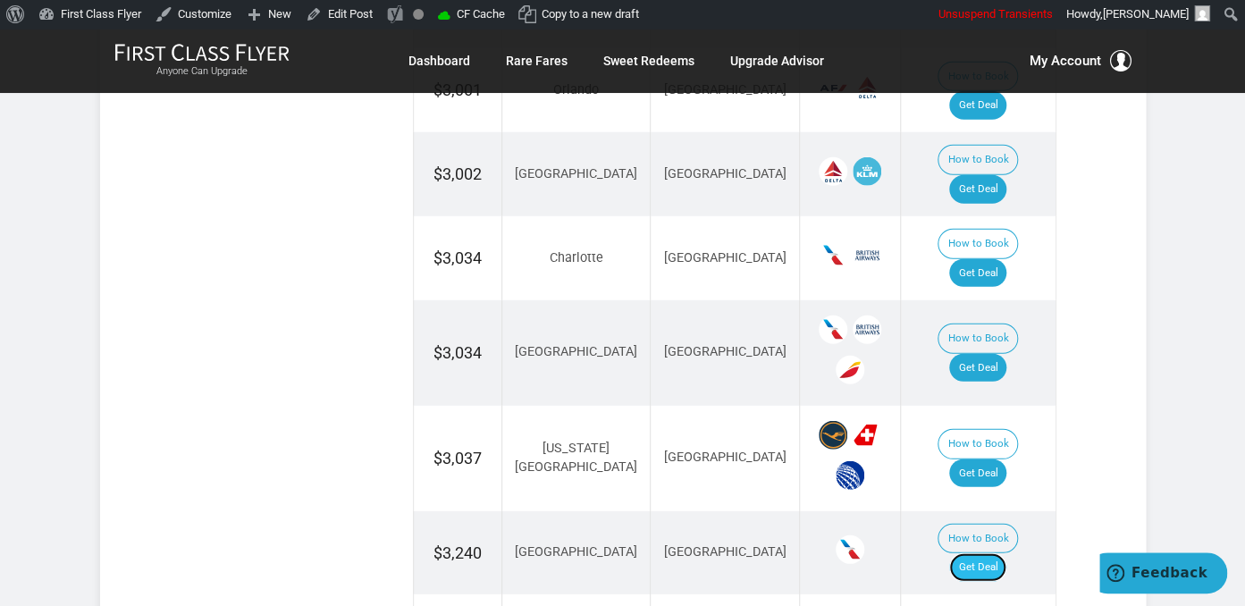
click at [1007, 553] on link "Get Deal" at bounding box center [978, 567] width 57 height 29
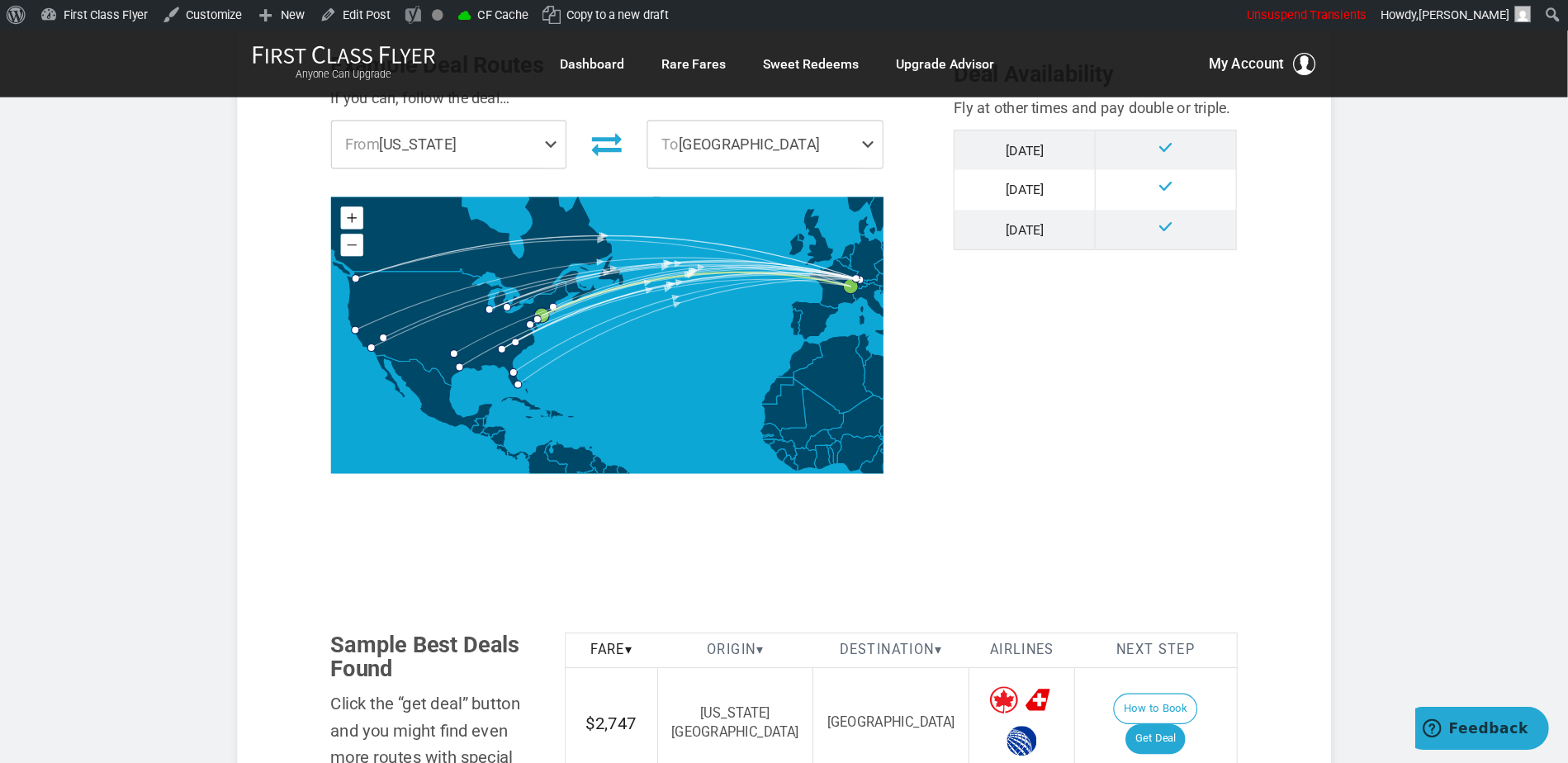
scroll to position [524, 0]
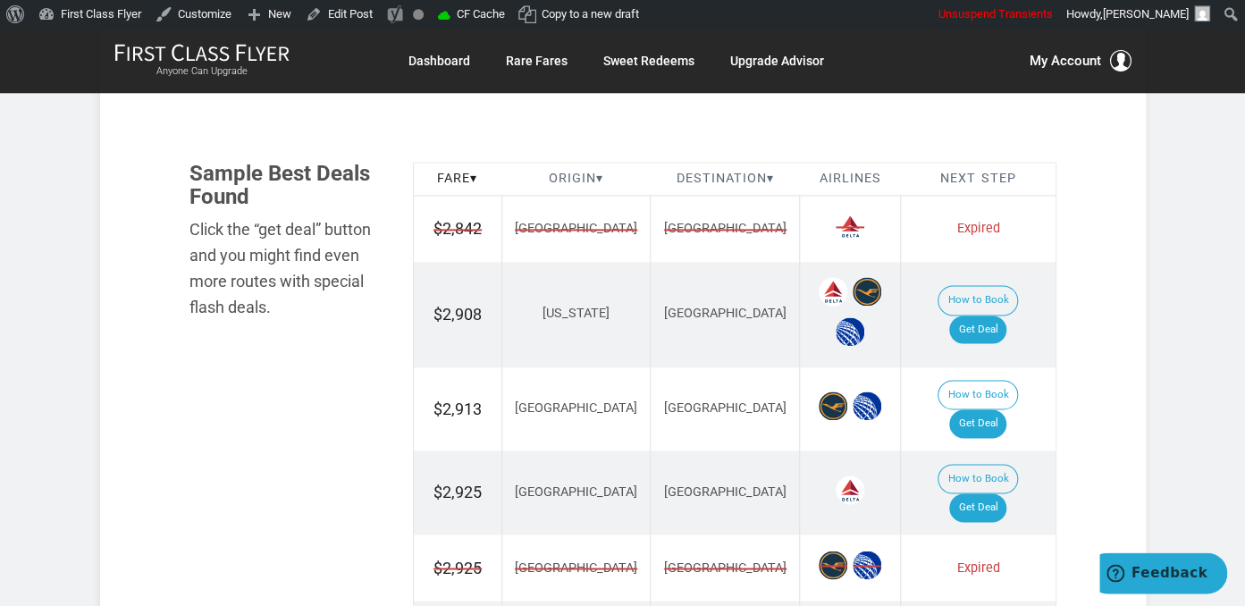
scroll to position [1038, 0]
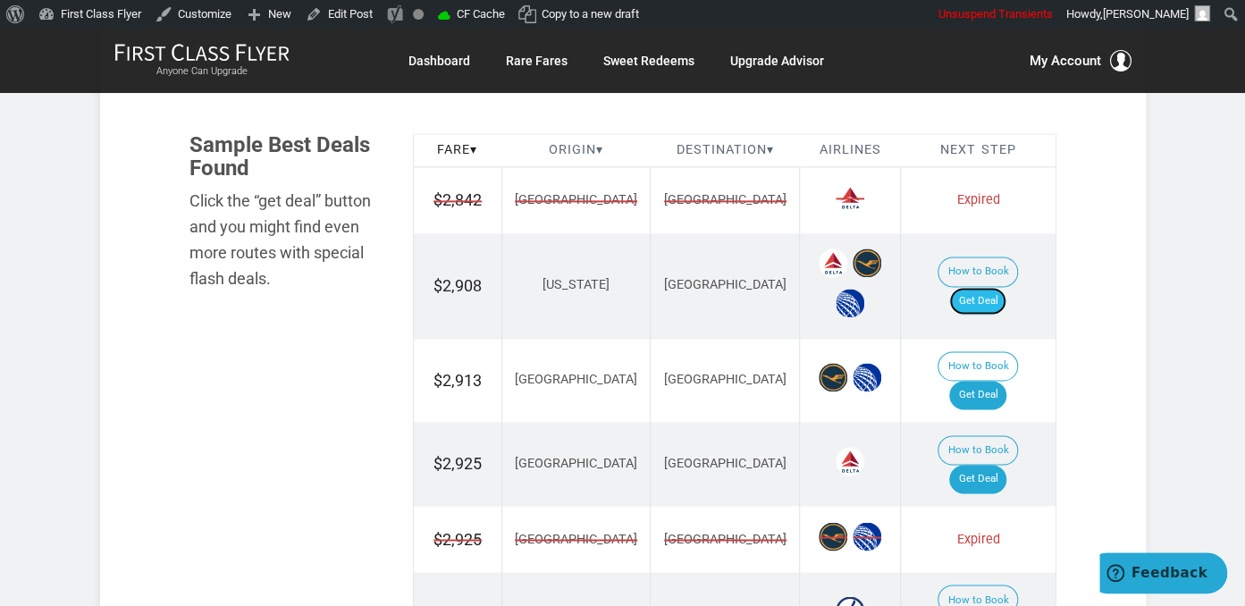
click at [985, 287] on link "Get Deal" at bounding box center [978, 301] width 57 height 29
click at [982, 287] on link "Get Deal" at bounding box center [978, 301] width 57 height 29
drag, startPoint x: 988, startPoint y: 367, endPoint x: 984, endPoint y: 351, distance: 15.6
click at [989, 381] on link "Get Deal" at bounding box center [978, 395] width 57 height 29
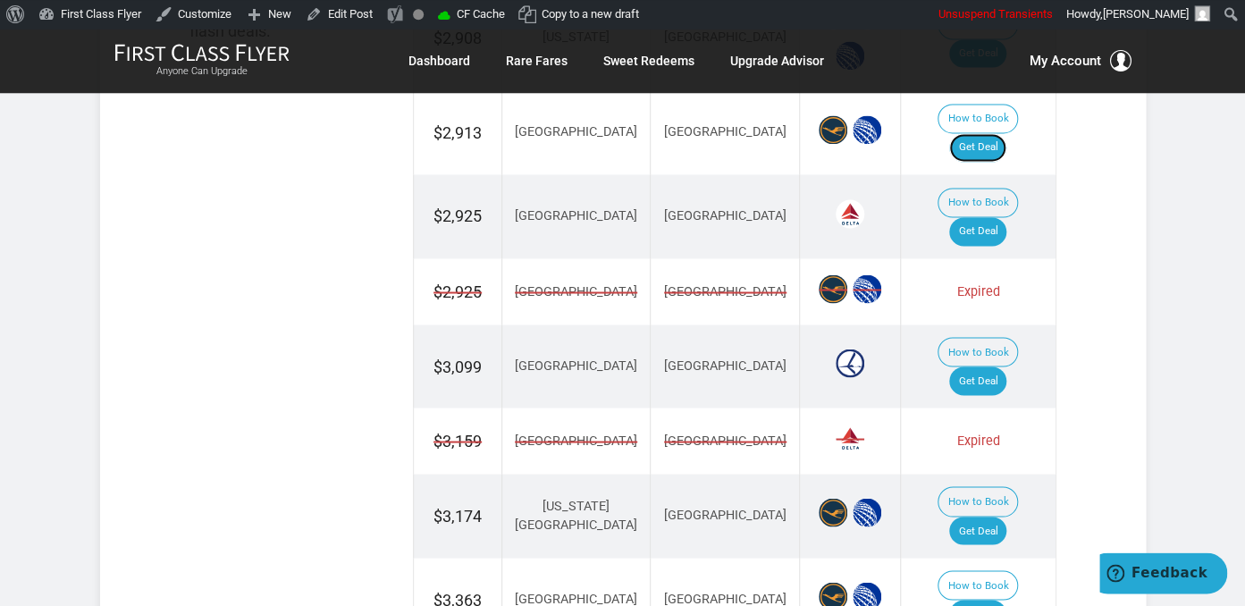
scroll to position [1321, 0]
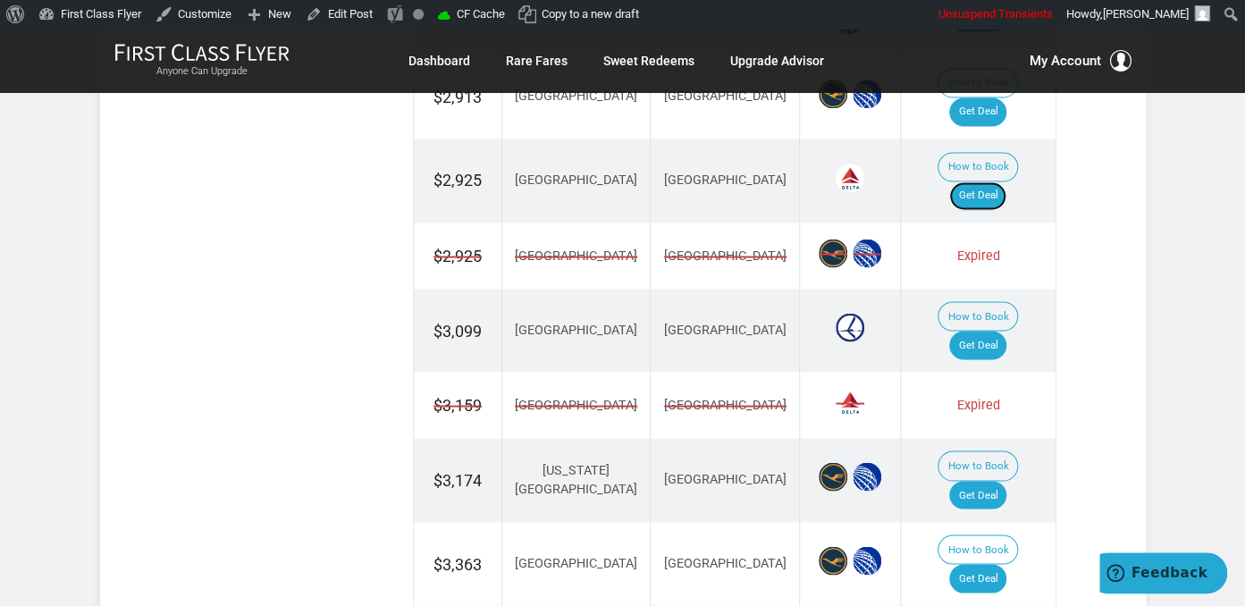
drag, startPoint x: 1007, startPoint y: 153, endPoint x: 1022, endPoint y: 174, distance: 26.3
click at [1007, 182] on link "Get Deal" at bounding box center [978, 196] width 57 height 29
click at [1003, 331] on link "Get Deal" at bounding box center [978, 345] width 57 height 29
click at [1003, 481] on link "Get Deal" at bounding box center [978, 495] width 57 height 29
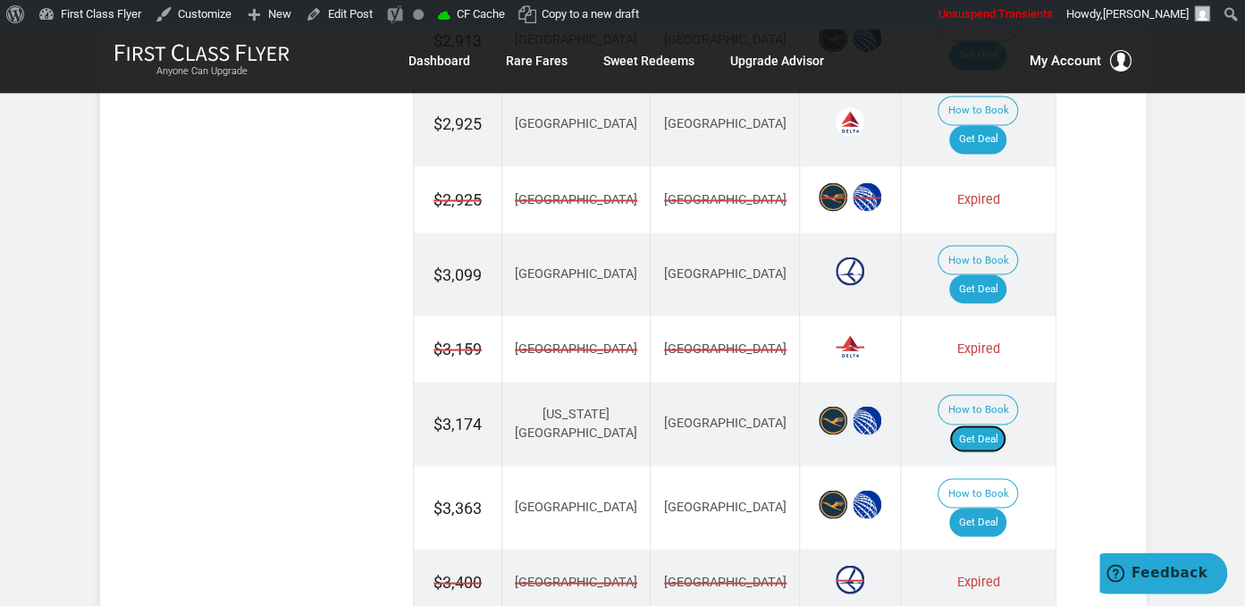
scroll to position [1416, 0]
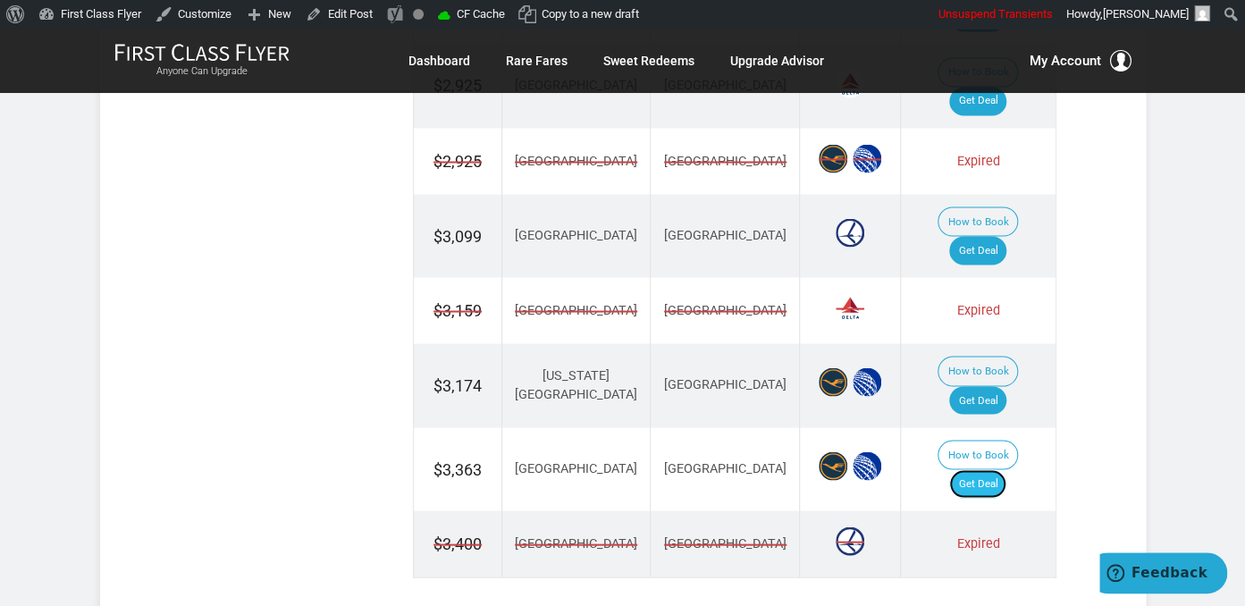
click at [984, 469] on link "Get Deal" at bounding box center [978, 483] width 57 height 29
